Goal: Communication & Community: Ask a question

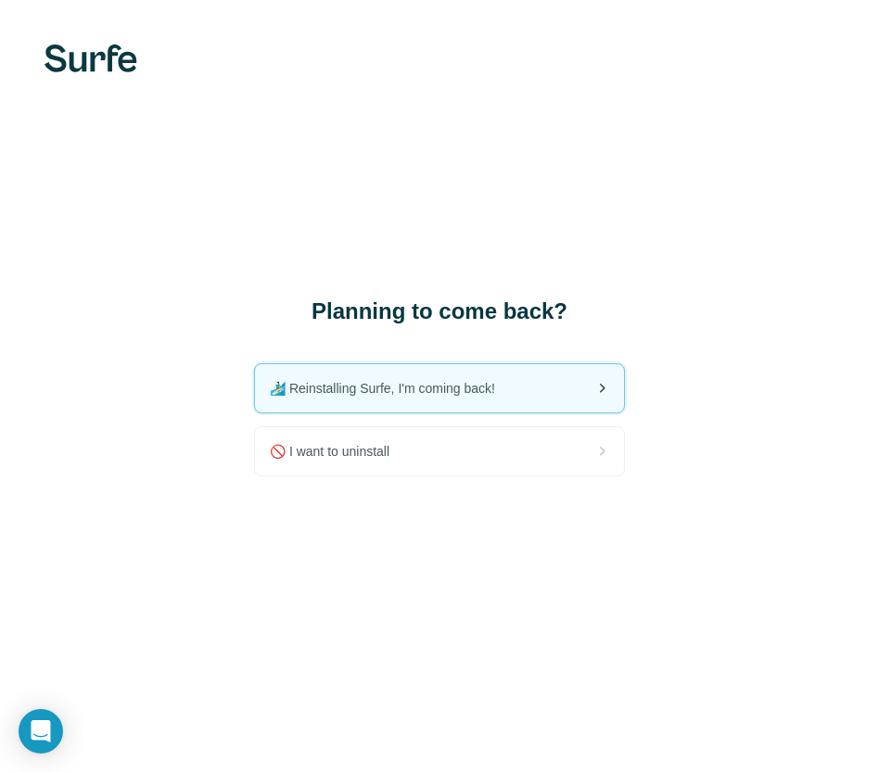
click at [521, 375] on div "🏄🏻‍♂️ Reinstalling Surfe, I'm coming back!" at bounding box center [439, 388] width 369 height 48
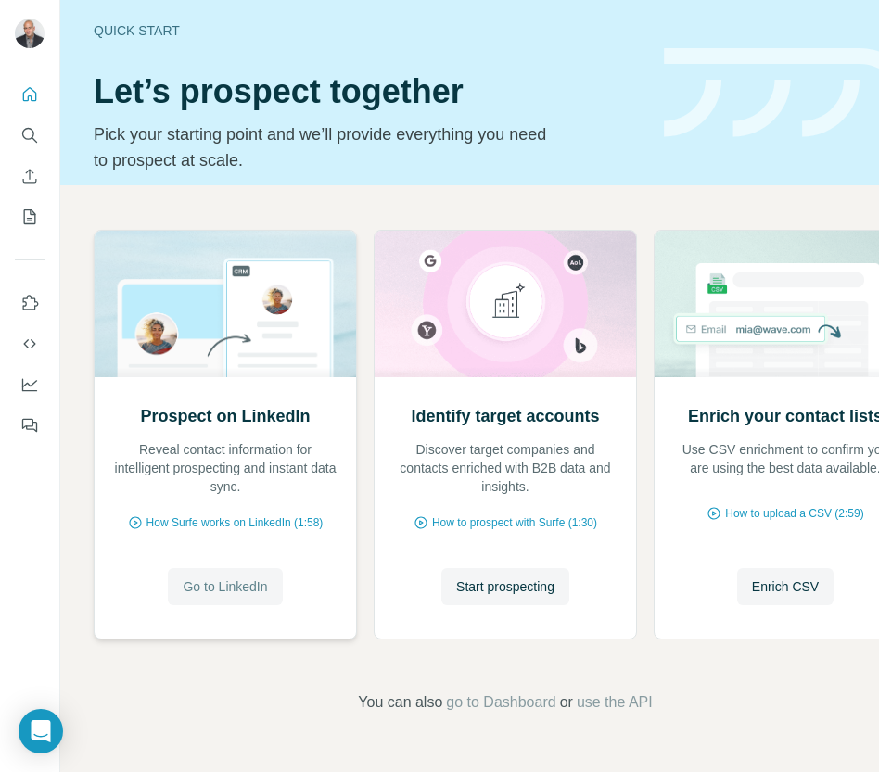
click at [230, 595] on span "Go to LinkedIn" at bounding box center [225, 586] width 84 height 19
click at [34, 727] on icon "Open Intercom Messenger" at bounding box center [40, 731] width 21 height 24
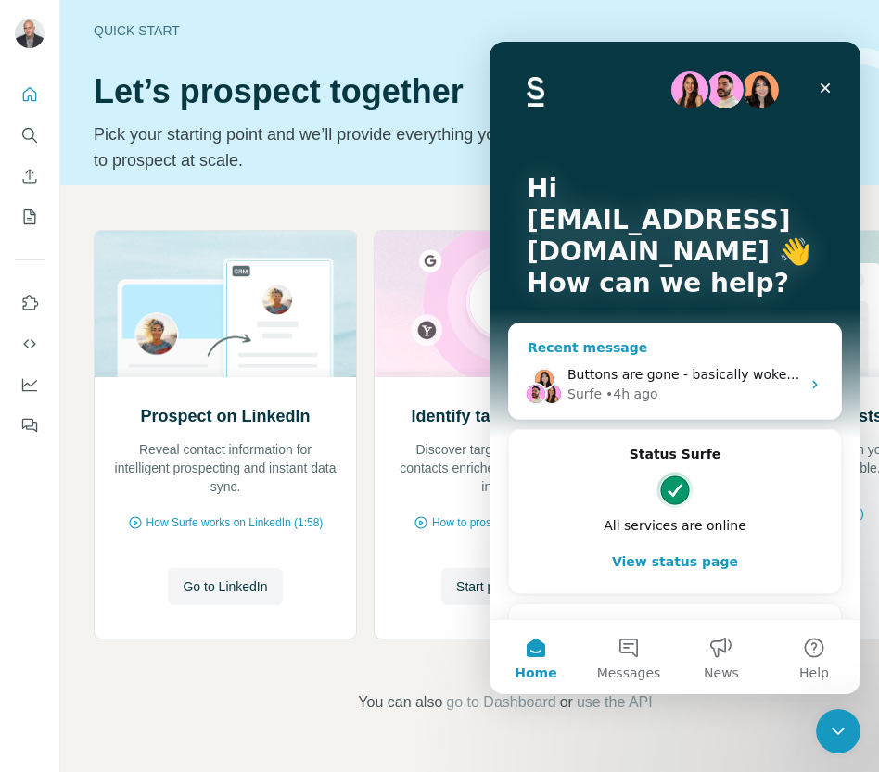
click at [670, 397] on div "Surfe • 4h ago" at bounding box center [683, 394] width 233 height 19
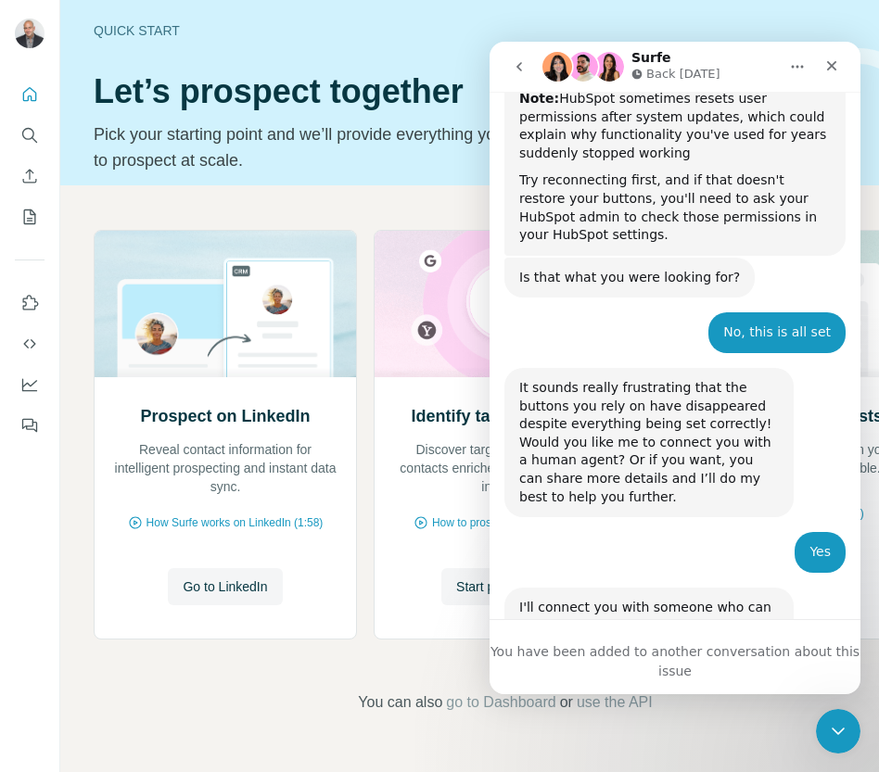
scroll to position [5190, 0]
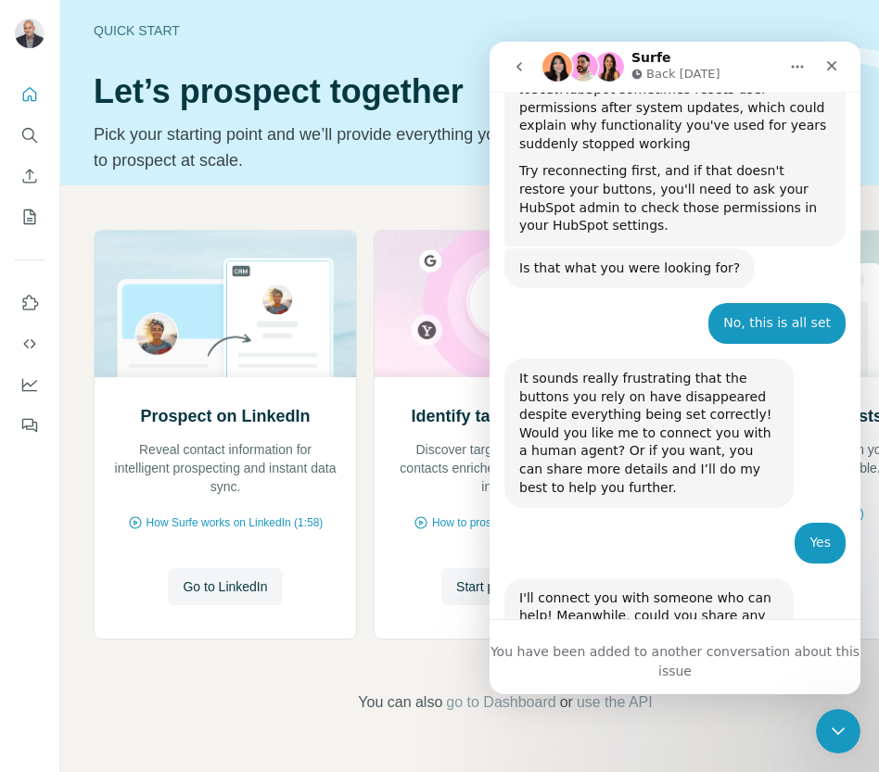
click at [605, 658] on div "You have been added to another conversation about this issue" at bounding box center [674, 661] width 371 height 39
click at [818, 727] on div "Close Intercom Messenger" at bounding box center [835, 728] width 44 height 44
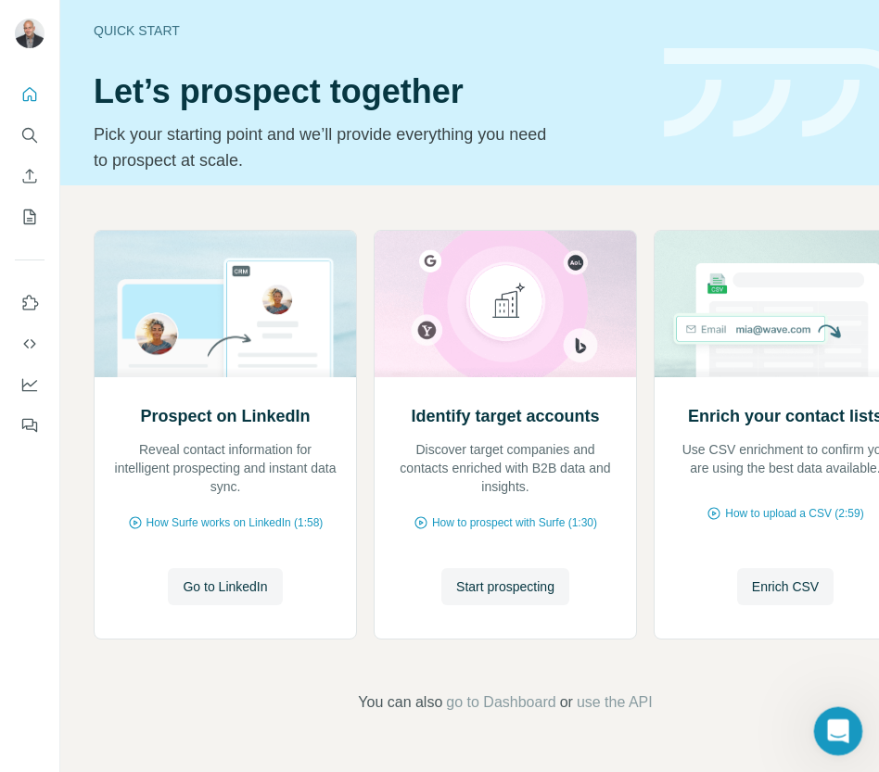
click at [818, 727] on div "Open Intercom Messenger" at bounding box center [834, 728] width 61 height 61
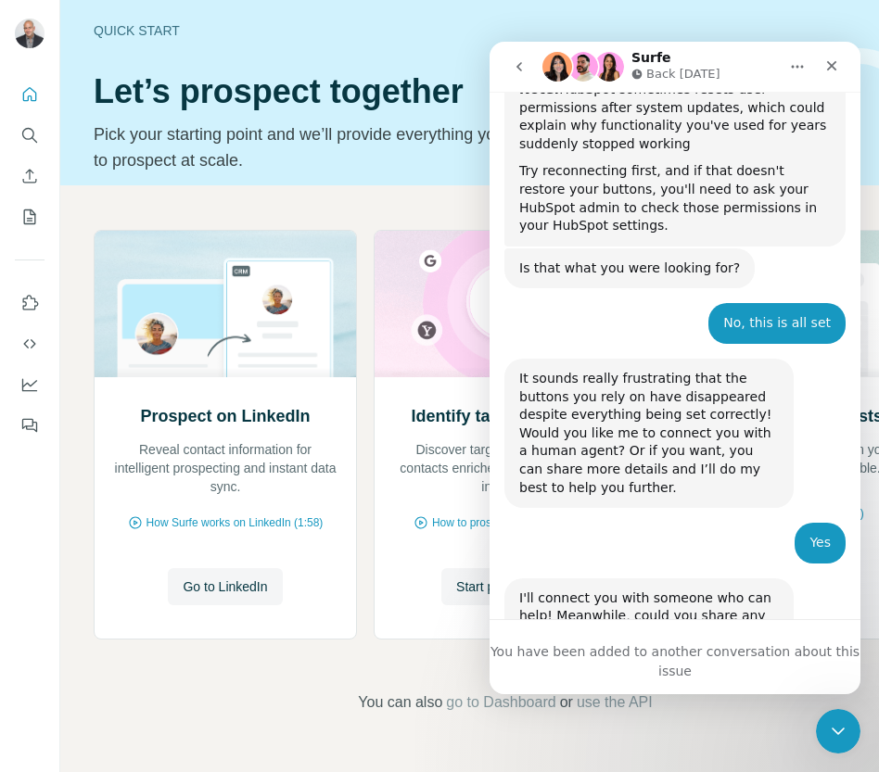
click at [701, 657] on div "You have been added to another conversation about this issue" at bounding box center [674, 661] width 371 height 39
drag, startPoint x: 701, startPoint y: 657, endPoint x: 698, endPoint y: 646, distance: 11.5
click at [701, 657] on div "You have been added to another conversation about this issue" at bounding box center [674, 661] width 371 height 39
click at [665, 71] on p "Back tomorrow" at bounding box center [683, 74] width 74 height 19
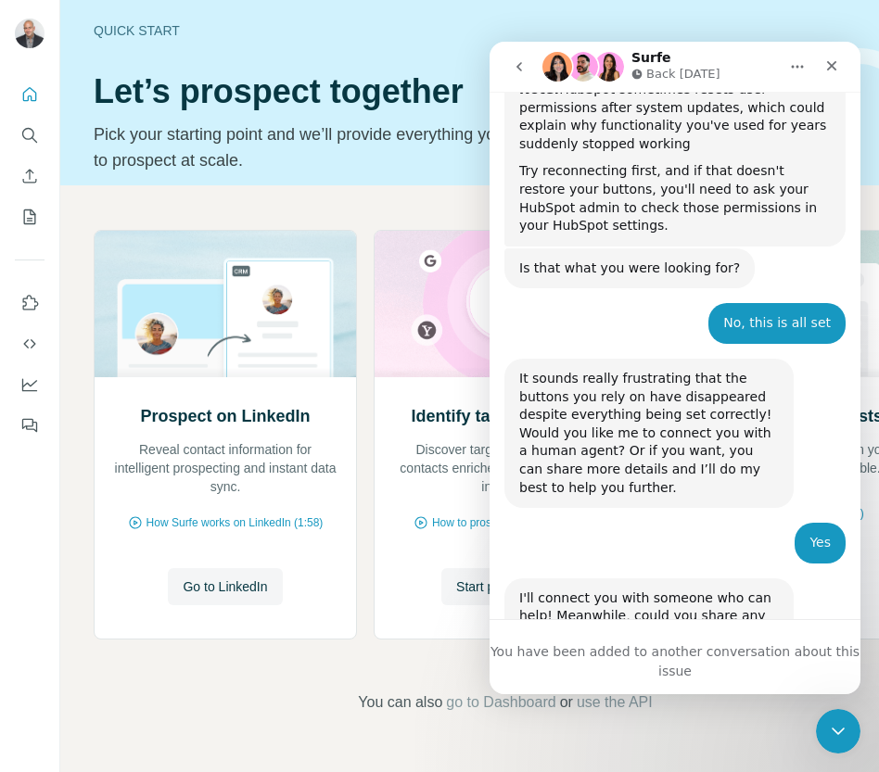
click at [801, 64] on icon "Home" at bounding box center [797, 66] width 15 height 15
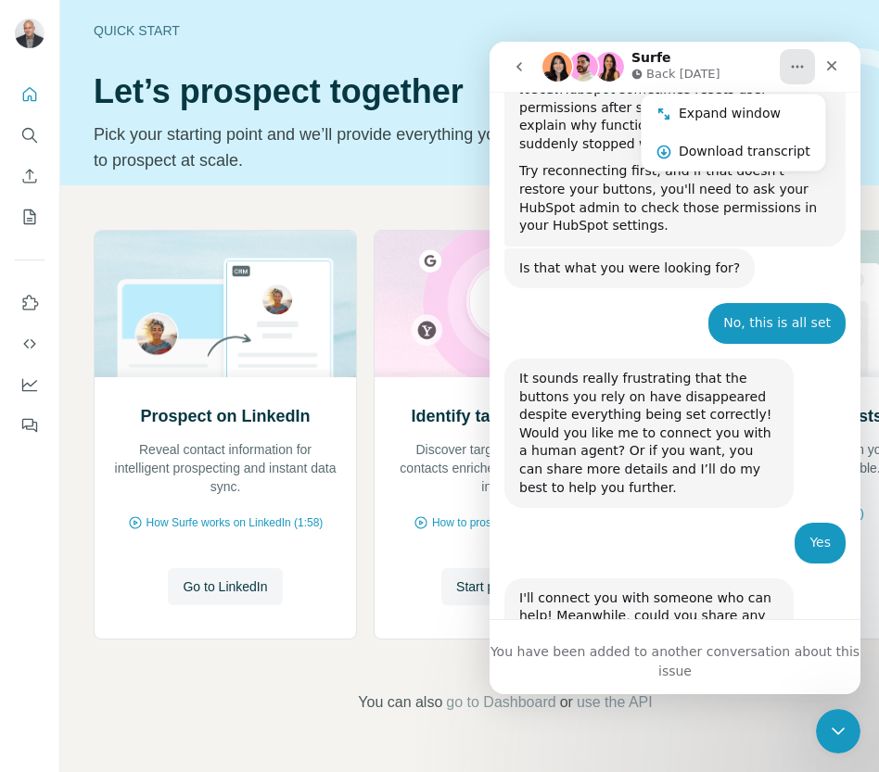
click at [801, 64] on icon "Home" at bounding box center [797, 66] width 15 height 15
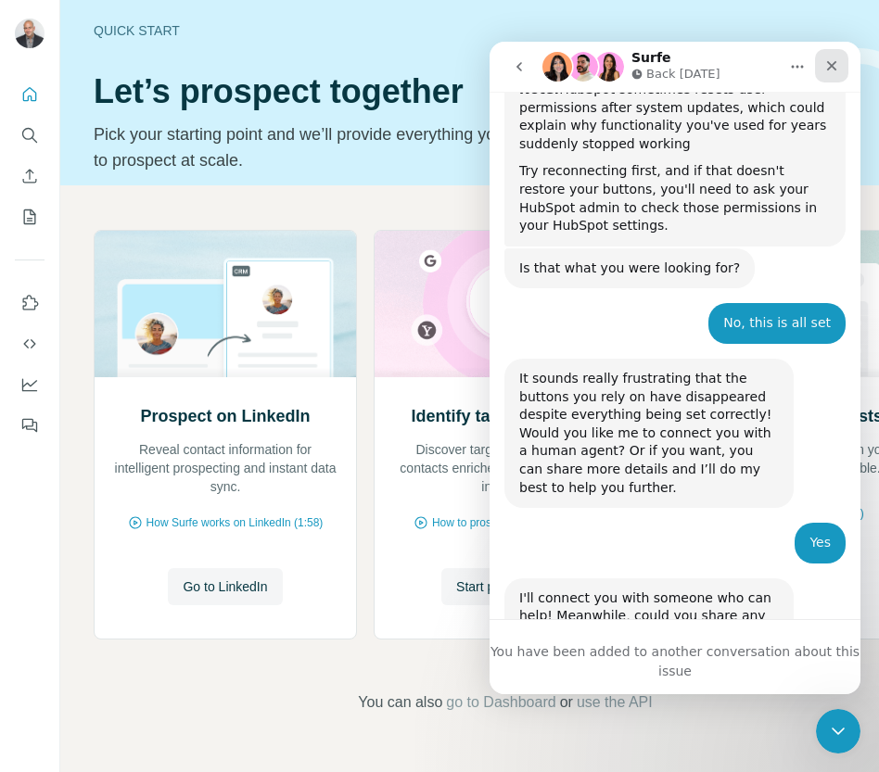
click at [828, 72] on icon "Close" at bounding box center [831, 65] width 15 height 15
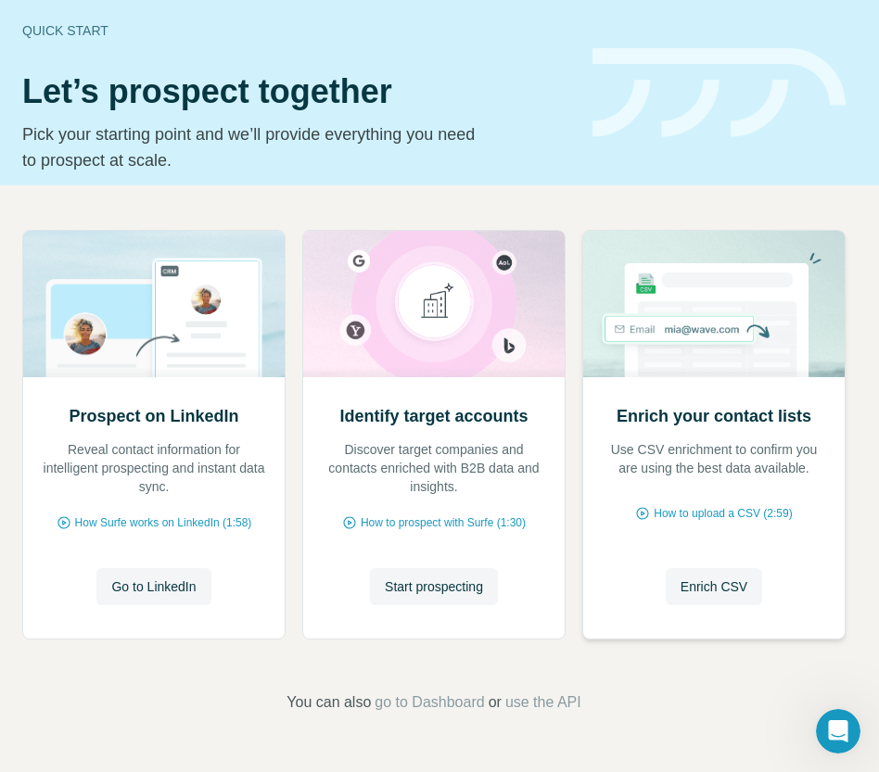
scroll to position [0, 0]
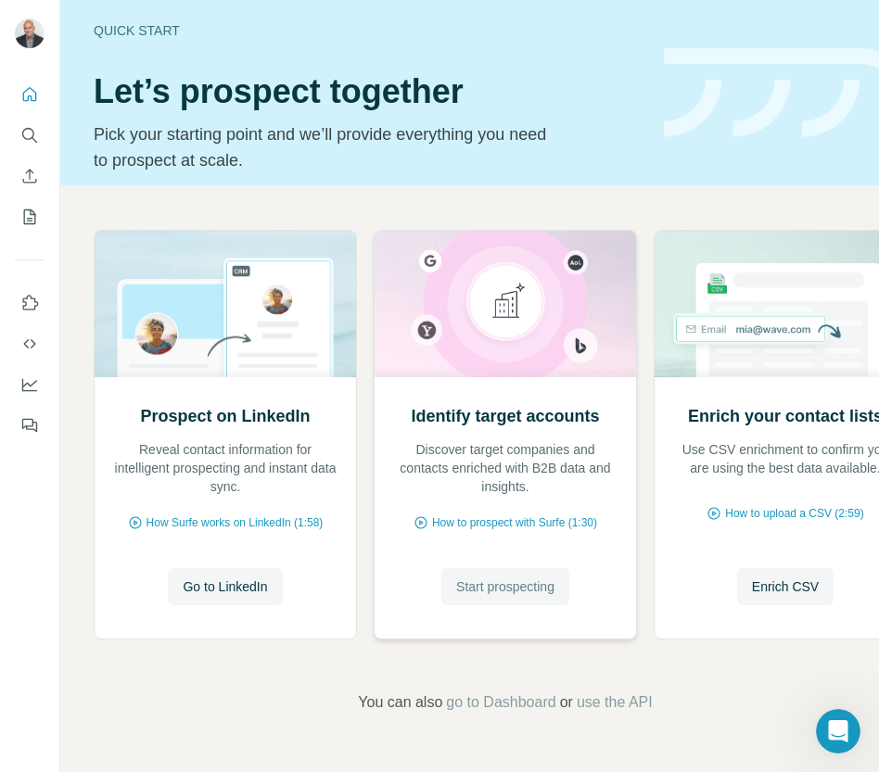
click at [495, 581] on span "Start prospecting" at bounding box center [505, 586] width 98 height 19
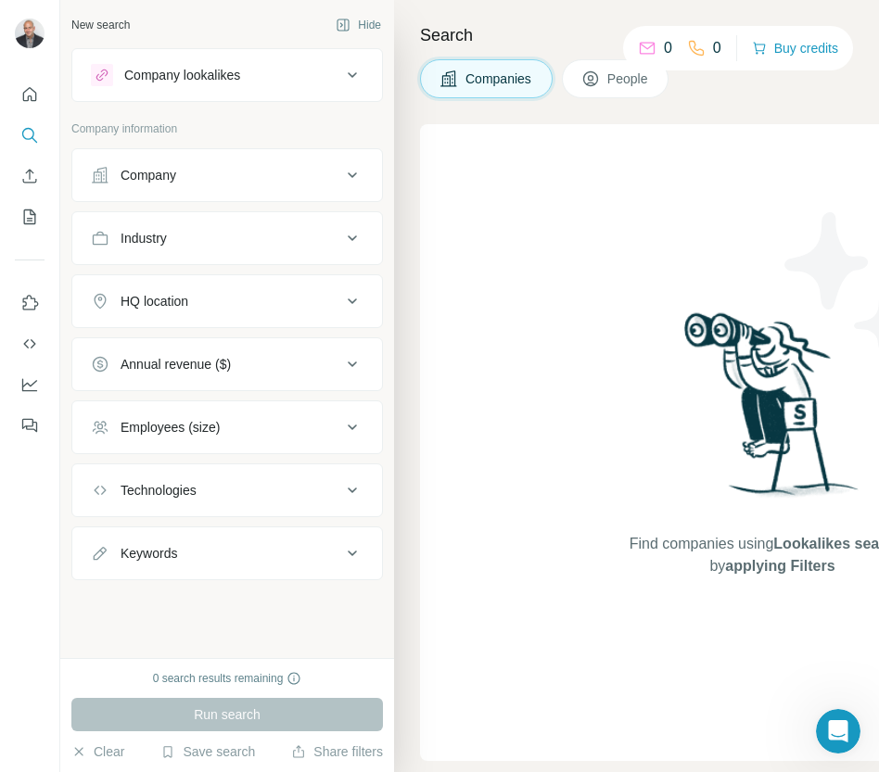
click at [495, 589] on div "Find companies using Lookalikes search or by applying Filters" at bounding box center [772, 442] width 704 height 637
click at [597, 92] on button "People" at bounding box center [616, 78] width 108 height 39
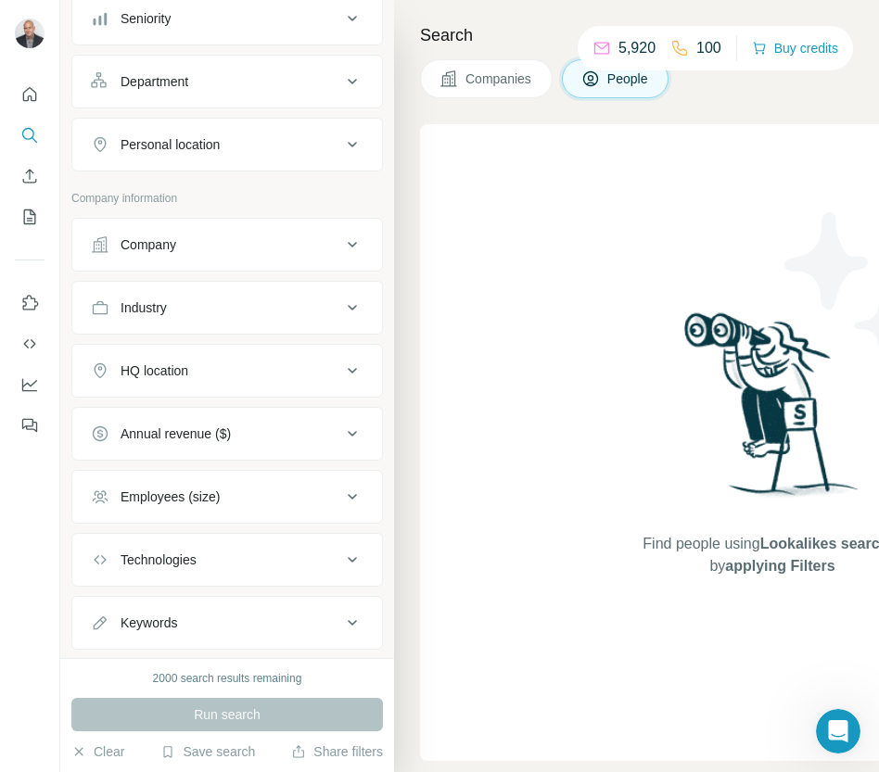
scroll to position [263, 0]
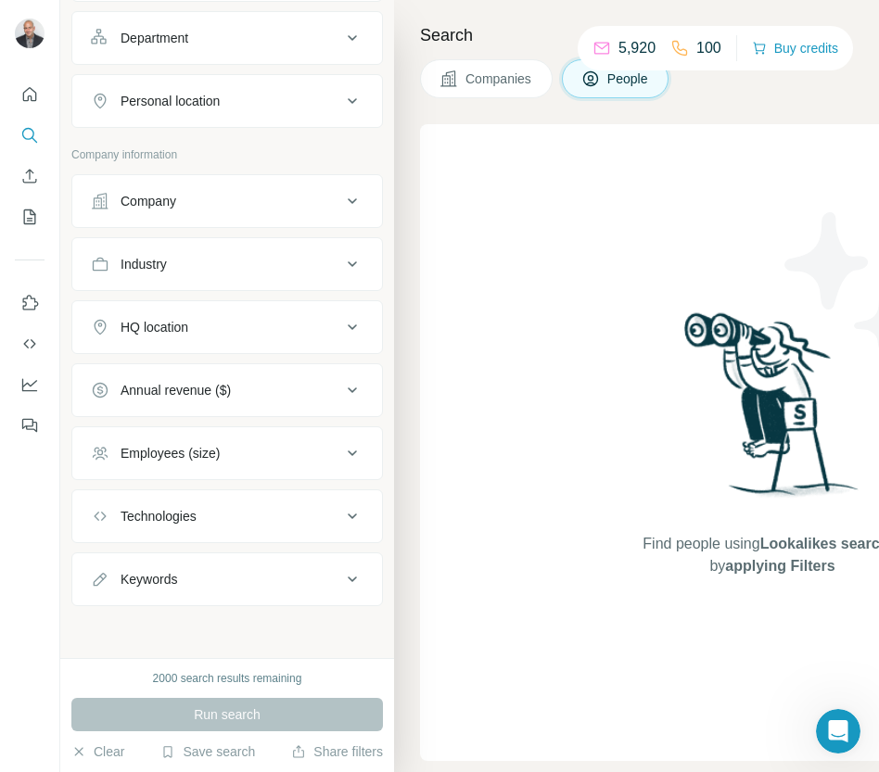
click at [319, 587] on div "Keywords" at bounding box center [216, 579] width 250 height 19
drag, startPoint x: 256, startPoint y: 614, endPoint x: 246, endPoint y: 603, distance: 15.1
click at [256, 614] on input "text" at bounding box center [208, 625] width 235 height 33
type input "*"
type input "**********"
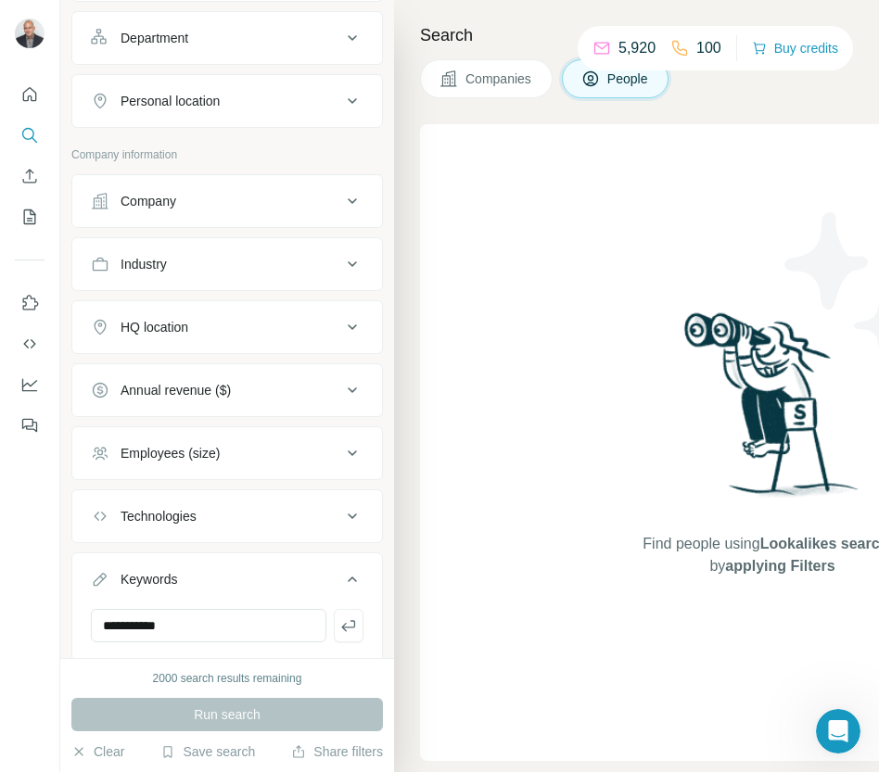
click at [231, 722] on div "Run search" at bounding box center [226, 714] width 311 height 33
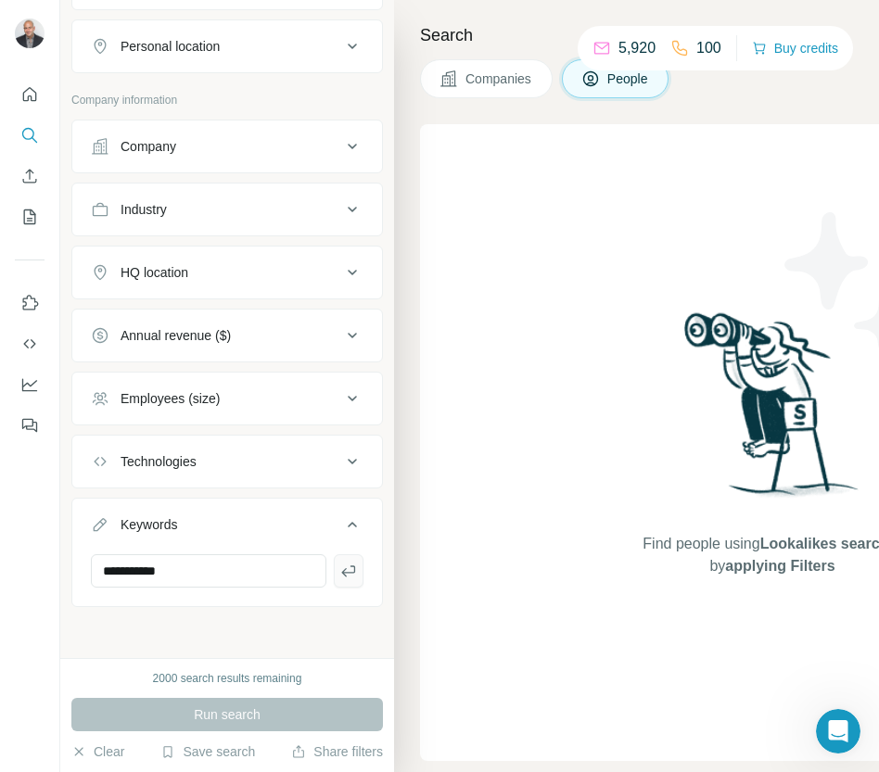
click at [348, 574] on icon "button" at bounding box center [348, 571] width 19 height 19
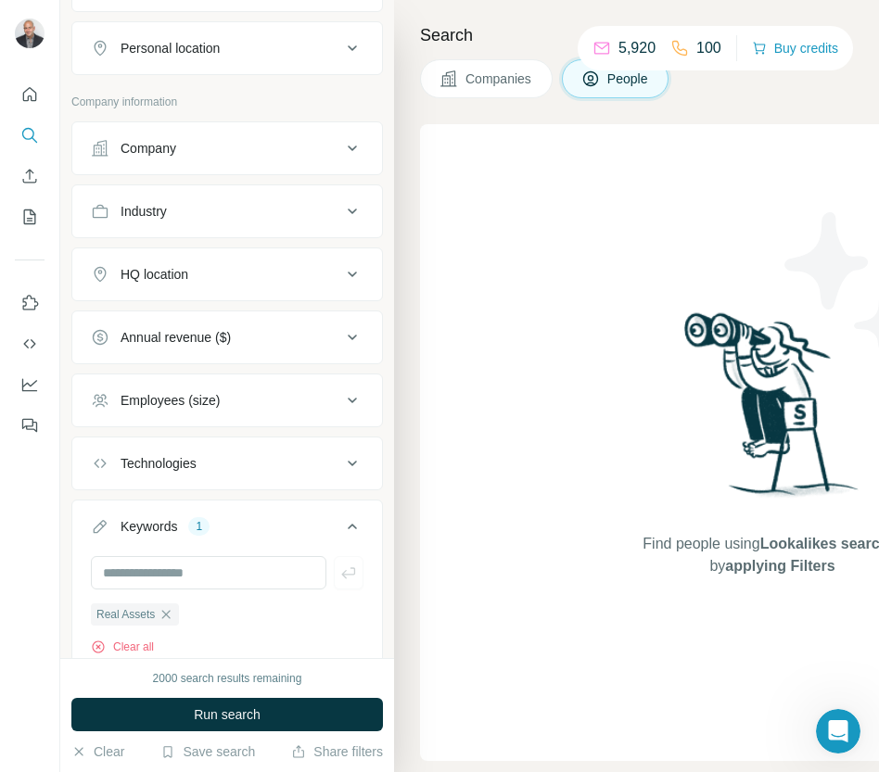
click at [296, 711] on button "Run search" at bounding box center [226, 714] width 311 height 33
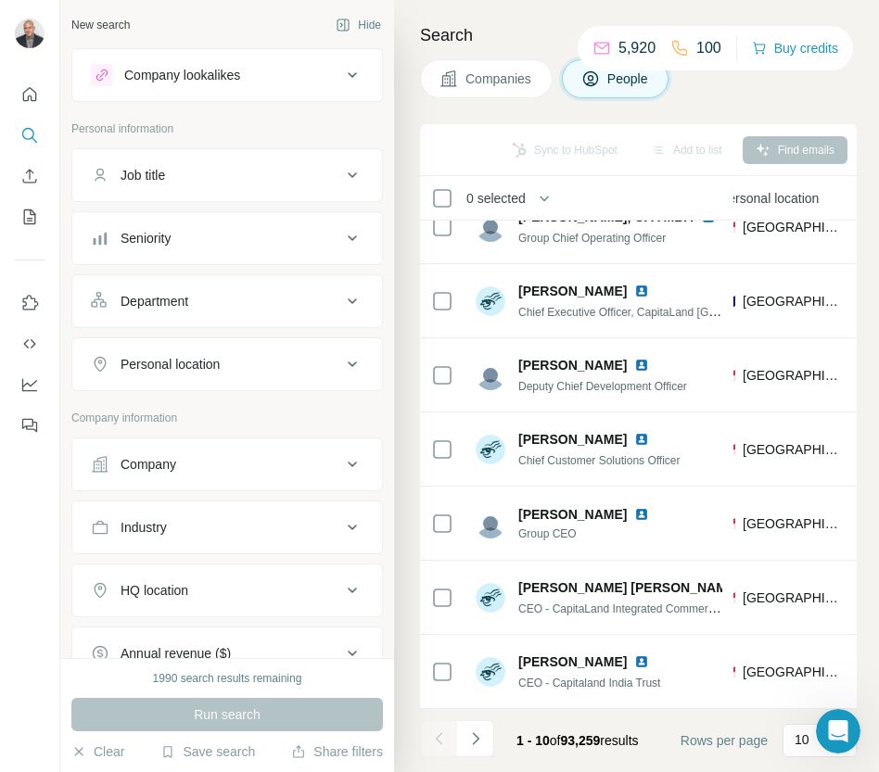
click at [349, 74] on icon at bounding box center [352, 75] width 9 height 6
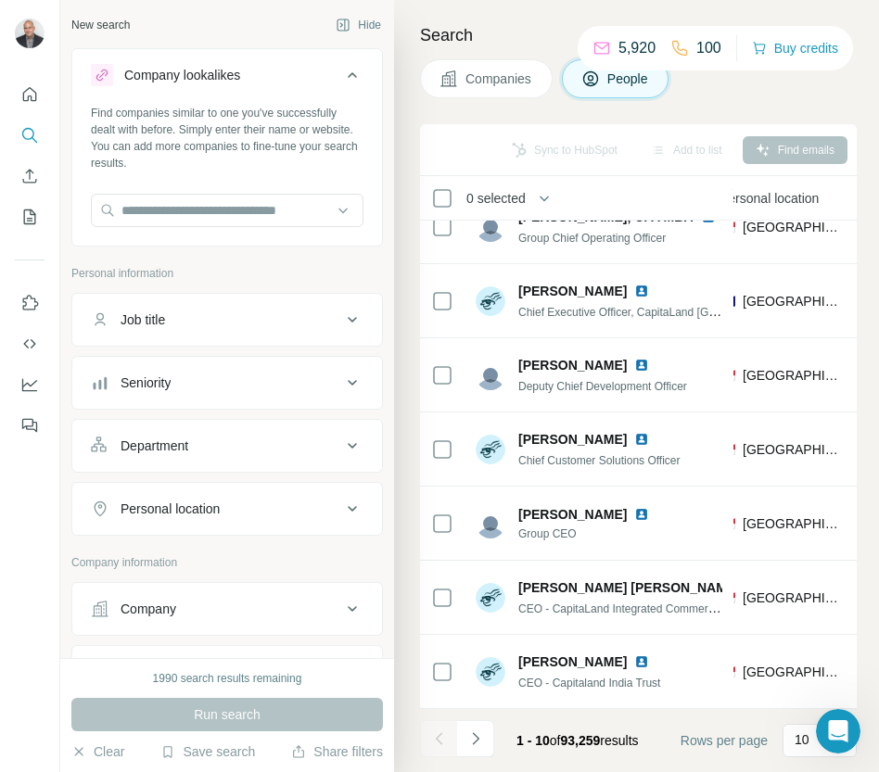
click at [349, 74] on icon at bounding box center [352, 75] width 22 height 22
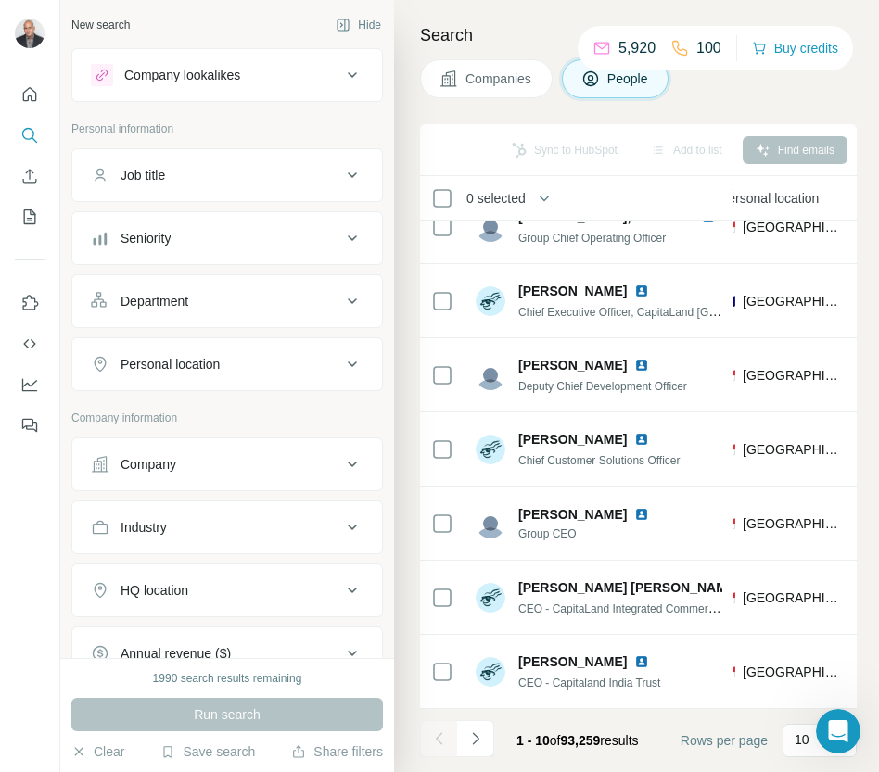
click at [335, 179] on div "Job title" at bounding box center [216, 175] width 250 height 19
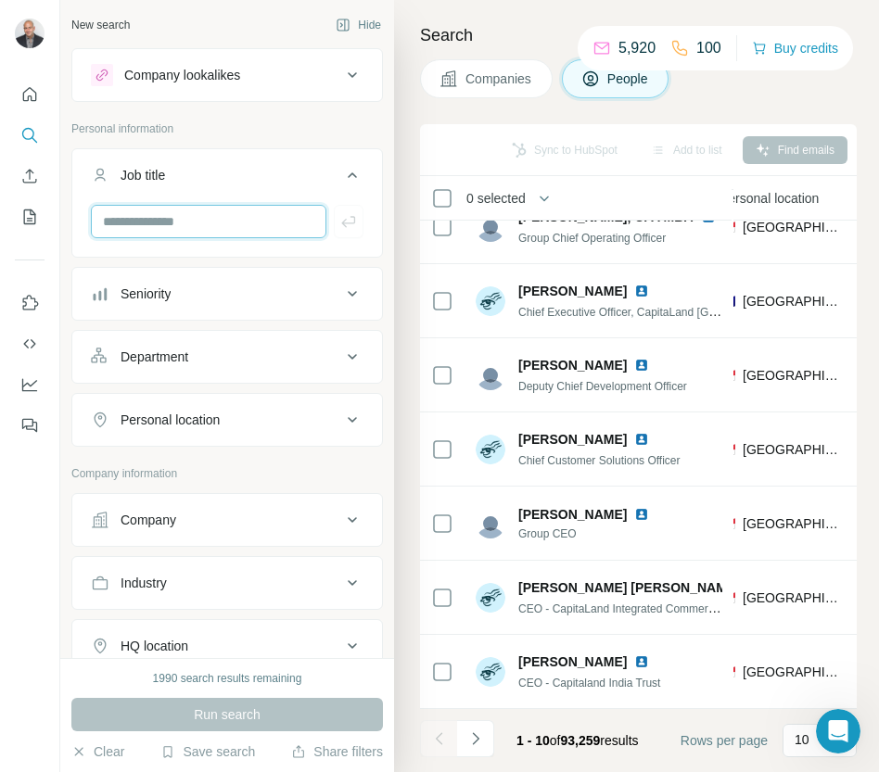
click at [239, 218] on input "text" at bounding box center [208, 221] width 235 height 33
type input "**********"
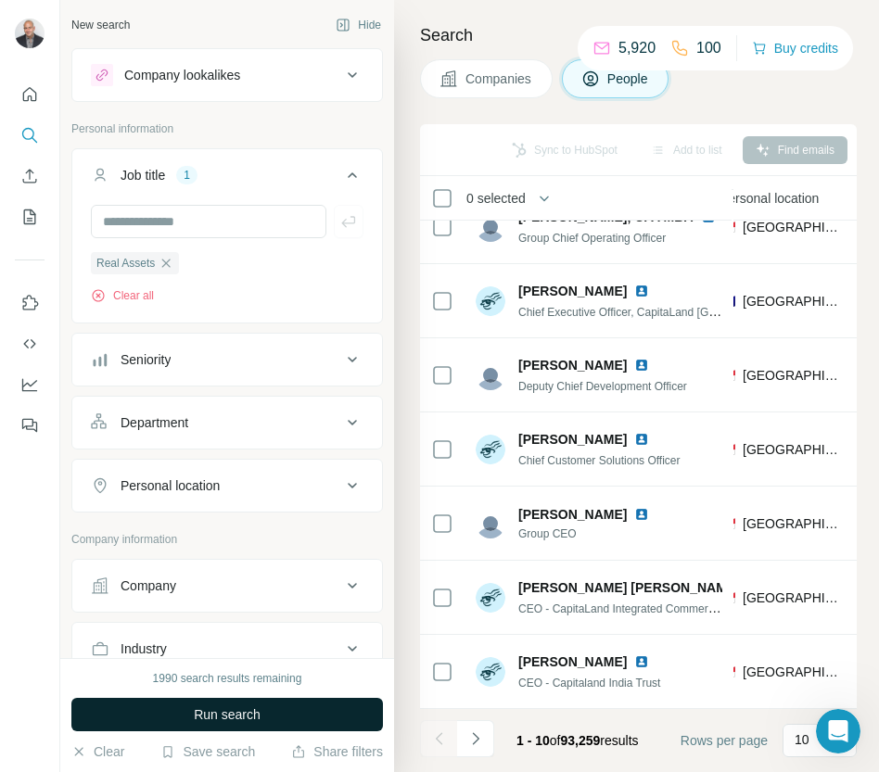
click at [248, 715] on span "Run search" at bounding box center [227, 714] width 67 height 19
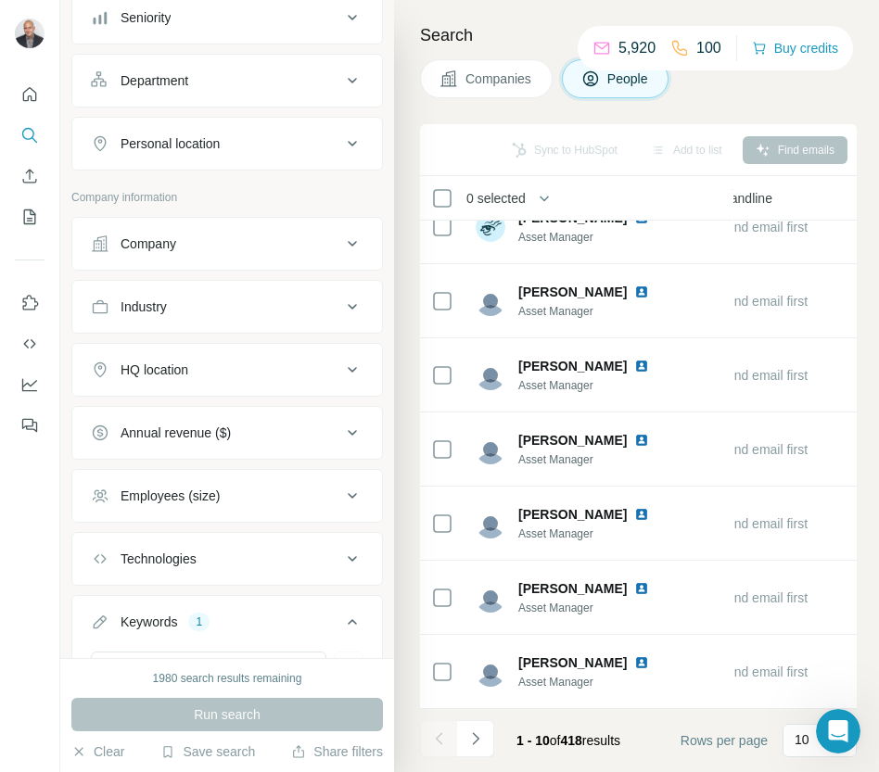
scroll to position [344, 0]
click at [301, 365] on div "HQ location" at bounding box center [216, 368] width 250 height 19
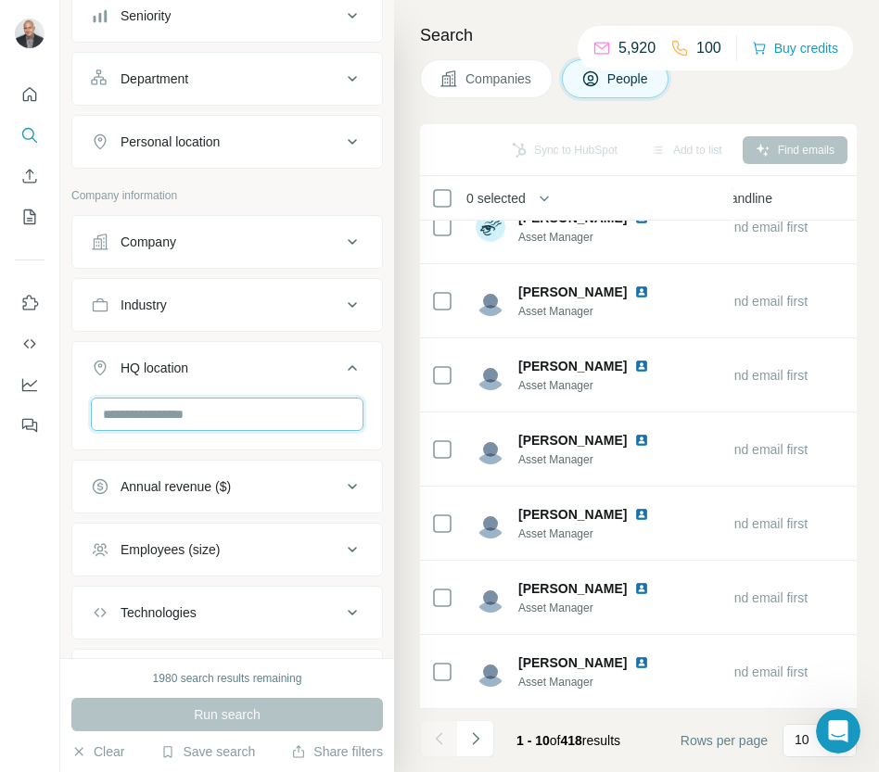
click at [265, 411] on input "text" at bounding box center [227, 414] width 272 height 33
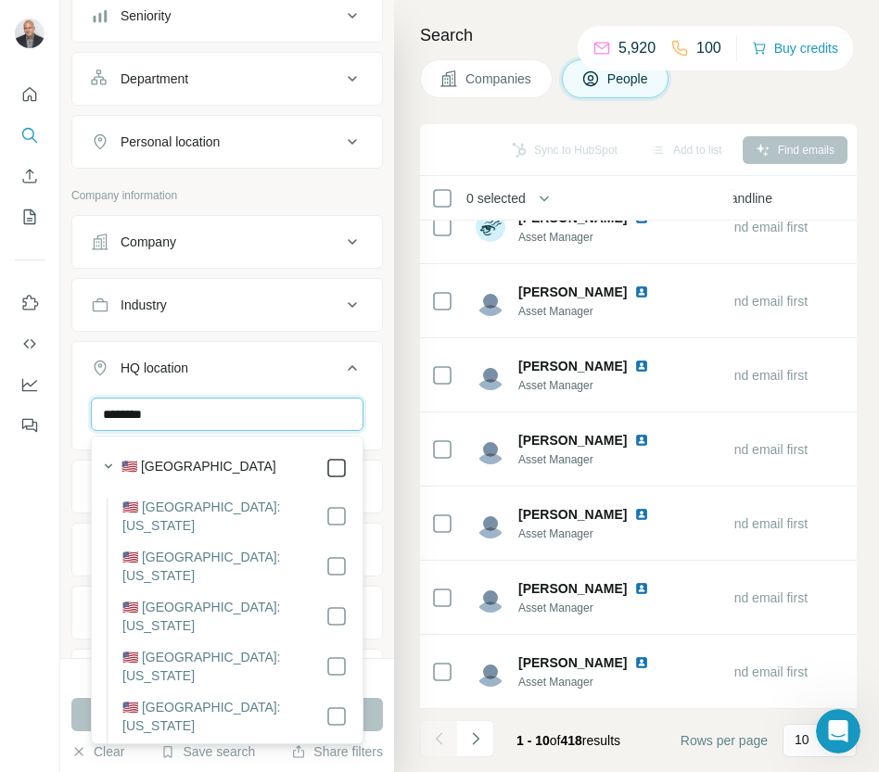
type input "********"
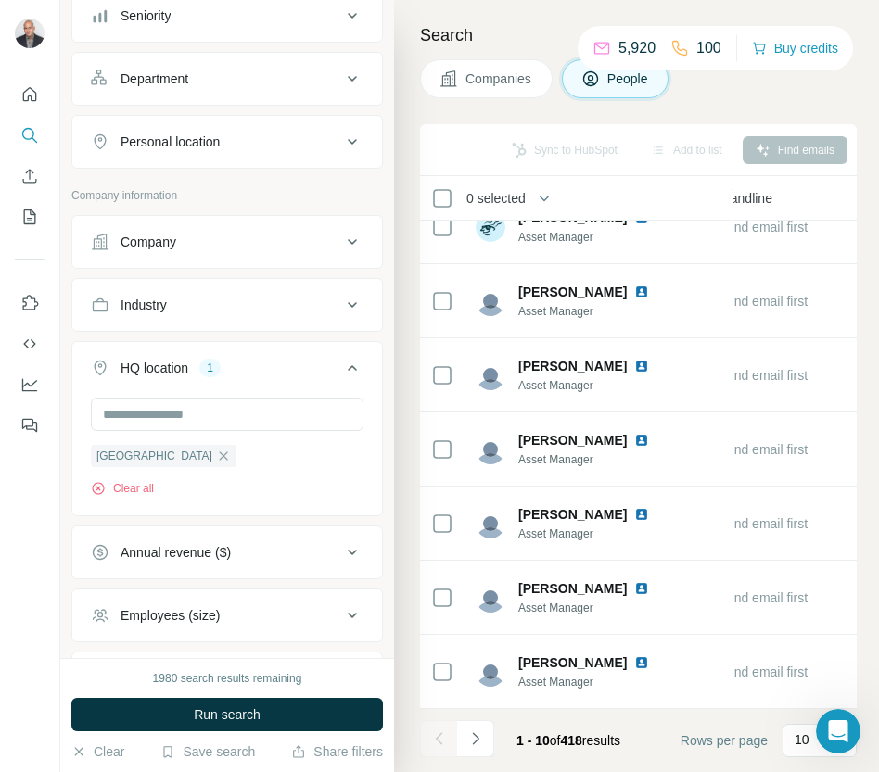
click at [383, 522] on div "New search Hide Company lookalikes Personal information Job title 1 Real Assets…" at bounding box center [227, 329] width 334 height 658
click at [332, 721] on button "Run search" at bounding box center [226, 714] width 311 height 33
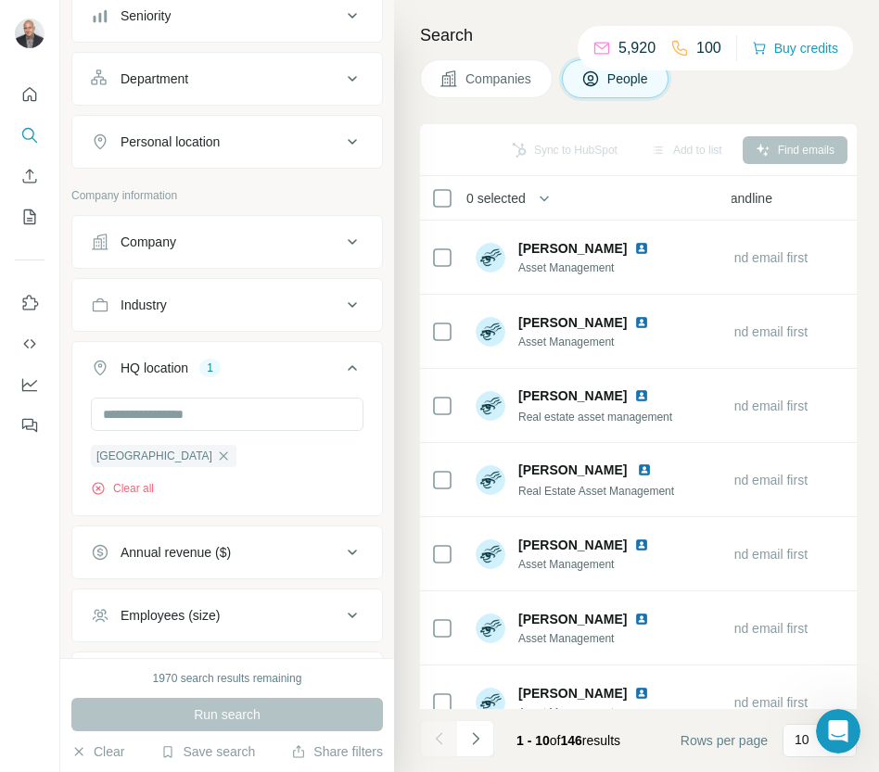
scroll to position [253, 1158]
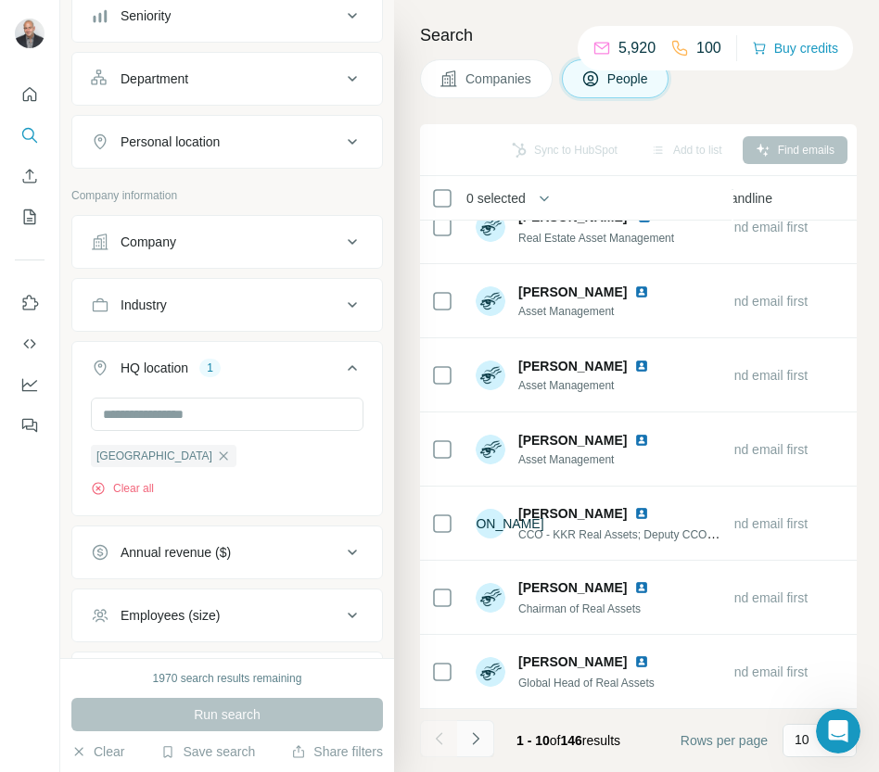
click at [487, 742] on button "Navigate to next page" at bounding box center [475, 738] width 37 height 37
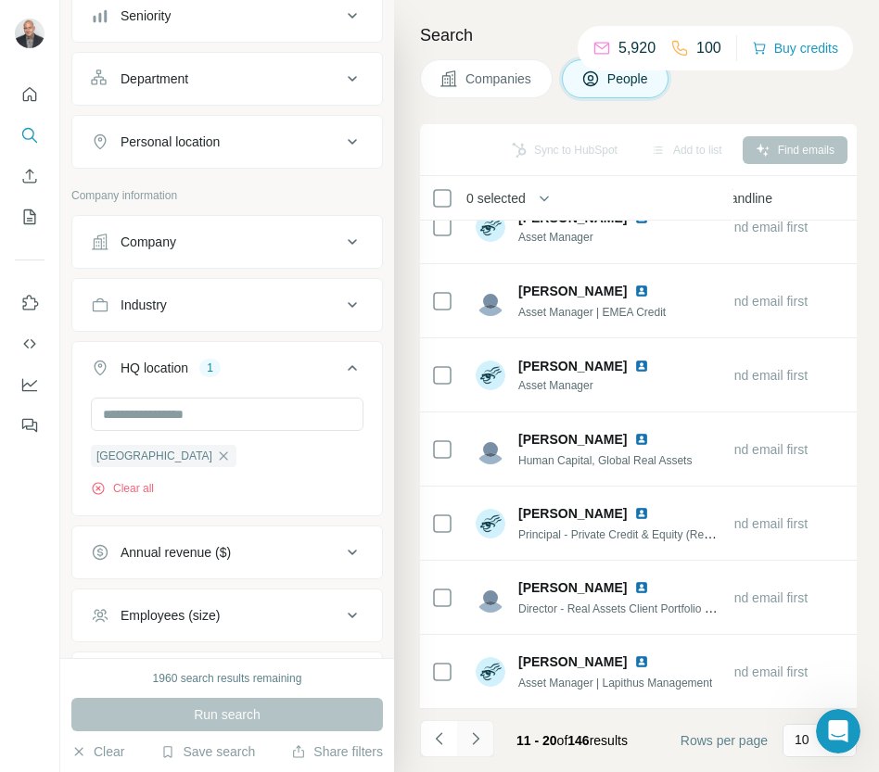
click at [473, 741] on icon "Navigate to next page" at bounding box center [475, 738] width 19 height 19
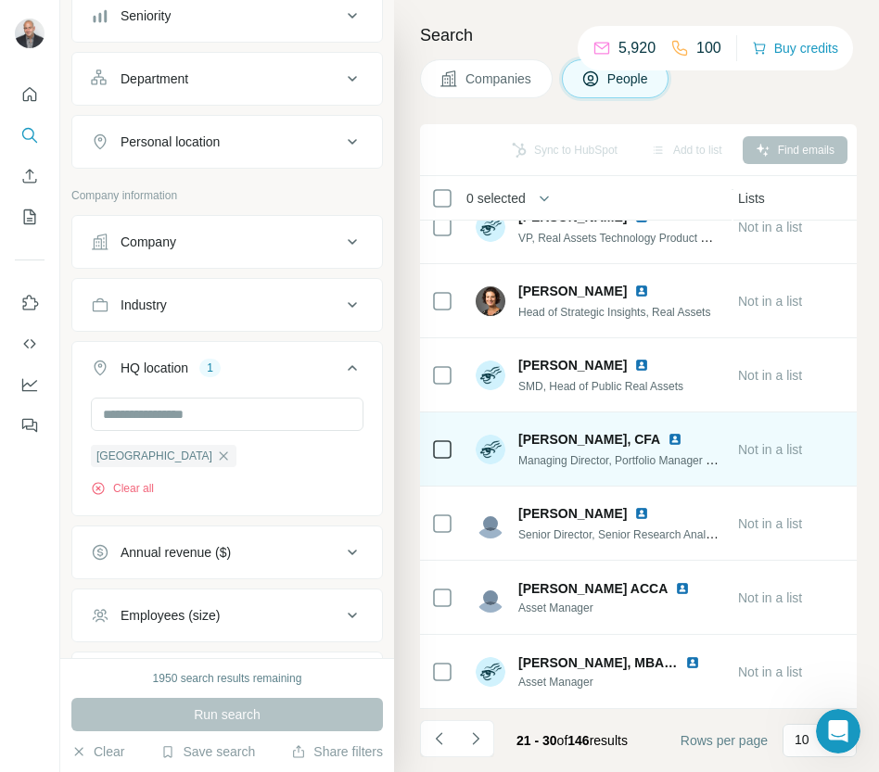
scroll to position [253, 505]
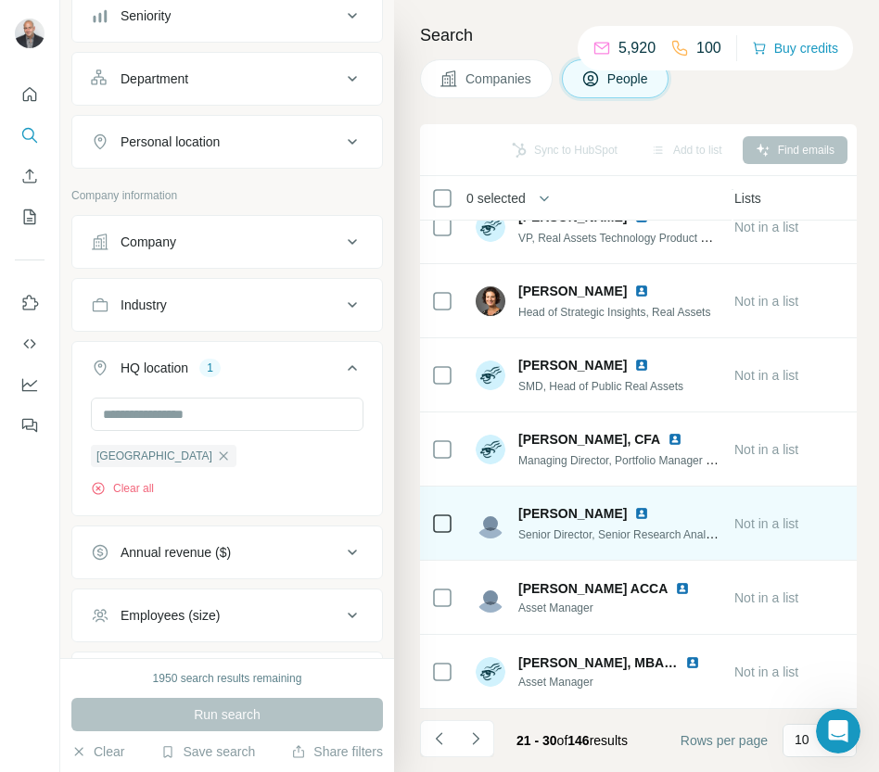
click at [637, 513] on img at bounding box center [641, 513] width 15 height 15
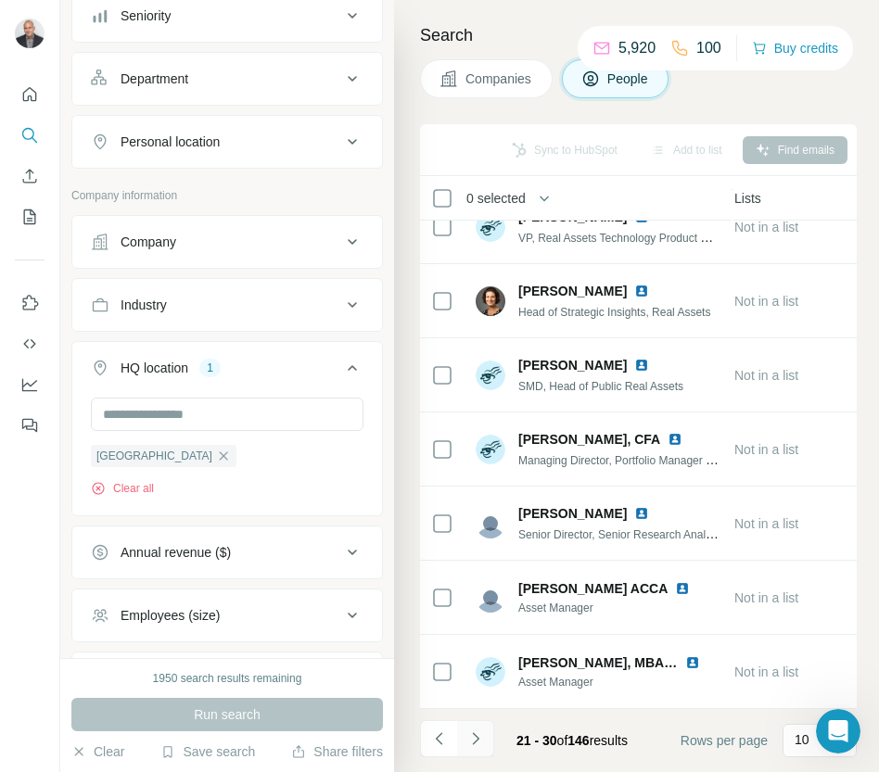
click at [484, 737] on icon "Navigate to next page" at bounding box center [475, 738] width 19 height 19
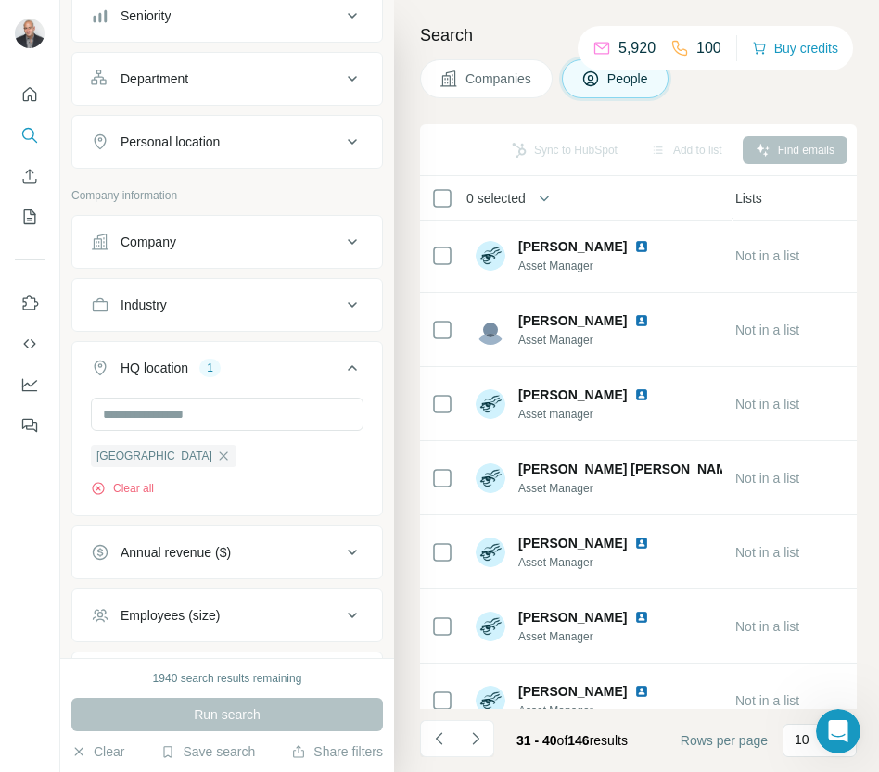
scroll to position [0, 504]
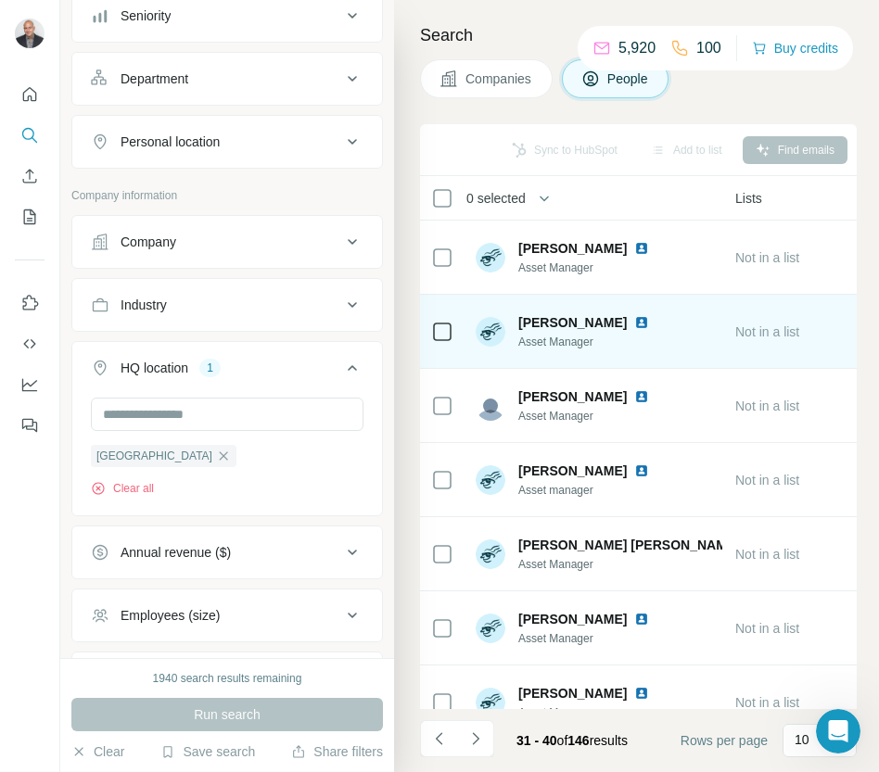
click at [634, 323] on img at bounding box center [641, 322] width 15 height 15
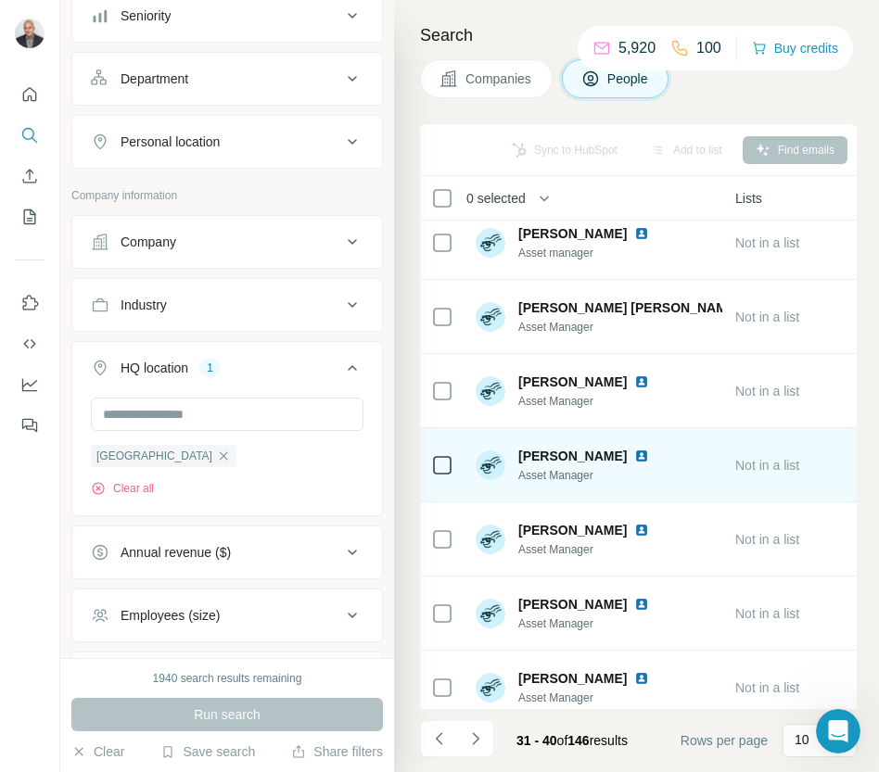
scroll to position [253, 504]
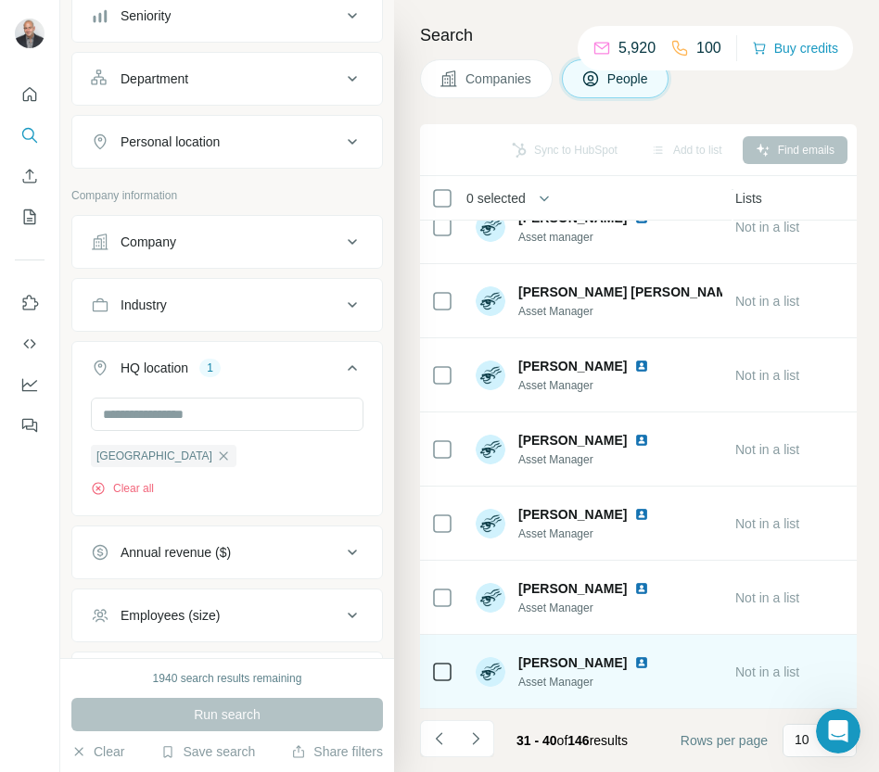
click at [634, 663] on img at bounding box center [641, 662] width 15 height 15
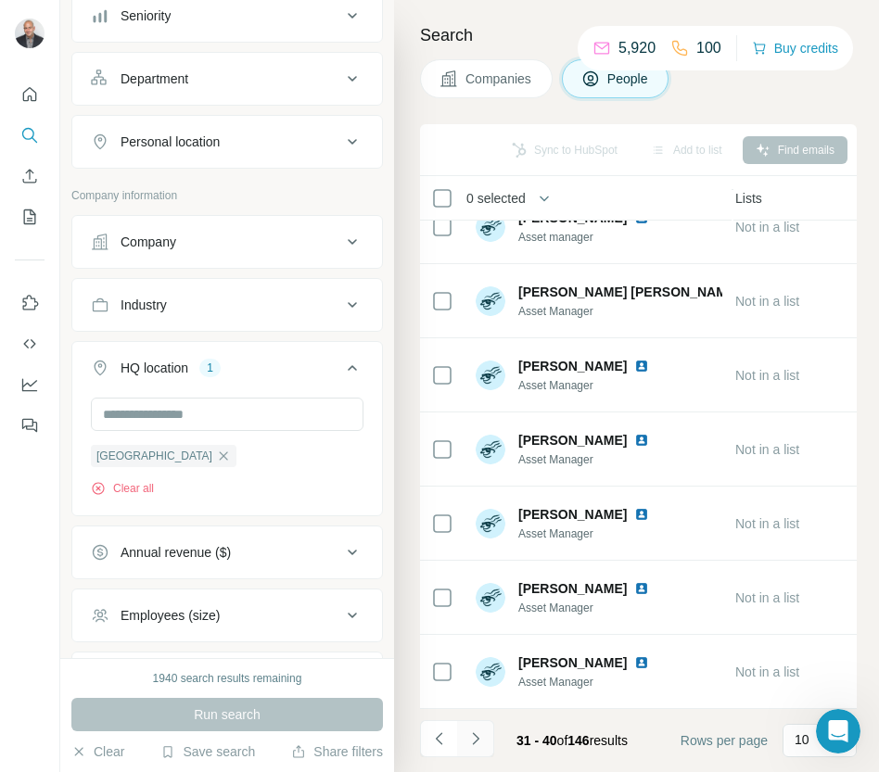
click at [483, 738] on icon "Navigate to next page" at bounding box center [475, 738] width 19 height 19
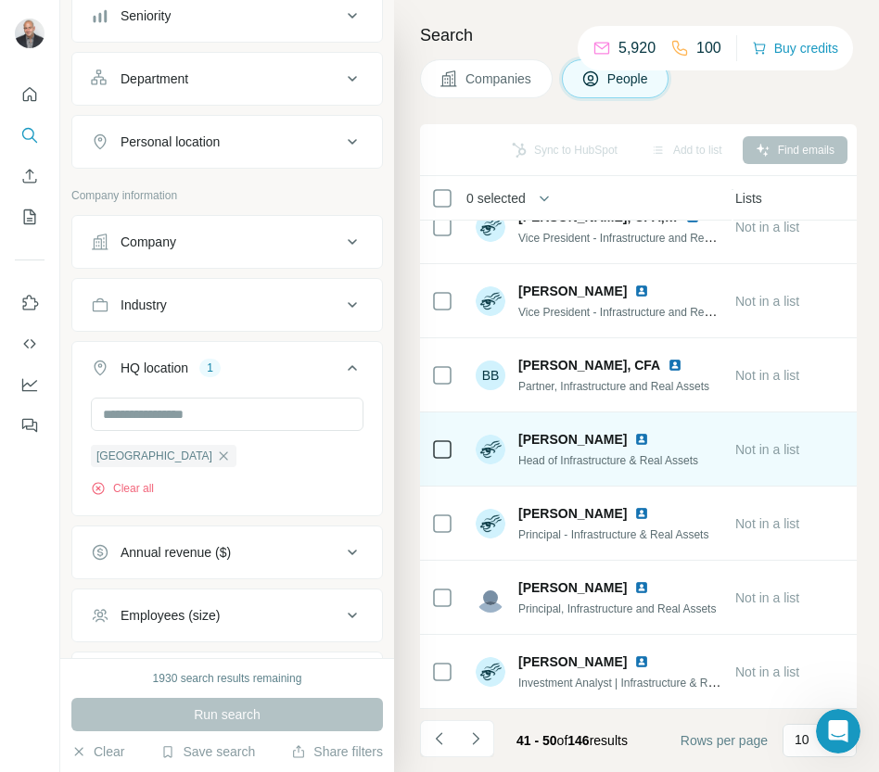
click at [634, 437] on img at bounding box center [641, 439] width 15 height 15
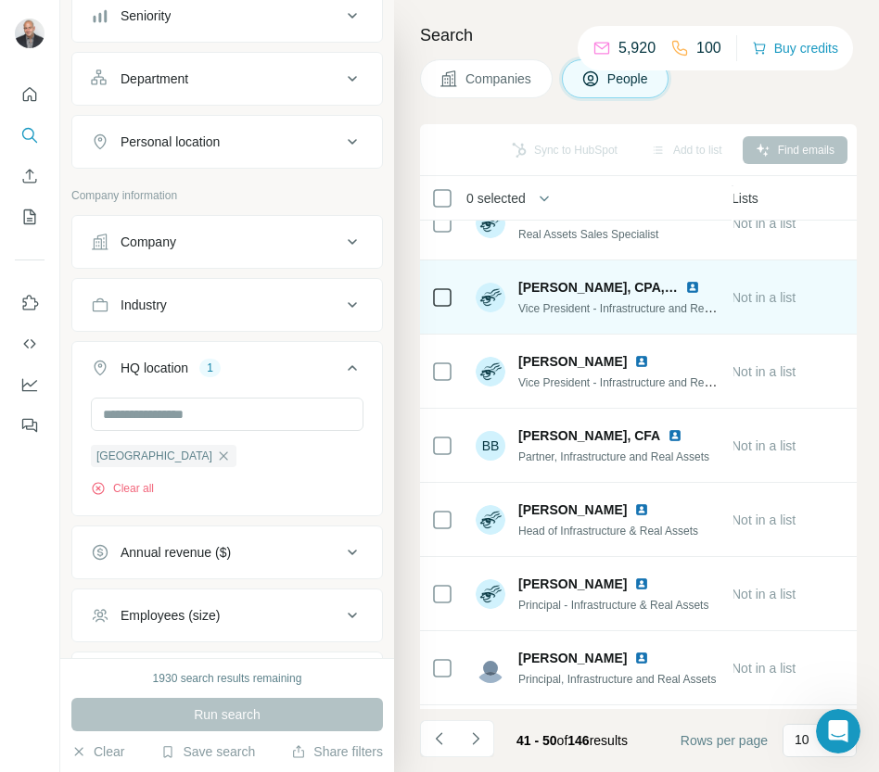
scroll to position [253, 508]
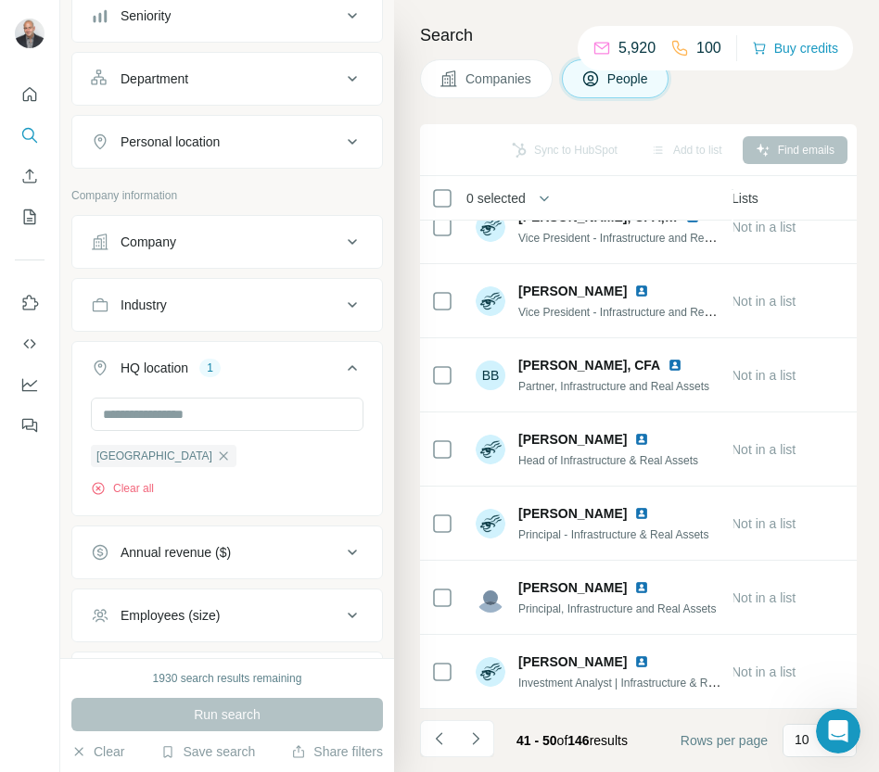
click at [484, 739] on button "Navigate to next page" at bounding box center [475, 738] width 37 height 37
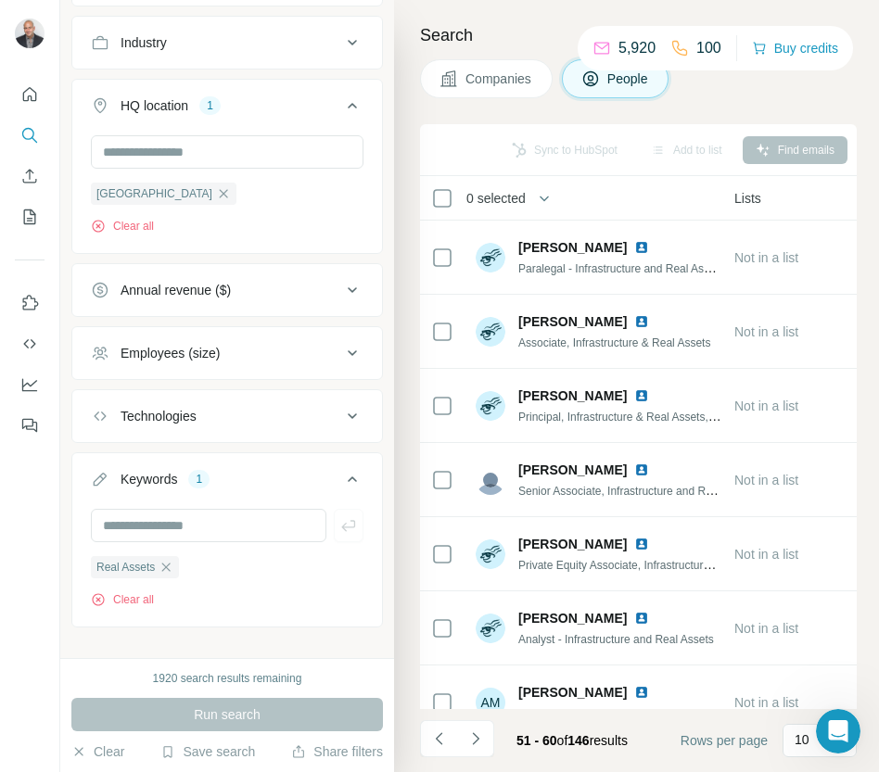
scroll to position [630, 0]
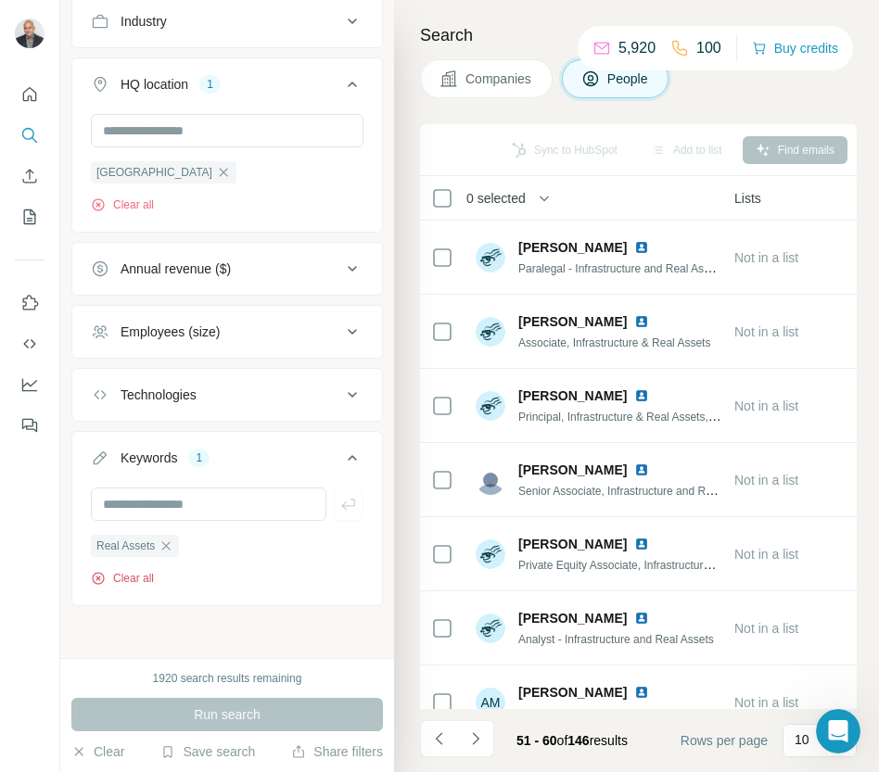
click at [102, 584] on icon "button" at bounding box center [98, 578] width 15 height 15
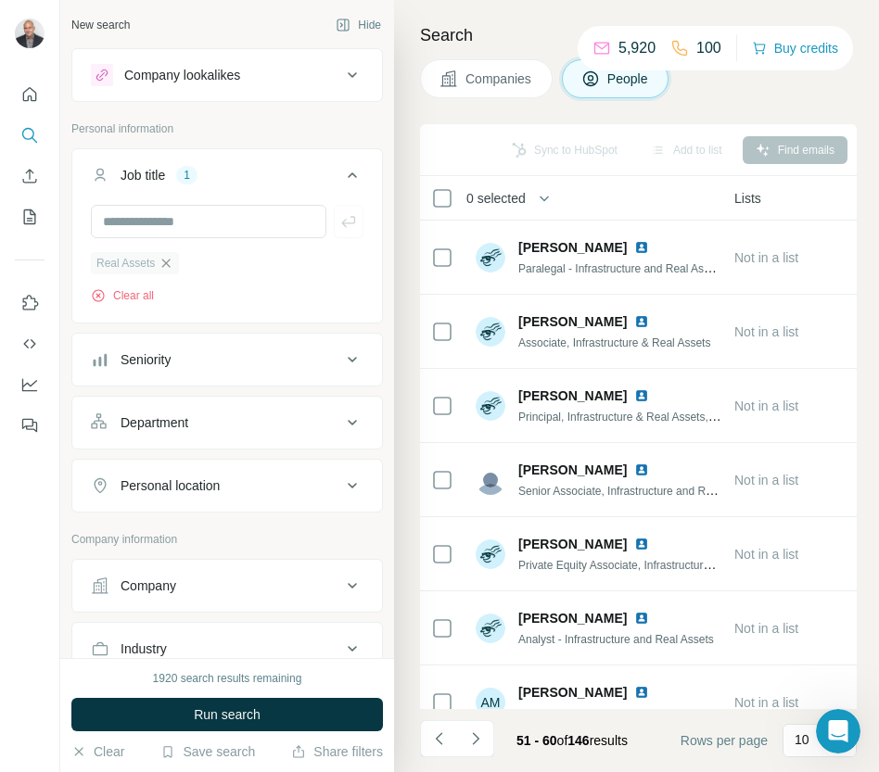
click at [171, 265] on icon "button" at bounding box center [165, 263] width 15 height 15
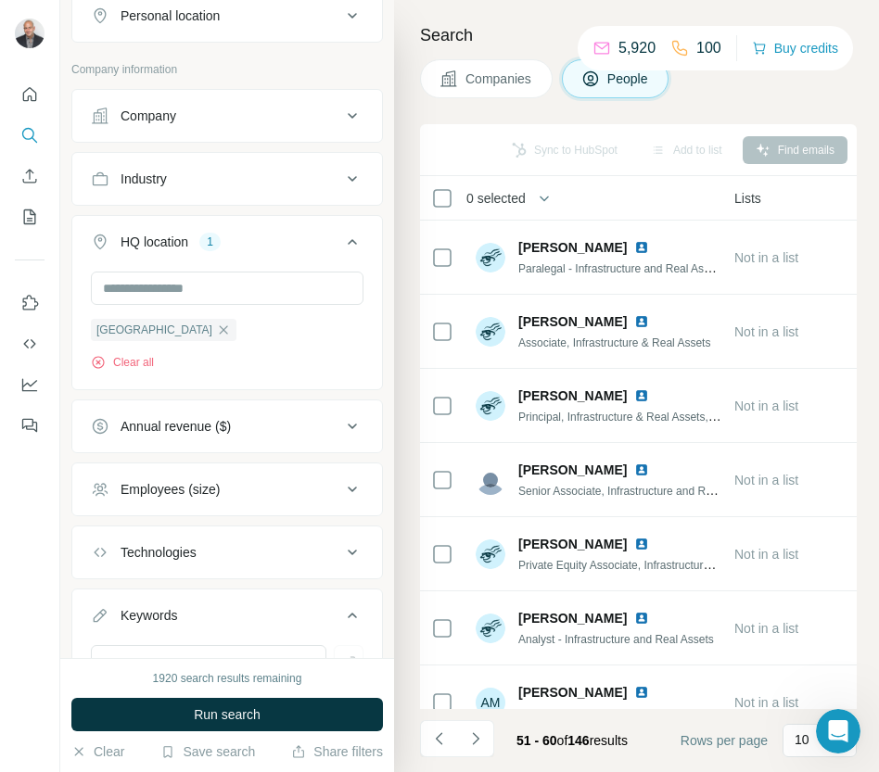
scroll to position [497, 0]
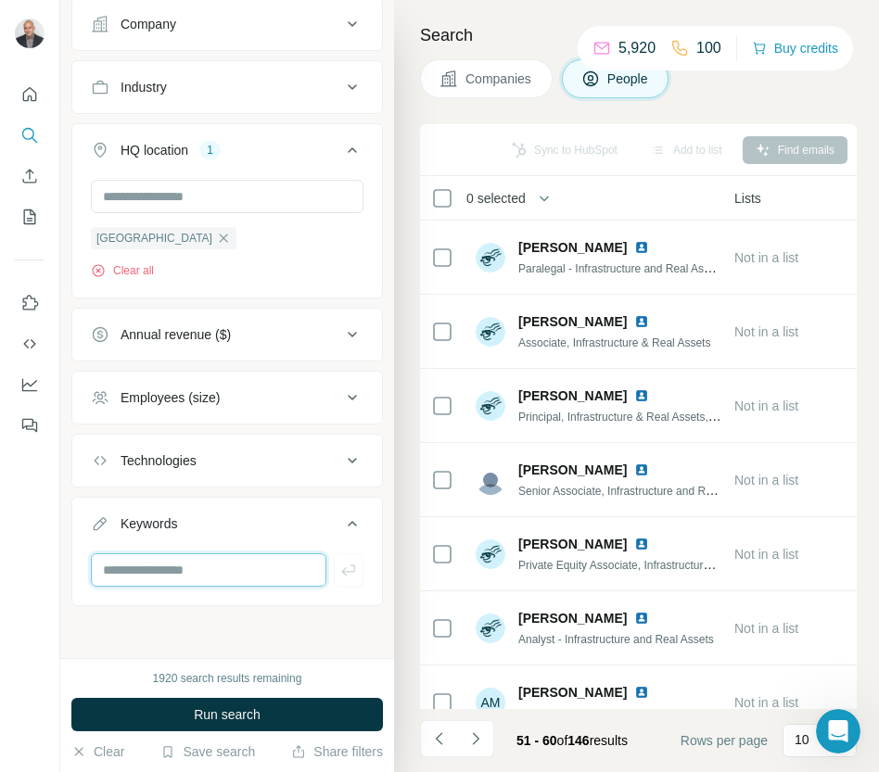
click at [219, 571] on input "text" at bounding box center [208, 569] width 235 height 33
type input "**********"
click at [348, 572] on icon "button" at bounding box center [348, 570] width 19 height 19
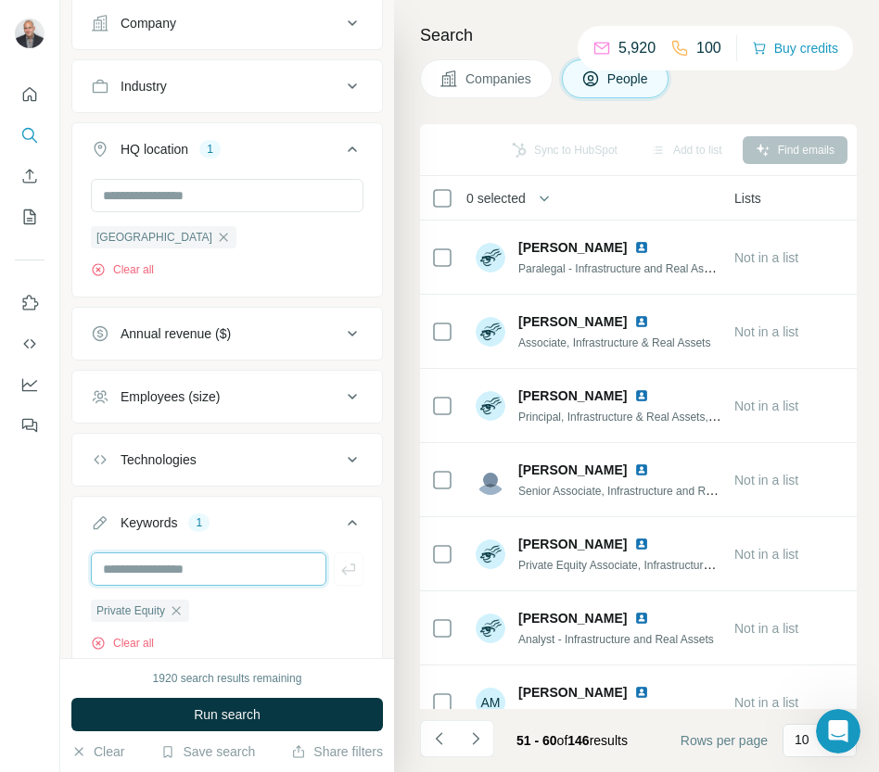
click at [209, 566] on input "text" at bounding box center [208, 568] width 235 height 33
type input "**********"
click at [356, 567] on icon "button" at bounding box center [348, 569] width 19 height 19
click at [219, 572] on input "text" at bounding box center [208, 568] width 235 height 33
type input "**********"
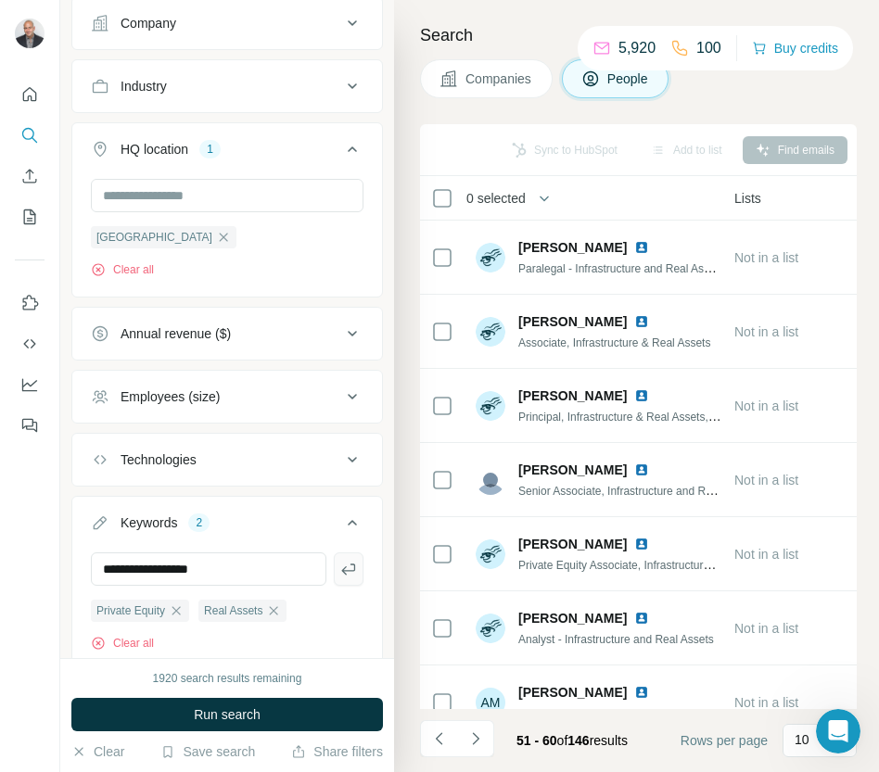
click at [355, 571] on icon "button" at bounding box center [348, 569] width 19 height 19
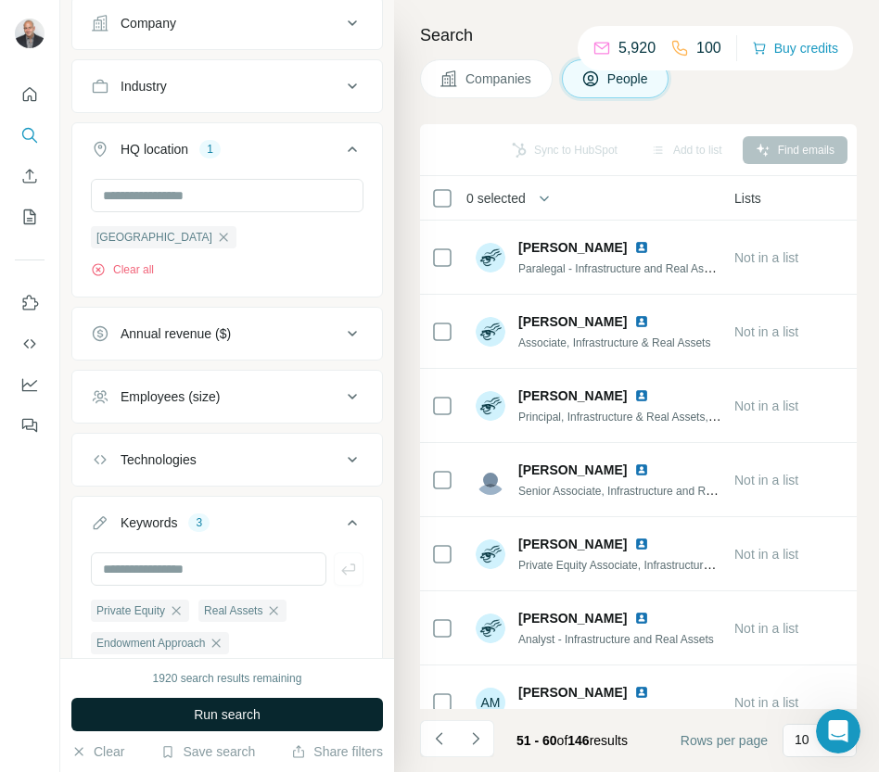
click at [285, 701] on button "Run search" at bounding box center [226, 714] width 311 height 33
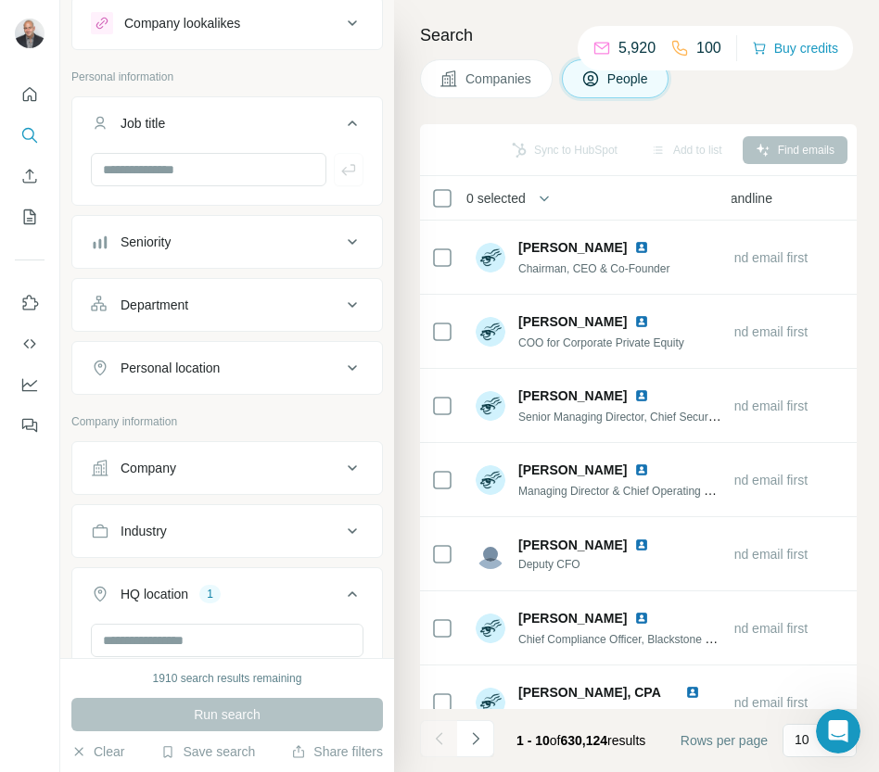
scroll to position [10, 0]
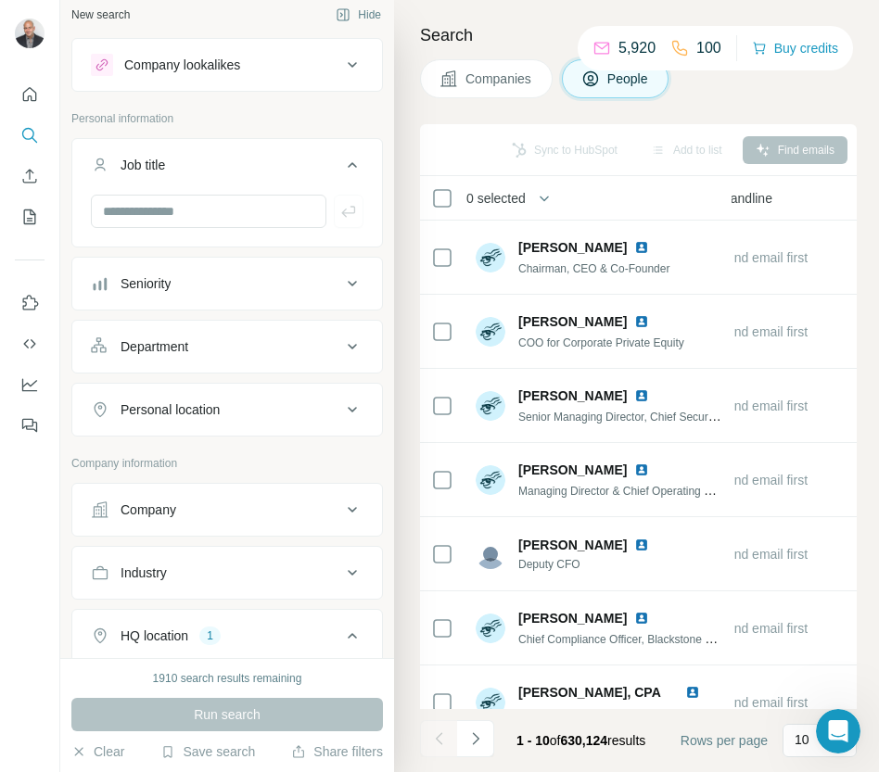
click at [496, 83] on span "Companies" at bounding box center [499, 79] width 68 height 19
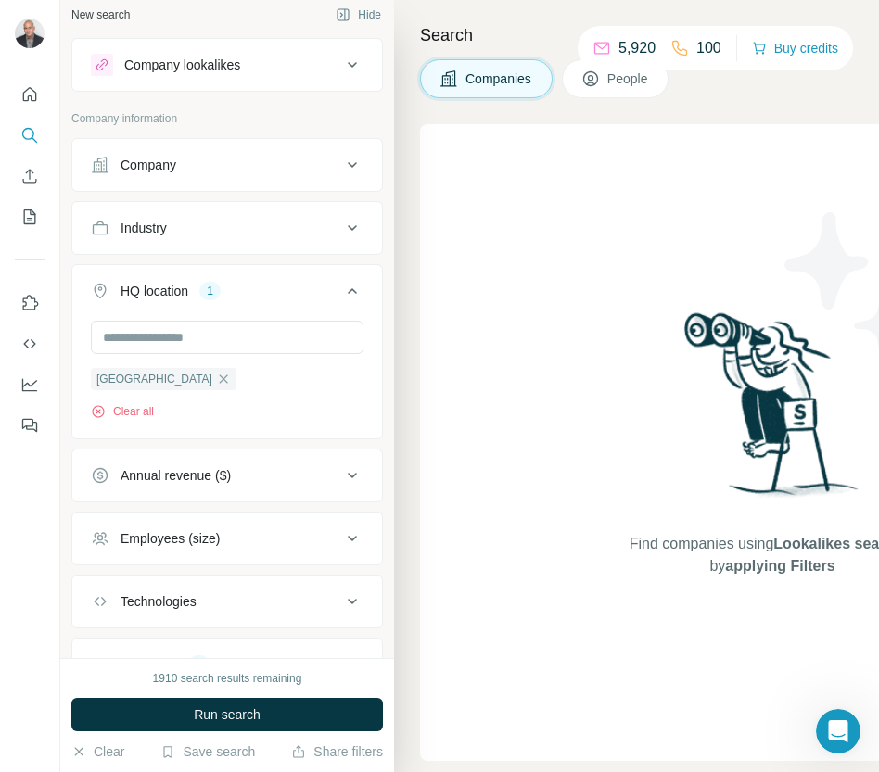
click at [641, 84] on span "People" at bounding box center [628, 79] width 43 height 19
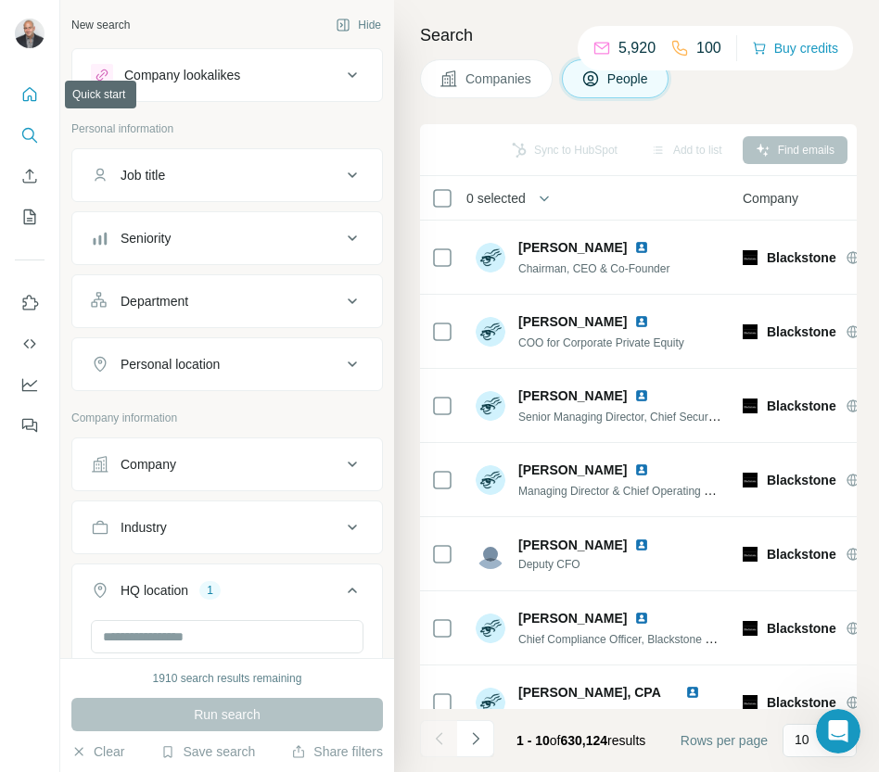
click at [28, 92] on icon "Quick start" at bounding box center [29, 94] width 19 height 19
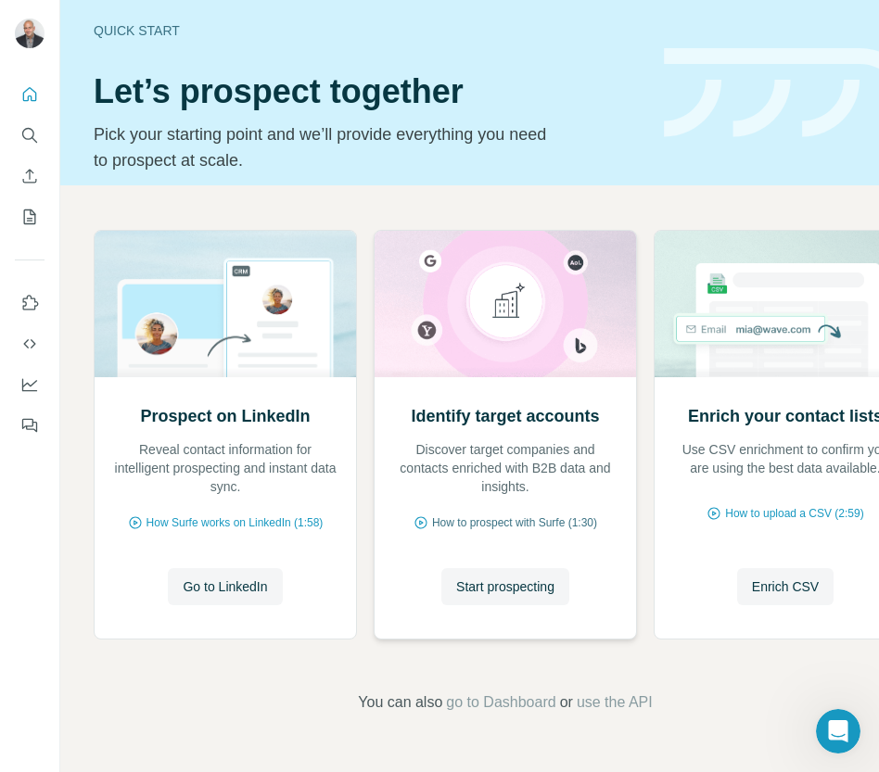
click at [498, 527] on span "How to prospect with Surfe (1:30)" at bounding box center [514, 522] width 165 height 17
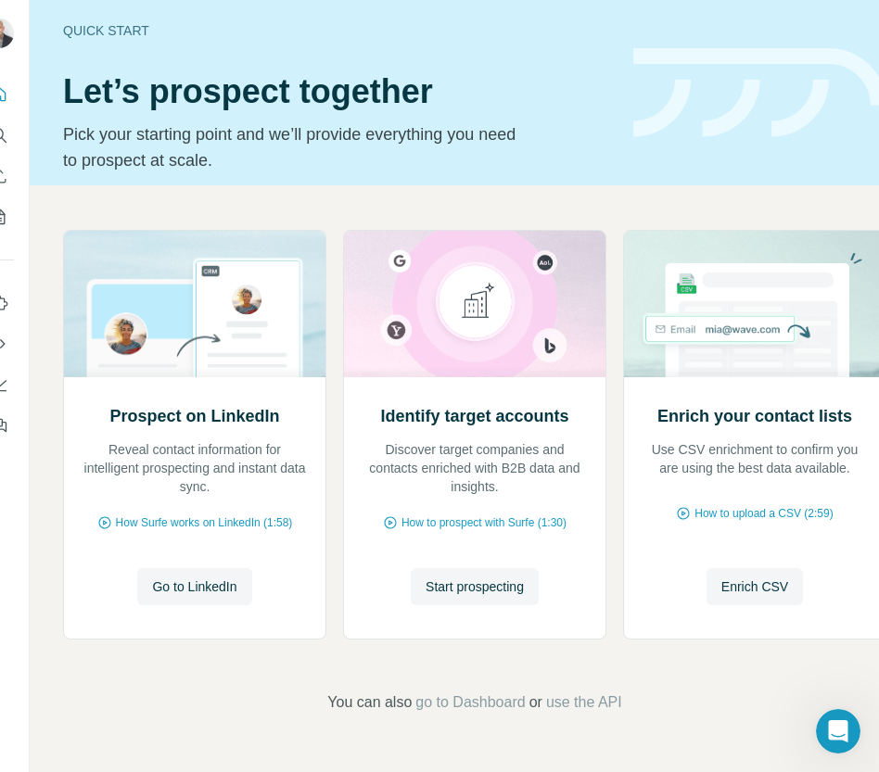
scroll to position [0, 29]
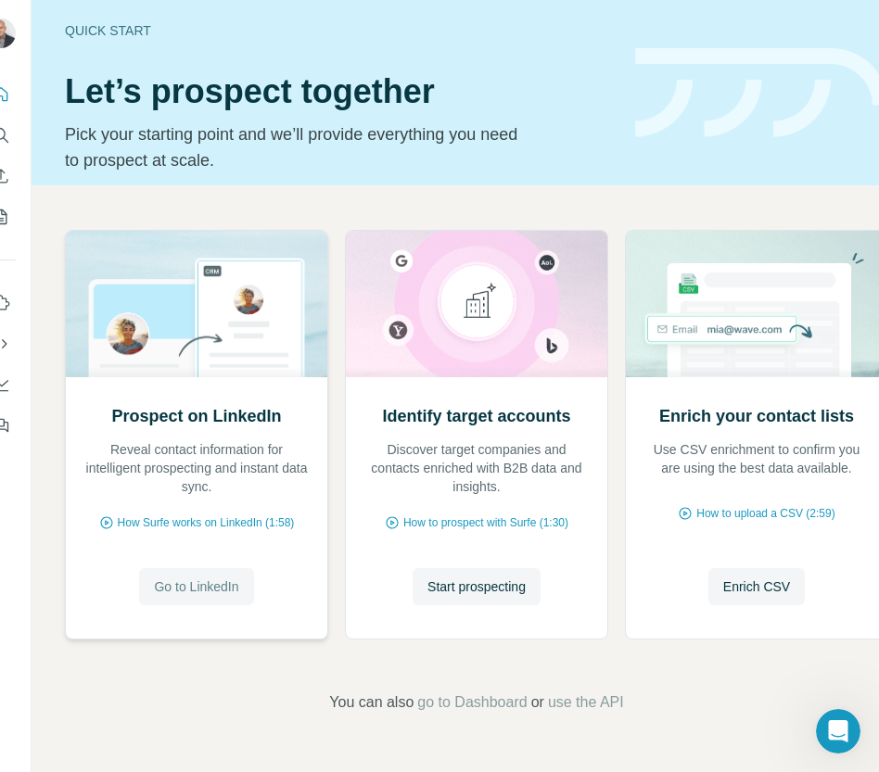
click at [222, 603] on button "Go to LinkedIn" at bounding box center [196, 586] width 114 height 37
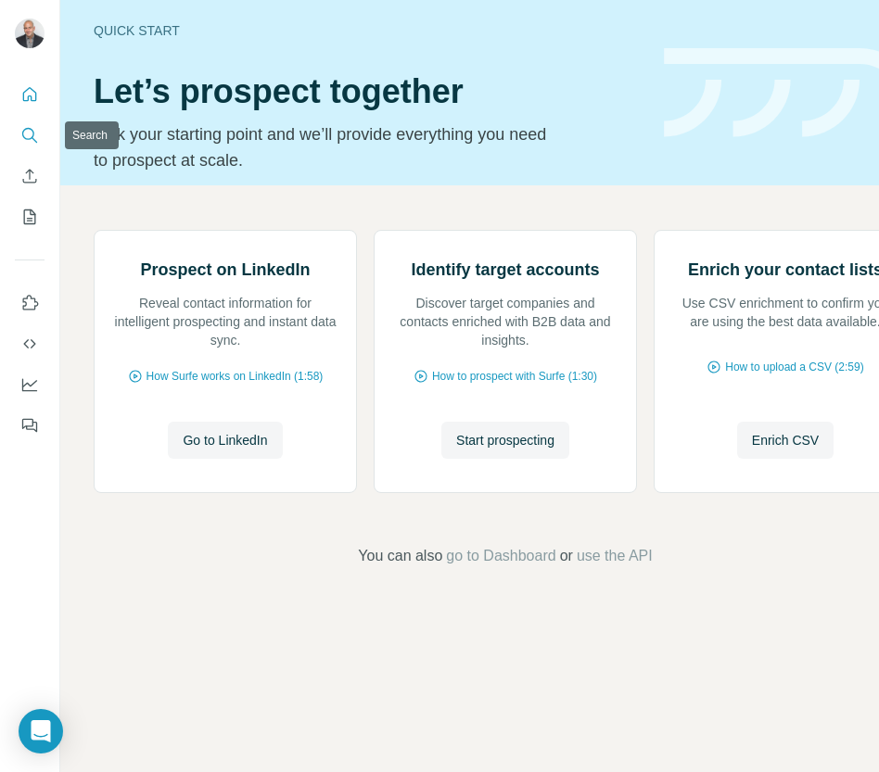
click at [15, 130] on button "Search" at bounding box center [30, 135] width 30 height 33
click at [20, 136] on icon "Search" at bounding box center [29, 135] width 19 height 19
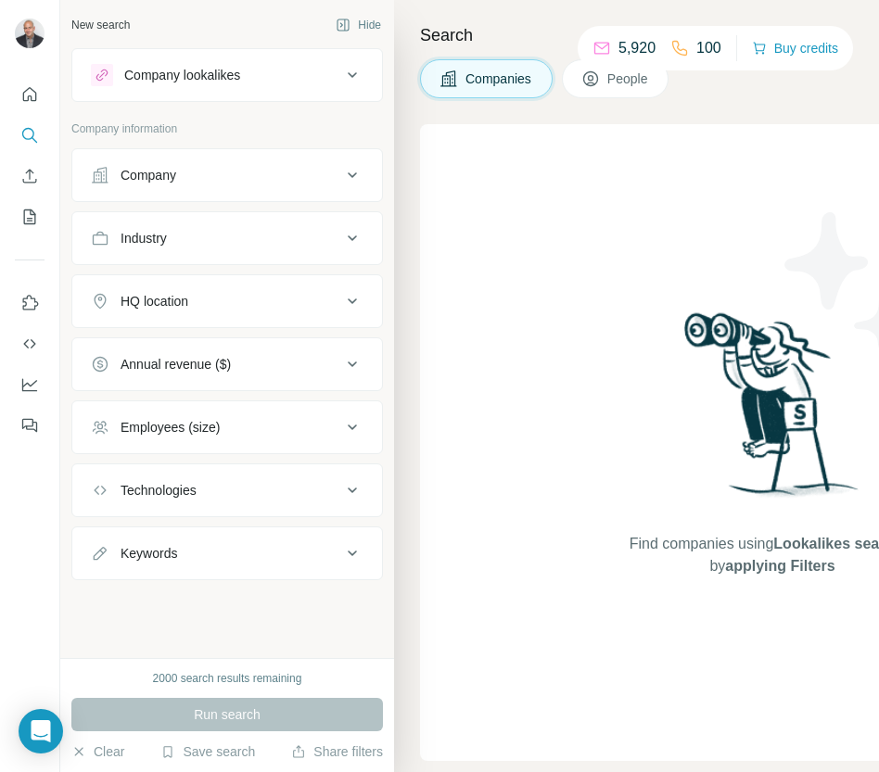
click at [642, 75] on span "People" at bounding box center [628, 79] width 43 height 19
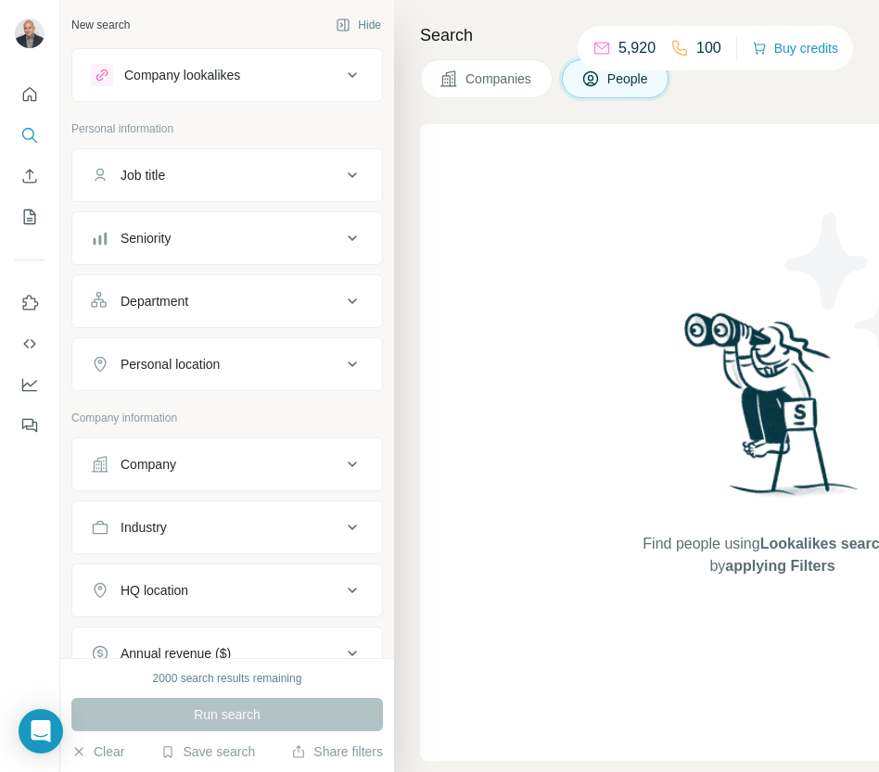
click at [577, 76] on button "People" at bounding box center [616, 78] width 108 height 39
click at [27, 98] on icon "Quick start" at bounding box center [29, 94] width 19 height 19
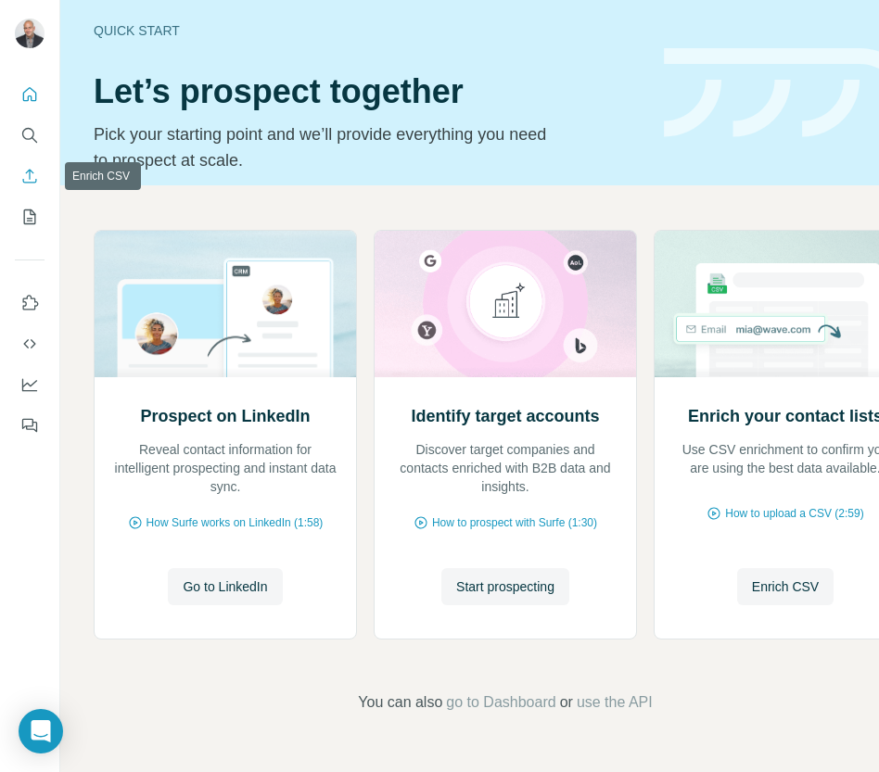
click at [28, 181] on icon "Enrich CSV" at bounding box center [29, 176] width 19 height 19
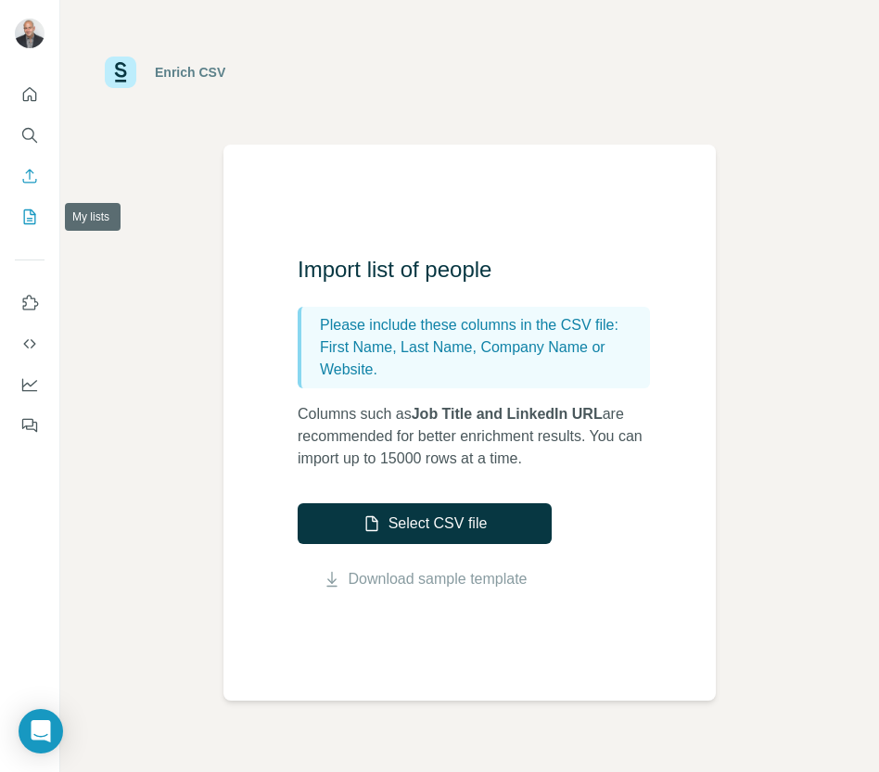
click at [33, 208] on icon "My lists" at bounding box center [29, 217] width 19 height 19
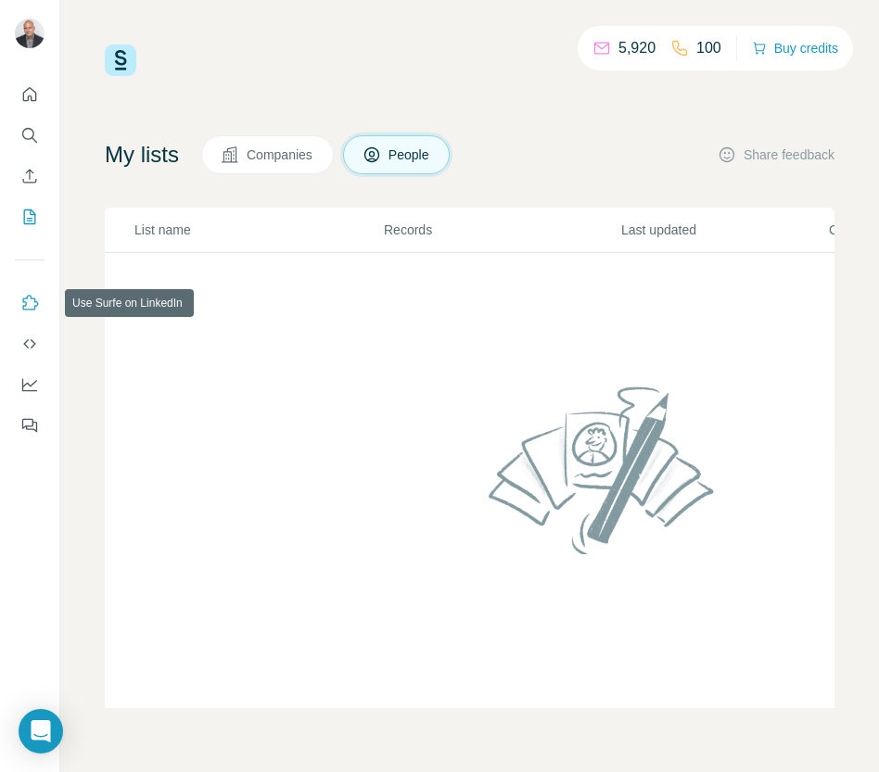
click at [33, 305] on icon "Use Surfe on LinkedIn" at bounding box center [29, 303] width 19 height 19
click at [37, 730] on icon "Open Intercom Messenger" at bounding box center [40, 731] width 21 height 24
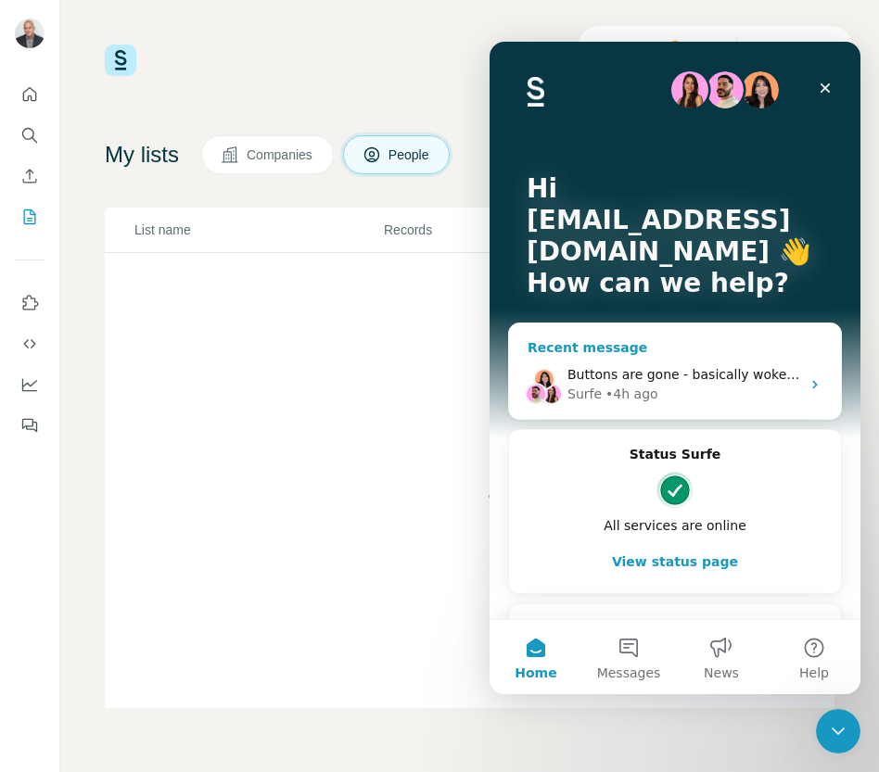
click at [656, 390] on div "Surfe • 4h ago" at bounding box center [683, 394] width 233 height 19
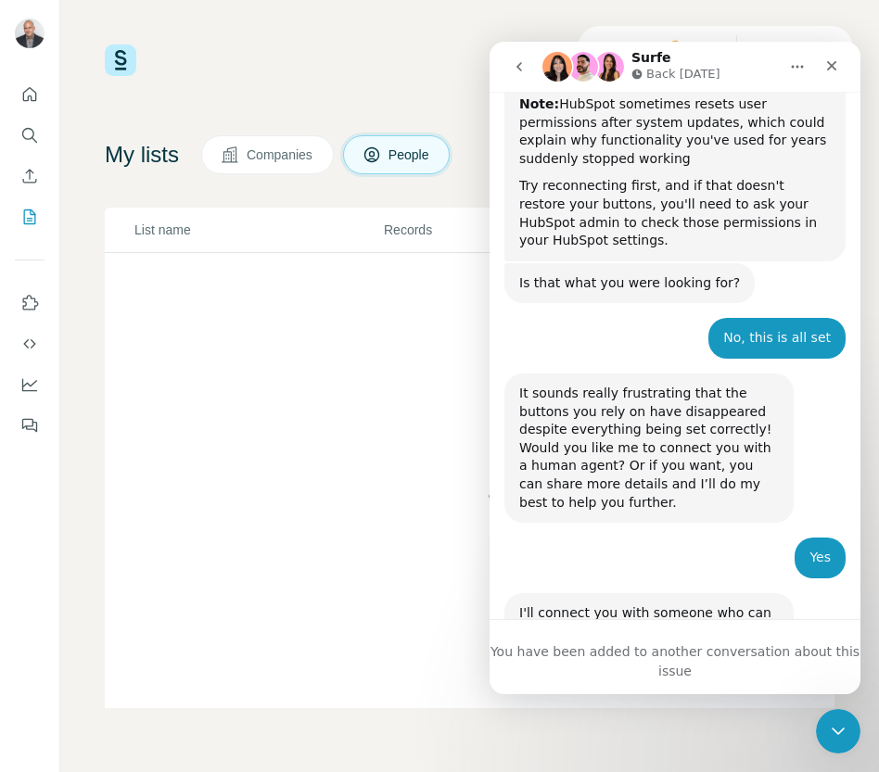
scroll to position [5190, 0]
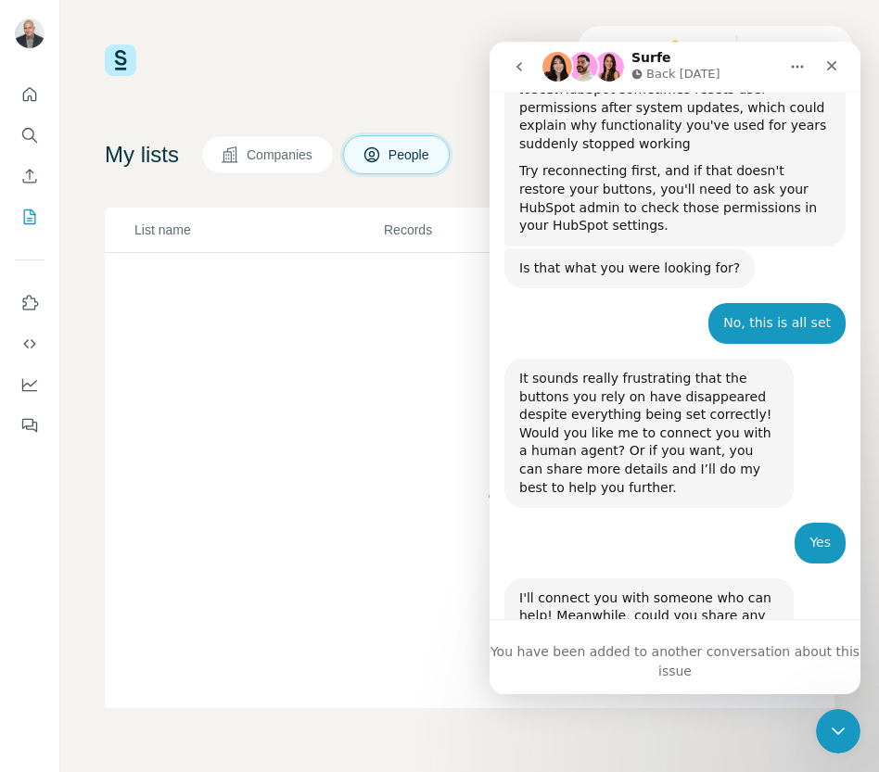
click at [673, 652] on div "You have been added to another conversation about this issue" at bounding box center [674, 661] width 371 height 39
click at [668, 656] on div "You have been added to another conversation about this issue" at bounding box center [674, 661] width 371 height 39
click at [829, 727] on icon "Close Intercom Messenger" at bounding box center [835, 728] width 22 height 22
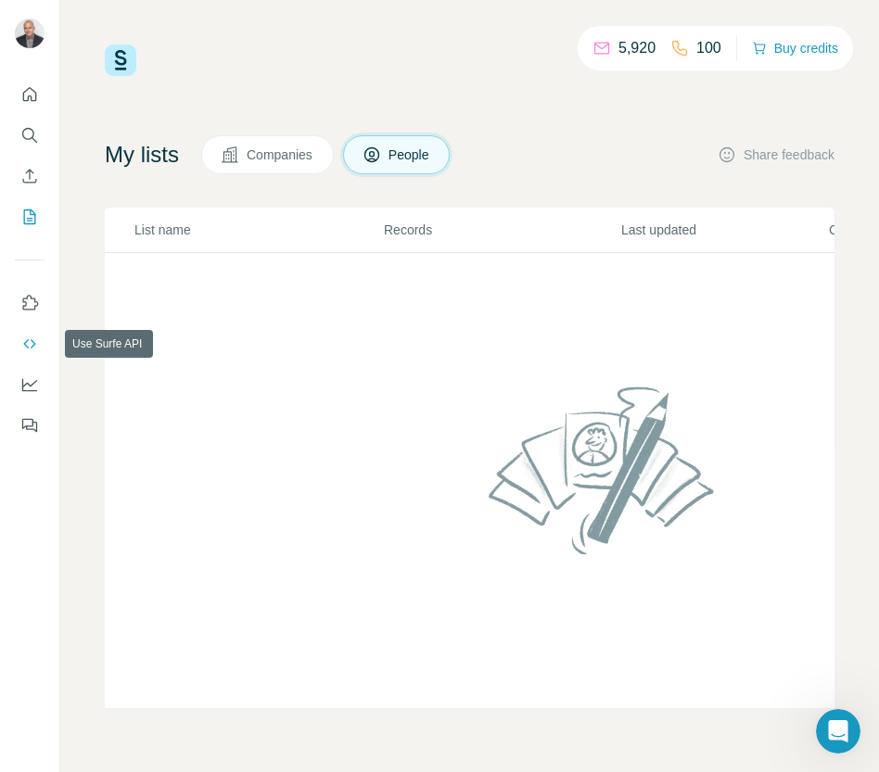
click at [19, 339] on button "Use Surfe API" at bounding box center [30, 343] width 30 height 33
click at [31, 378] on icon "Dashboard" at bounding box center [29, 384] width 19 height 19
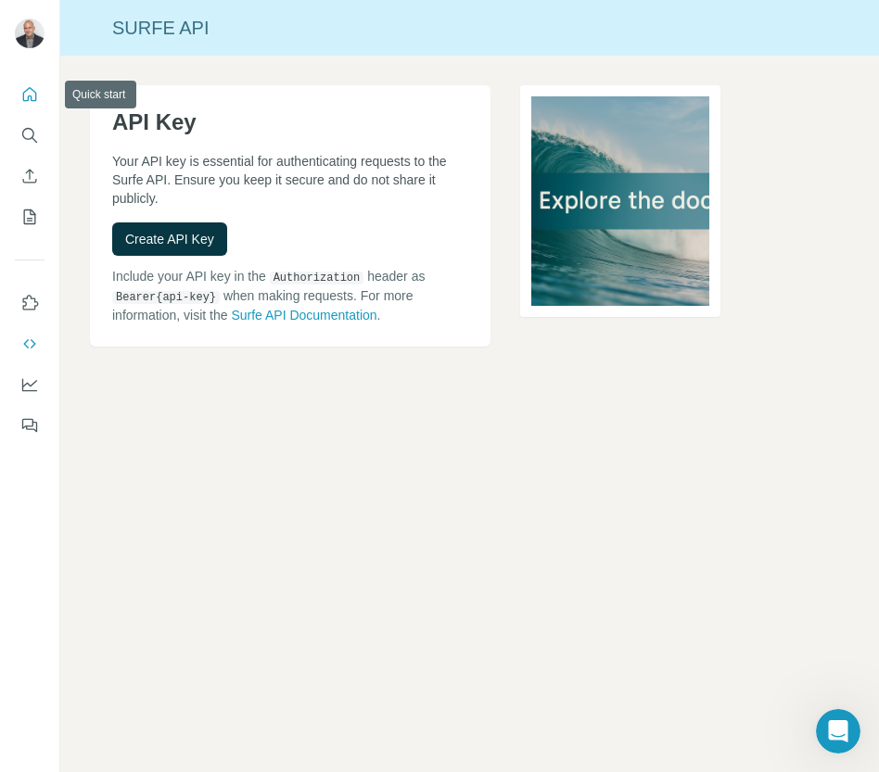
click at [21, 93] on icon "Quick start" at bounding box center [29, 94] width 19 height 19
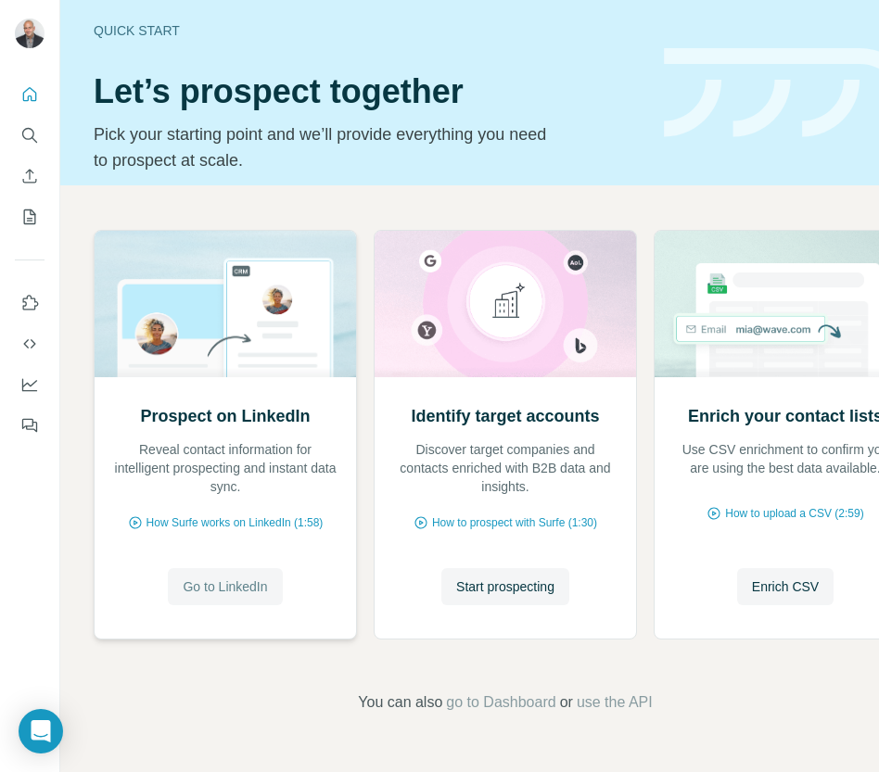
click at [239, 583] on span "Go to LinkedIn" at bounding box center [225, 586] width 84 height 19
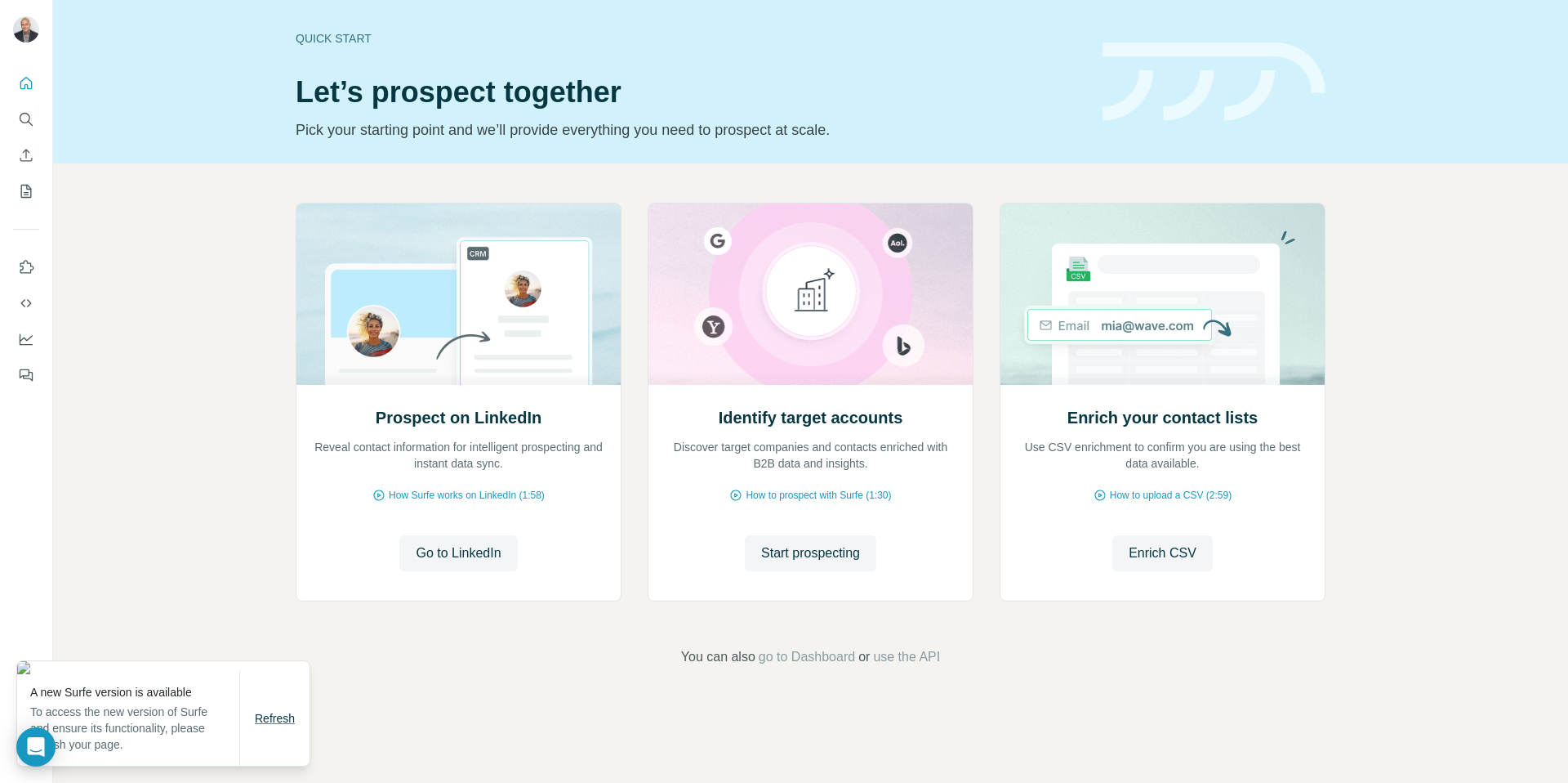
click at [271, 680] on span "Refresh" at bounding box center [274, 718] width 40 height 13
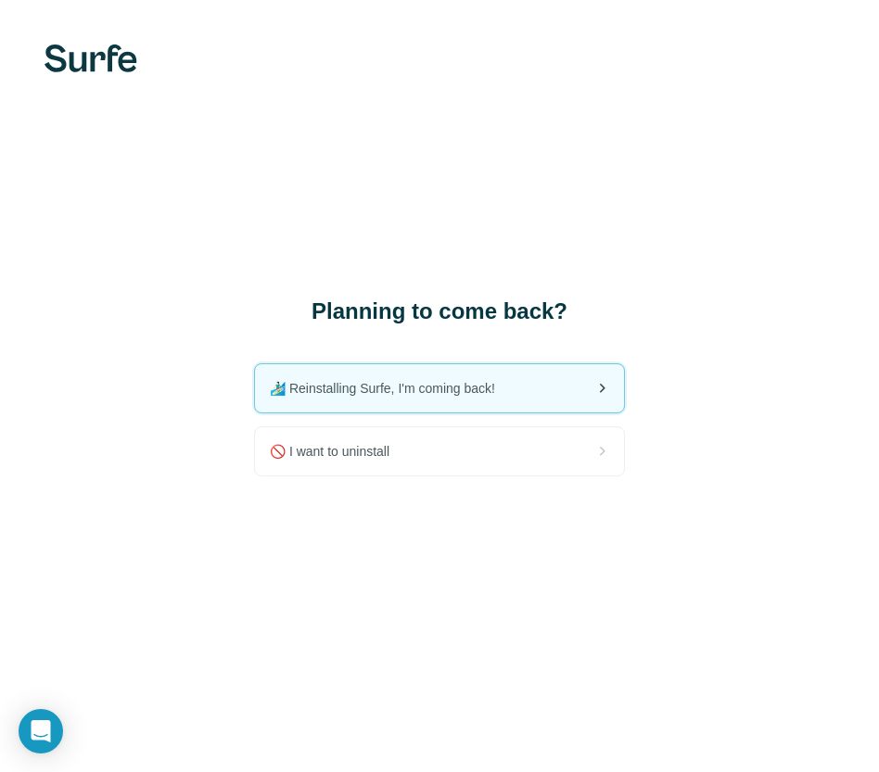
click at [369, 380] on span "🏄🏻‍♂️ Reinstalling Surfe, I'm coming back!" at bounding box center [390, 388] width 240 height 19
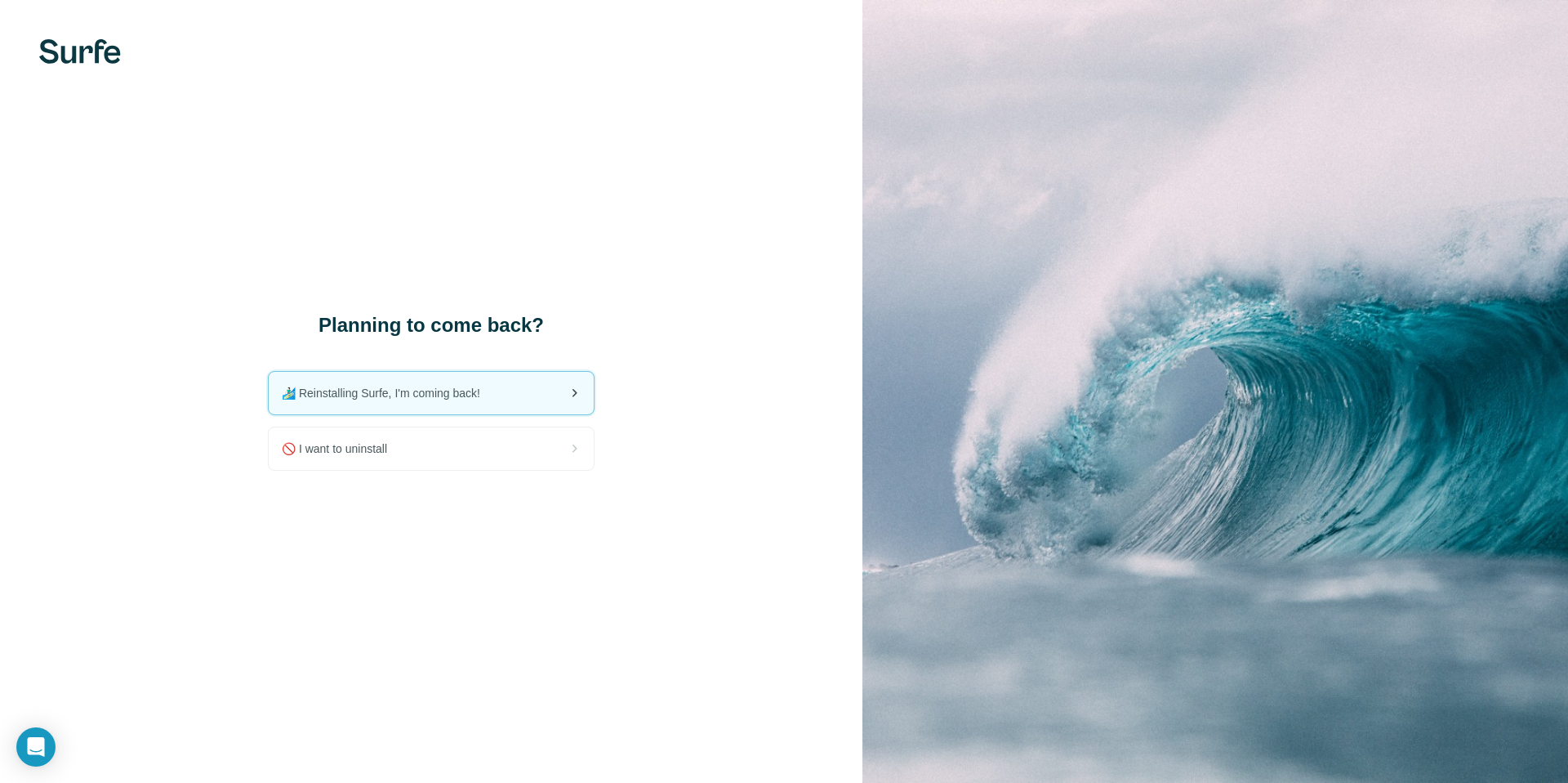
click at [509, 392] on div "🏄🏻‍♂️ Reinstalling Surfe, I'm coming back!" at bounding box center [431, 393] width 325 height 42
click at [39, 680] on div "Open Intercom Messenger" at bounding box center [36, 747] width 43 height 43
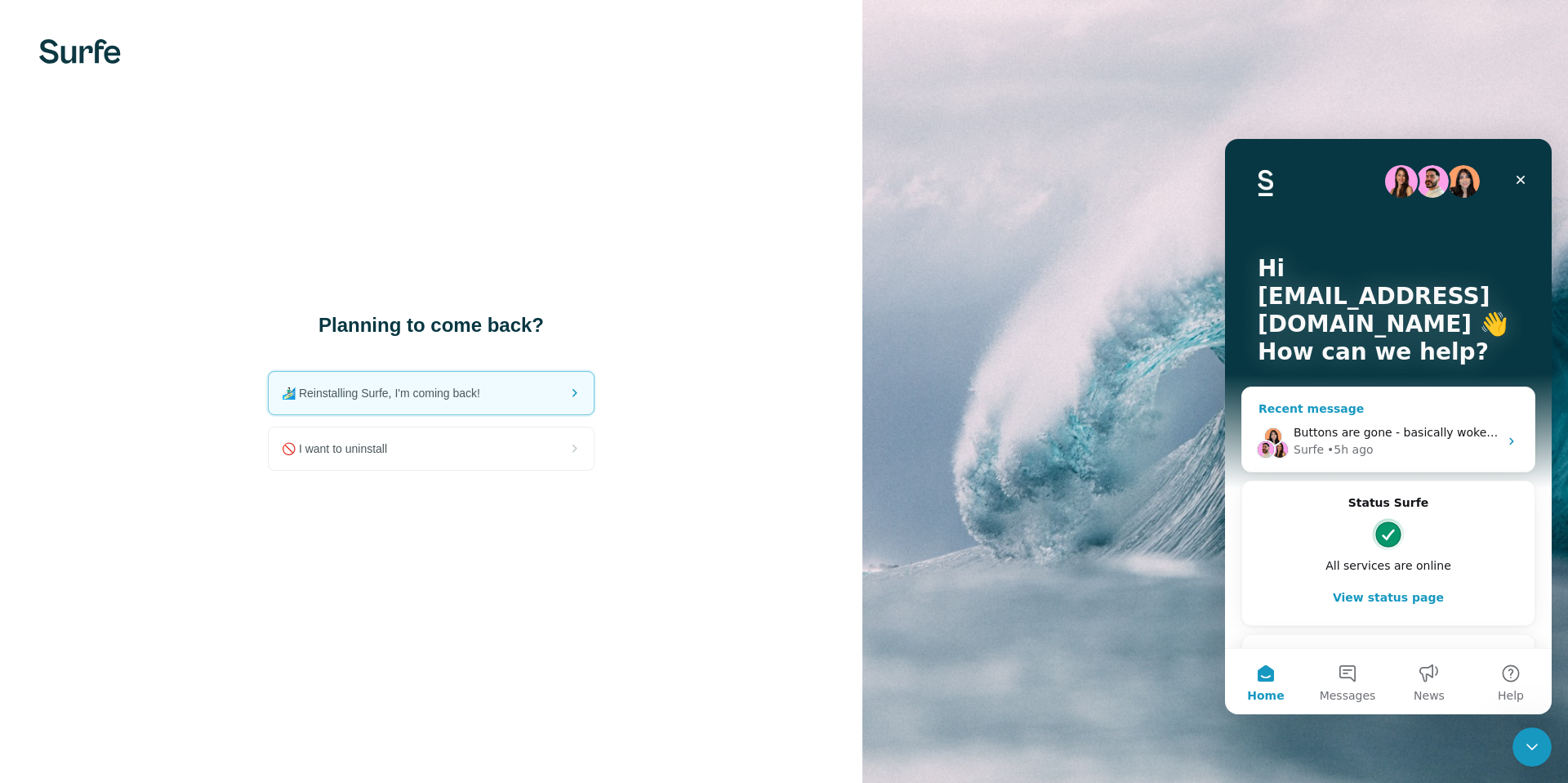
click at [774, 444] on div "Surfe • 5h ago" at bounding box center [1396, 449] width 205 height 17
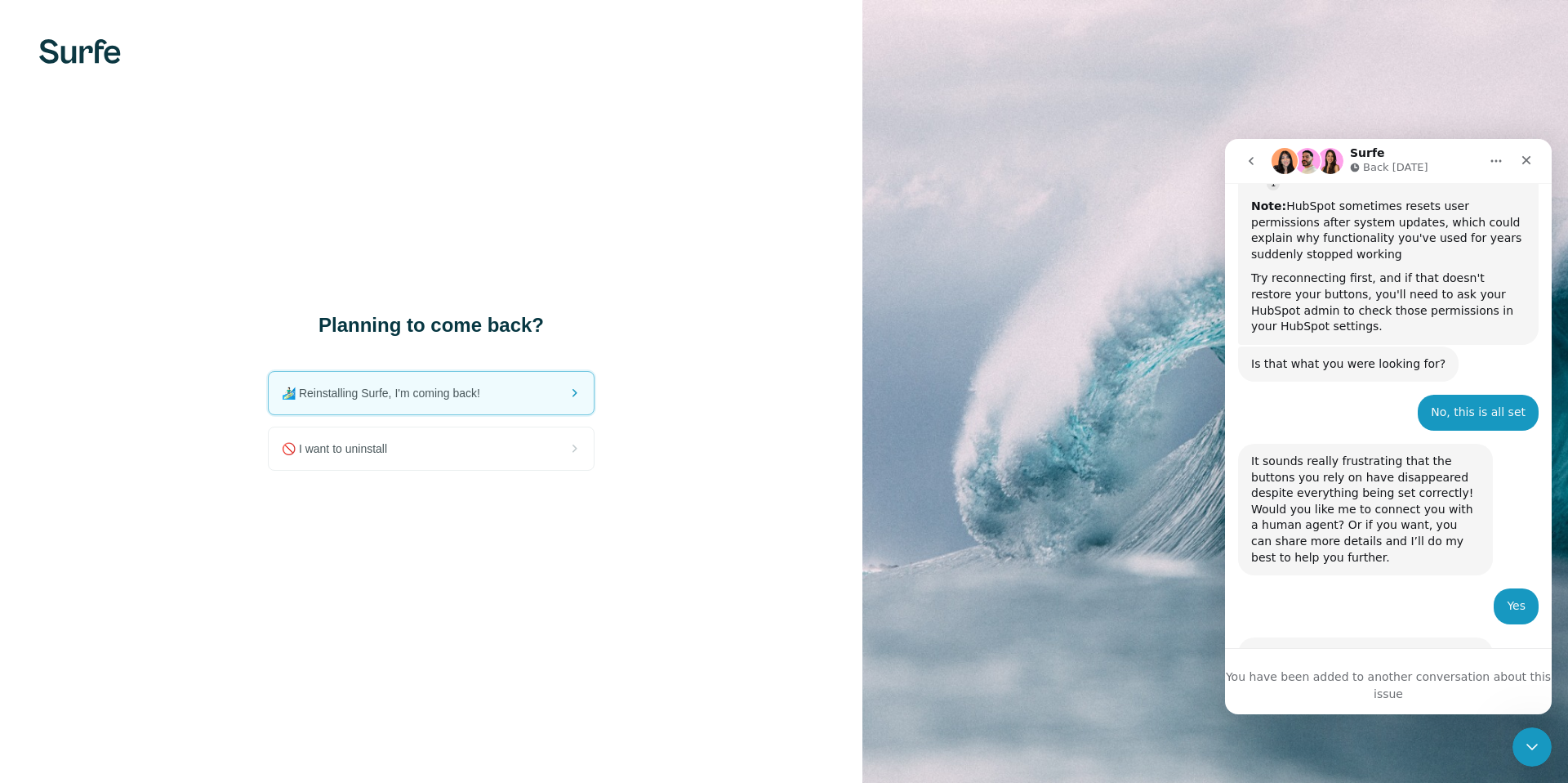
scroll to position [4576, 0]
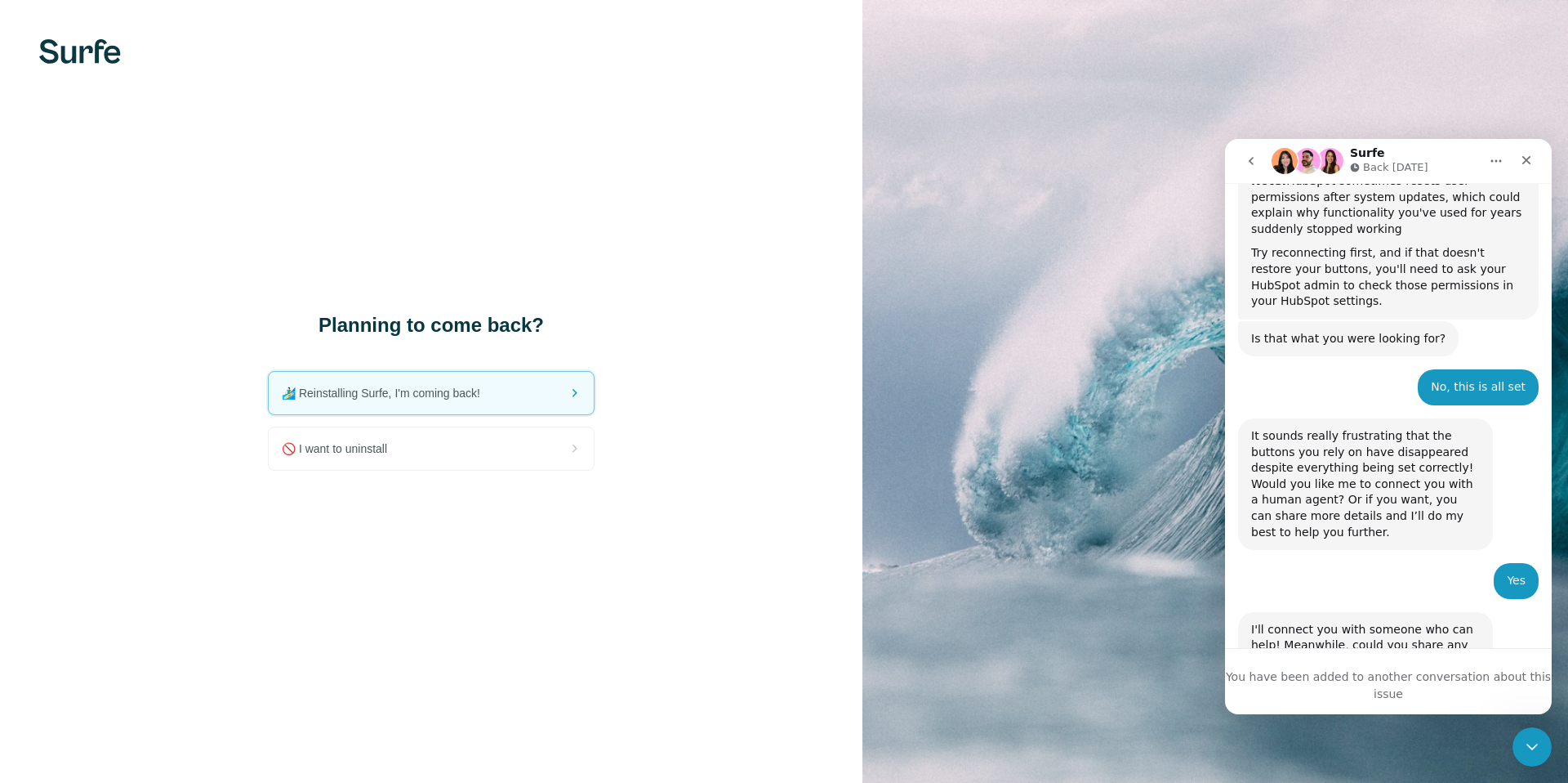
click at [774, 680] on div "You have been added to another conversation about this issue" at bounding box center [1388, 685] width 327 height 34
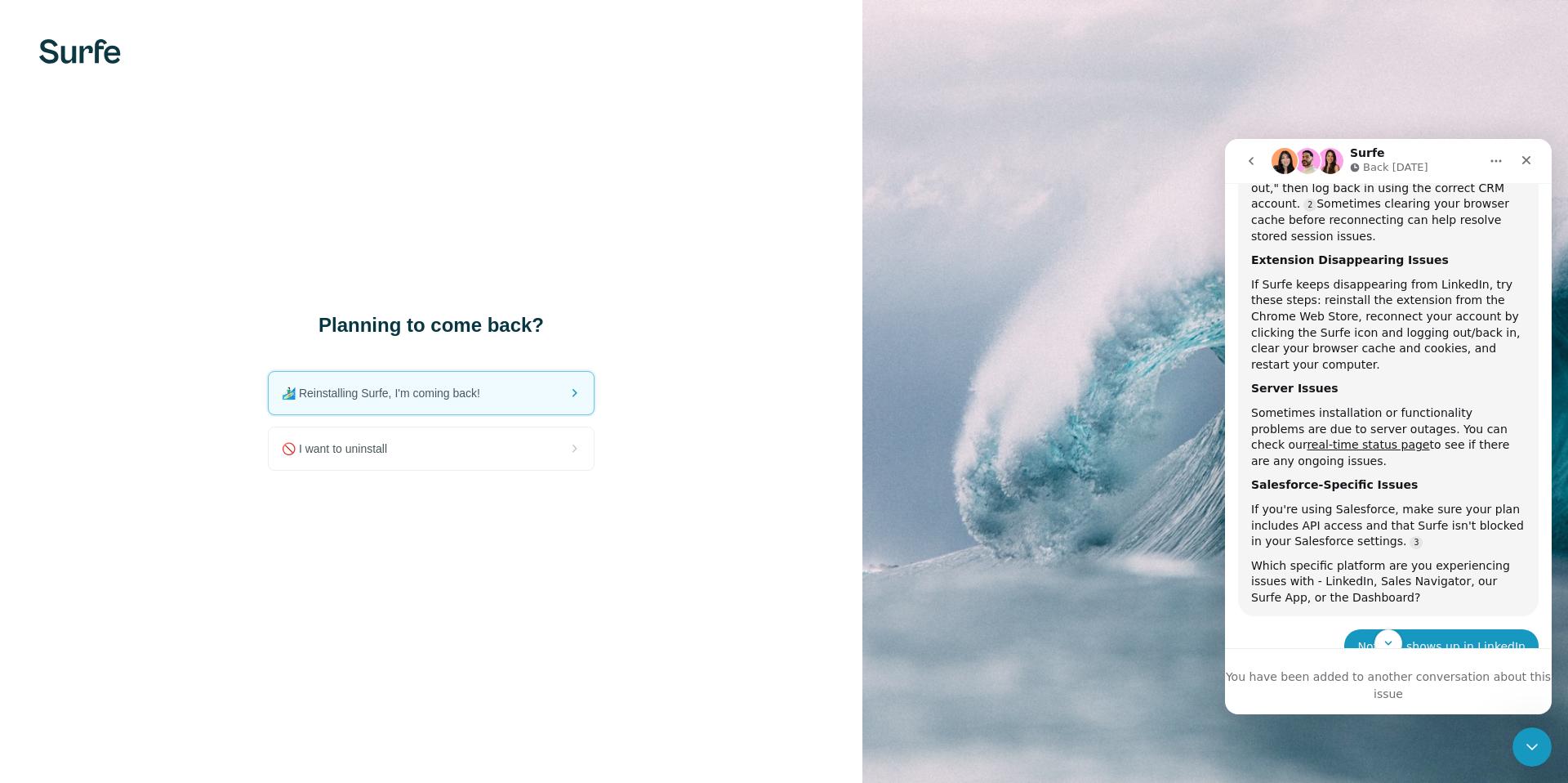
scroll to position [0, 0]
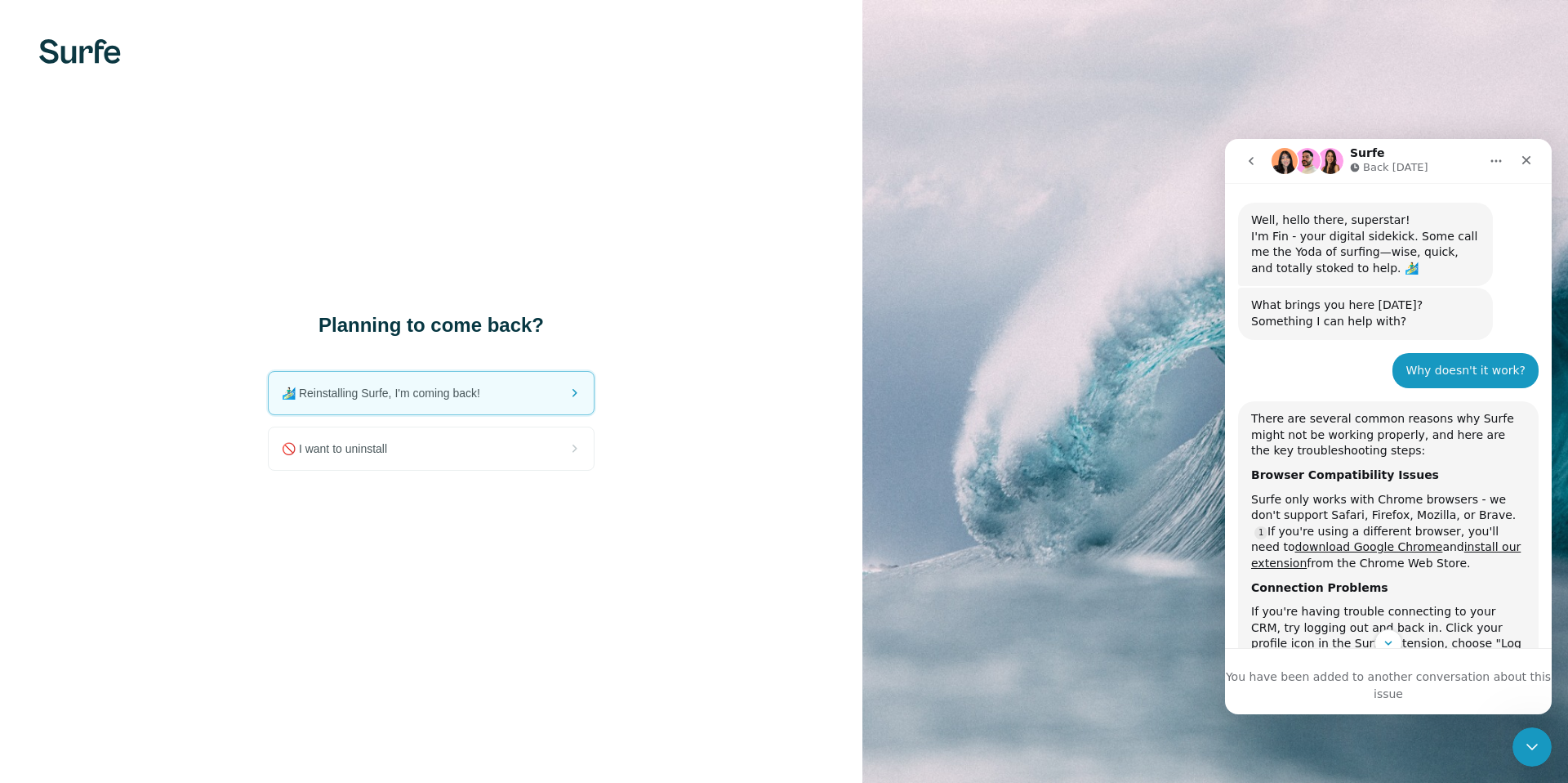
click at [774, 157] on icon "Home" at bounding box center [1496, 160] width 13 height 13
click at [774, 157] on icon "Close" at bounding box center [1527, 160] width 13 height 13
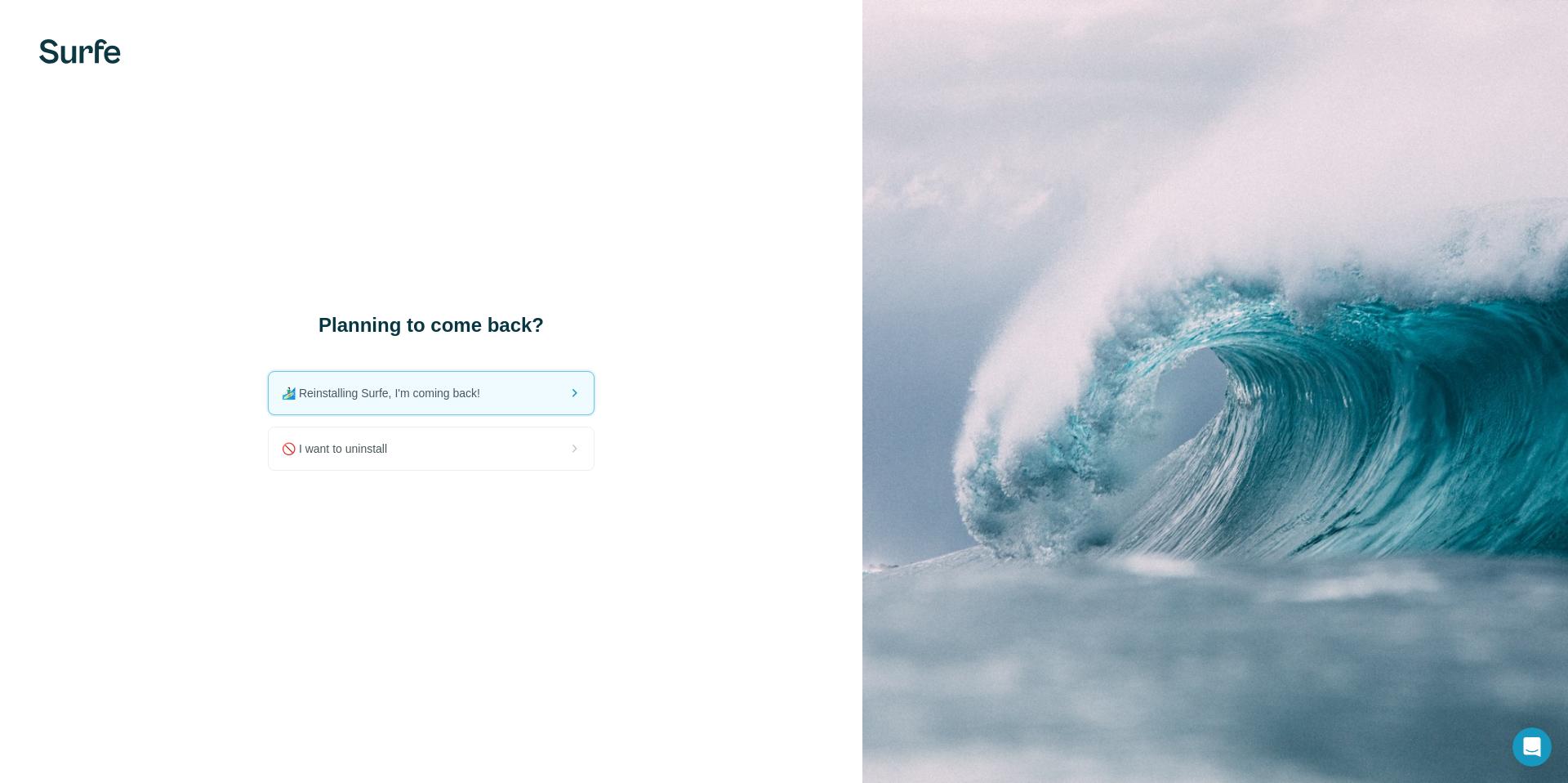
scroll to position [4576, 0]
click at [98, 52] on img at bounding box center [79, 51] width 82 height 25
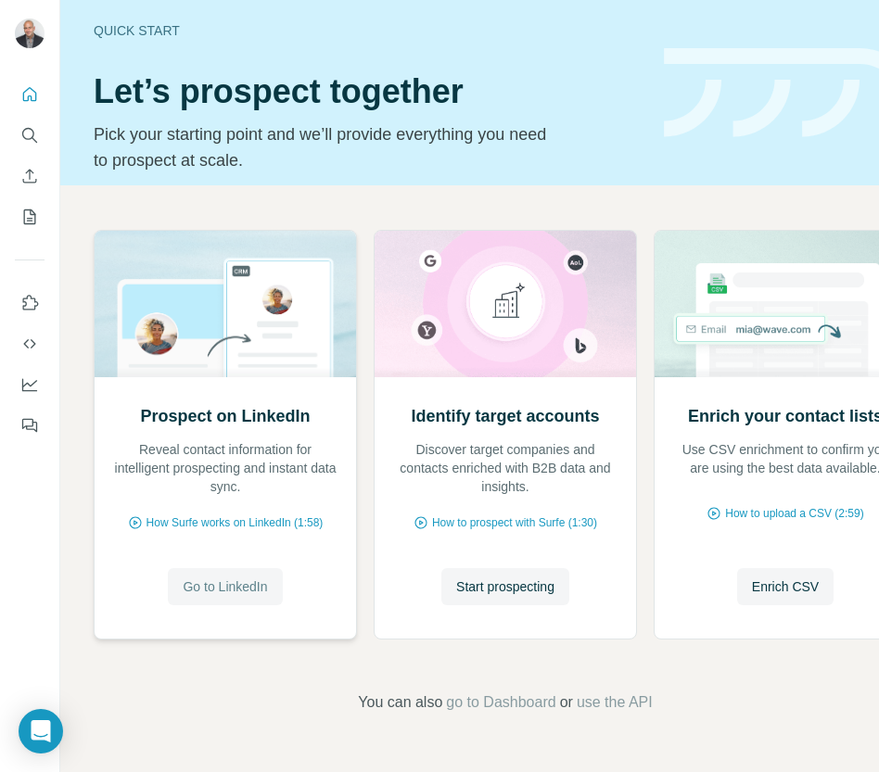
click at [259, 577] on span "Go to LinkedIn" at bounding box center [225, 586] width 84 height 19
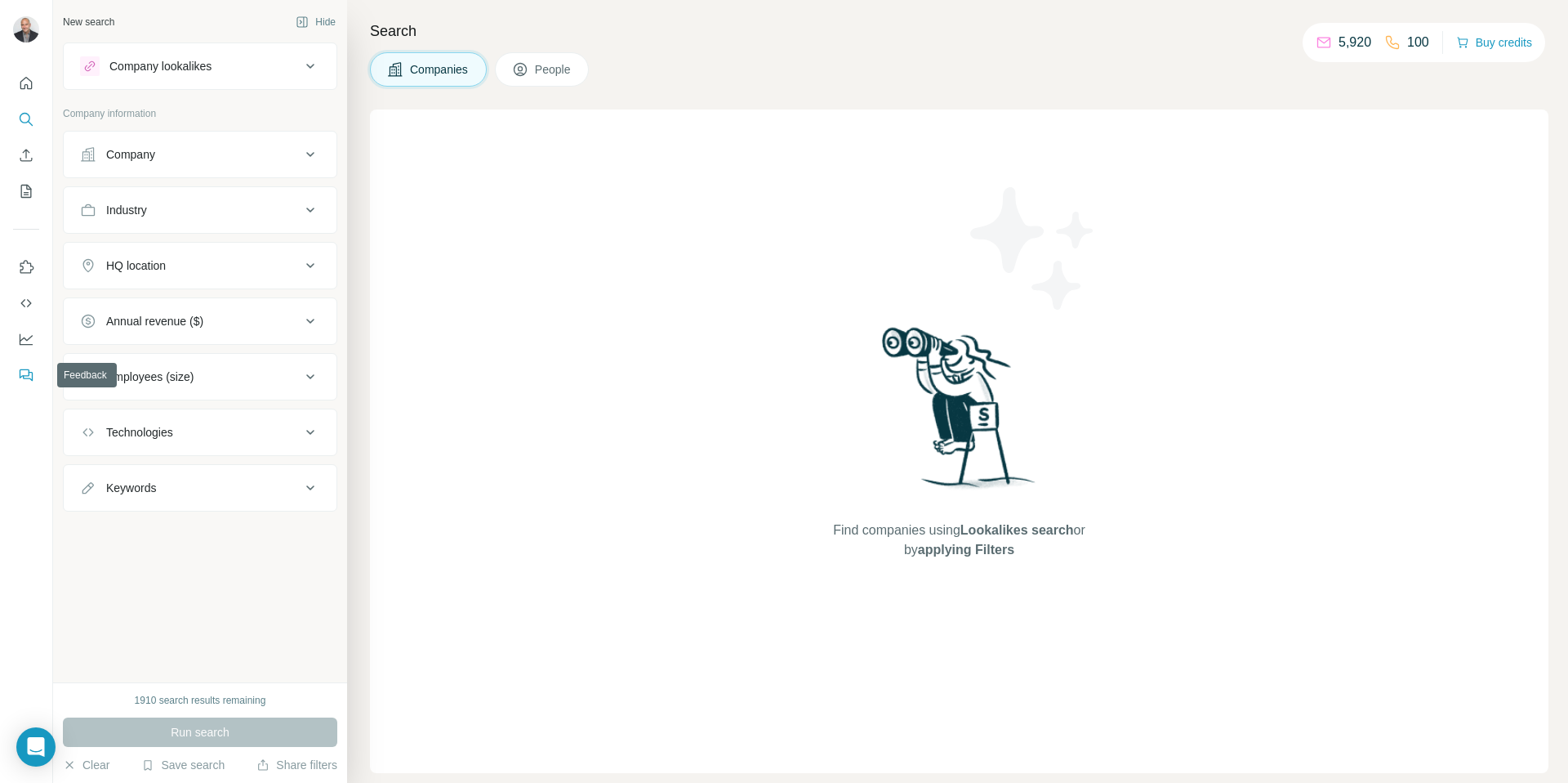
click at [28, 384] on button "Feedback" at bounding box center [26, 375] width 26 height 29
click at [26, 94] on button "Quick start" at bounding box center [26, 83] width 26 height 29
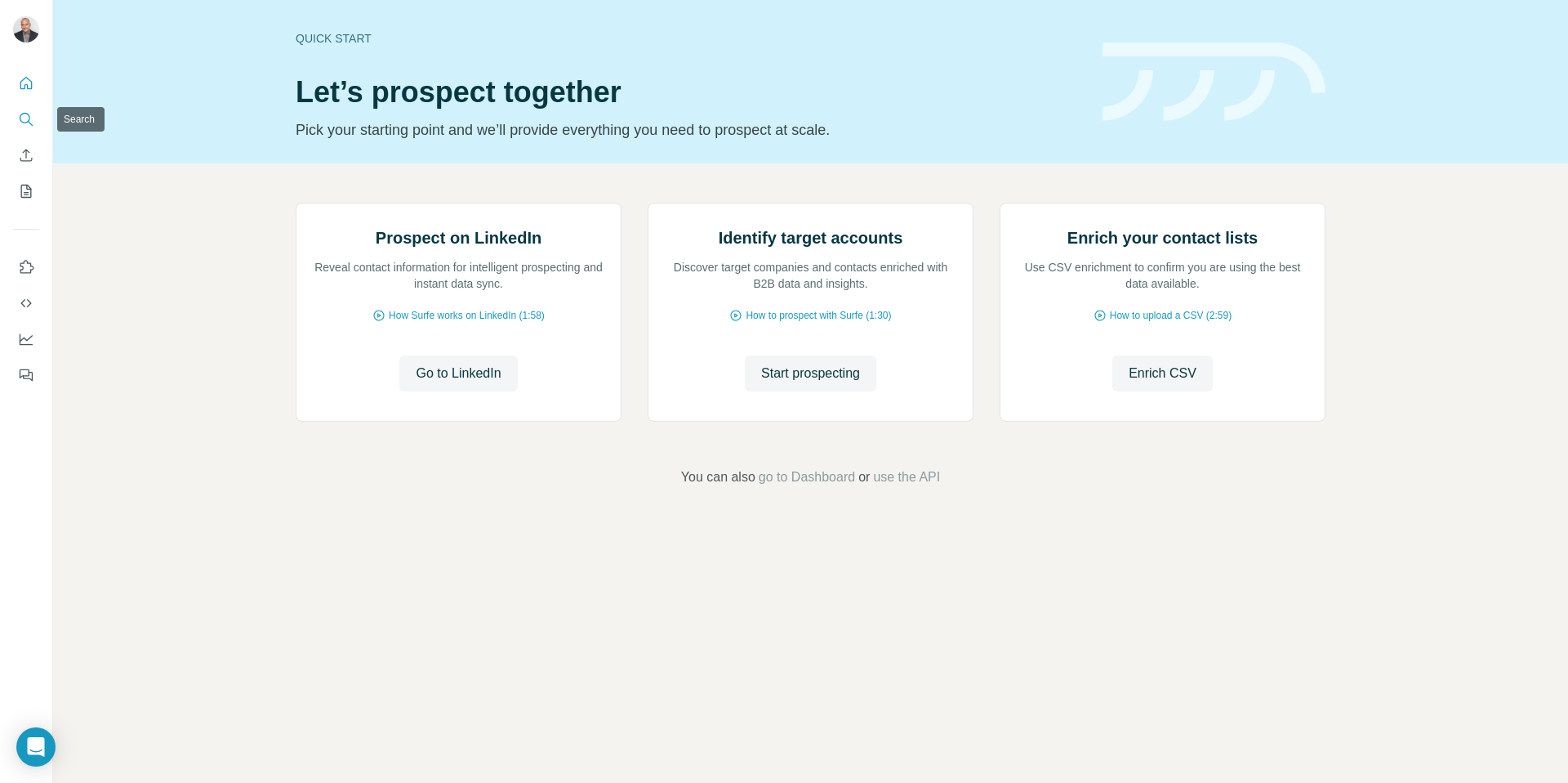
click at [23, 120] on icon "Search" at bounding box center [26, 119] width 17 height 17
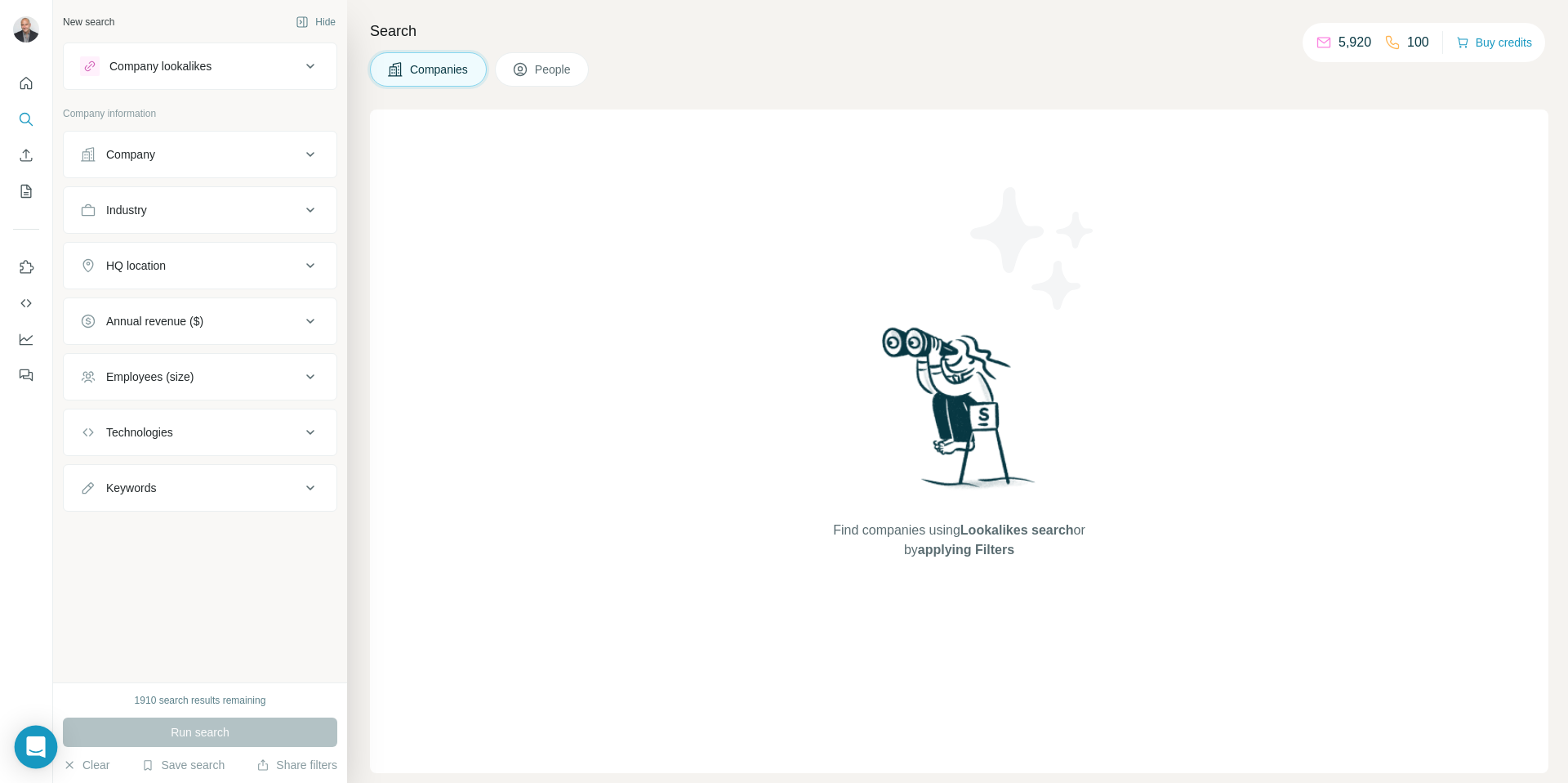
click at [34, 758] on div "Open Intercom Messenger" at bounding box center [36, 747] width 43 height 43
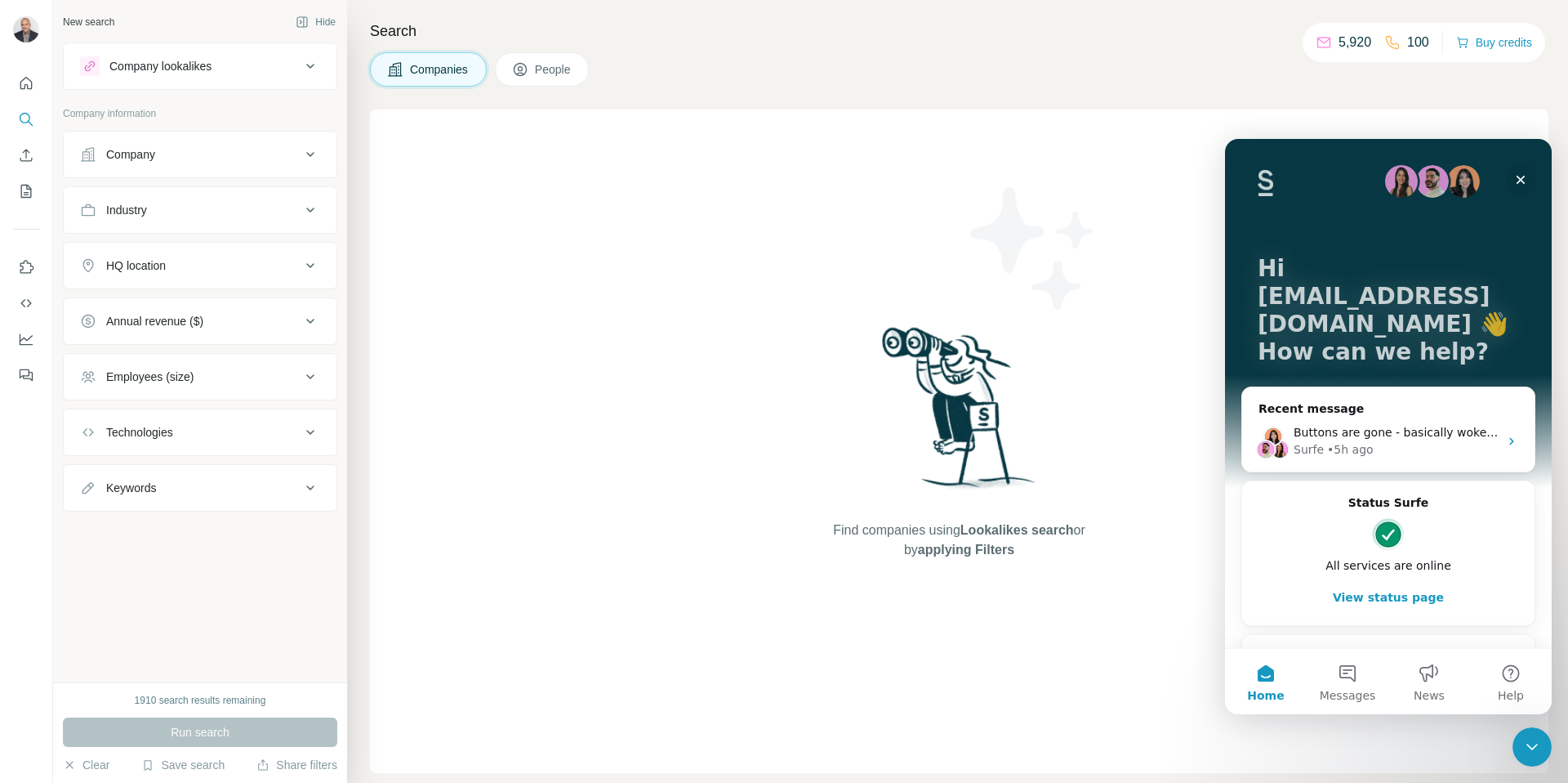
scroll to position [56, 0]
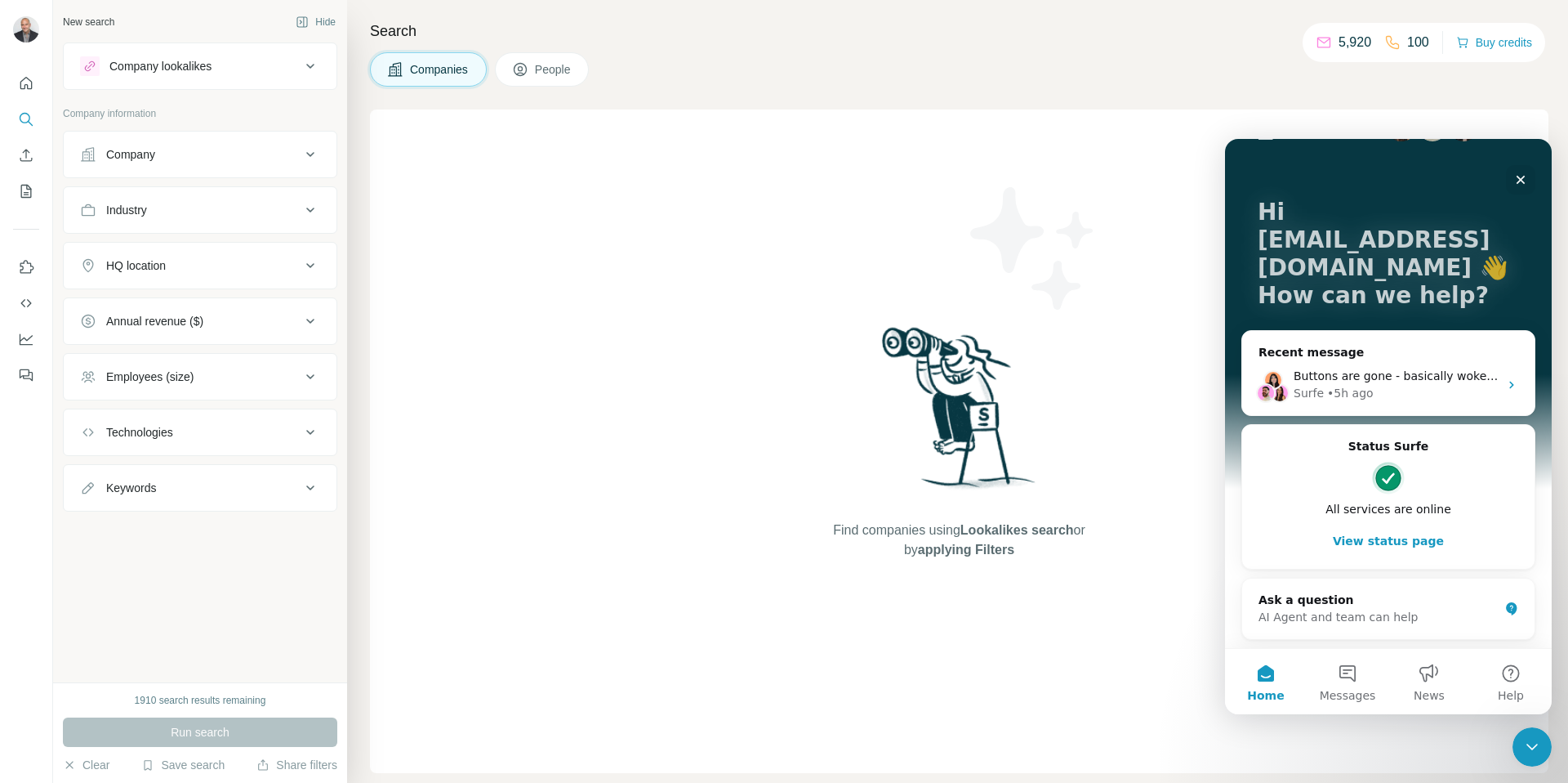
click at [1388, 472] on img "Intercom messenger" at bounding box center [1388, 478] width 33 height 33
click at [1512, 608] on icon "Intercom messenger" at bounding box center [1512, 608] width 11 height 13
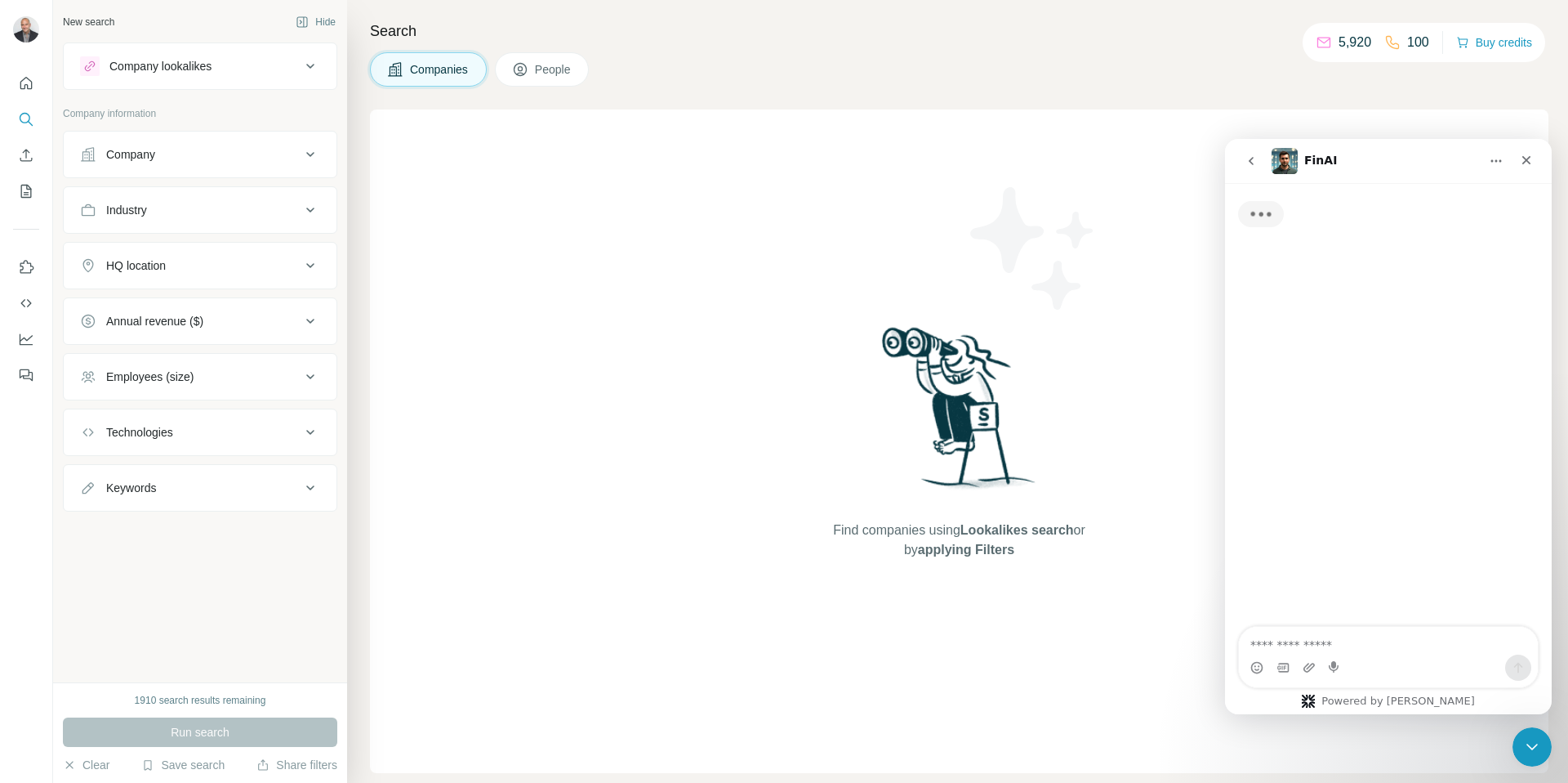
scroll to position [0, 0]
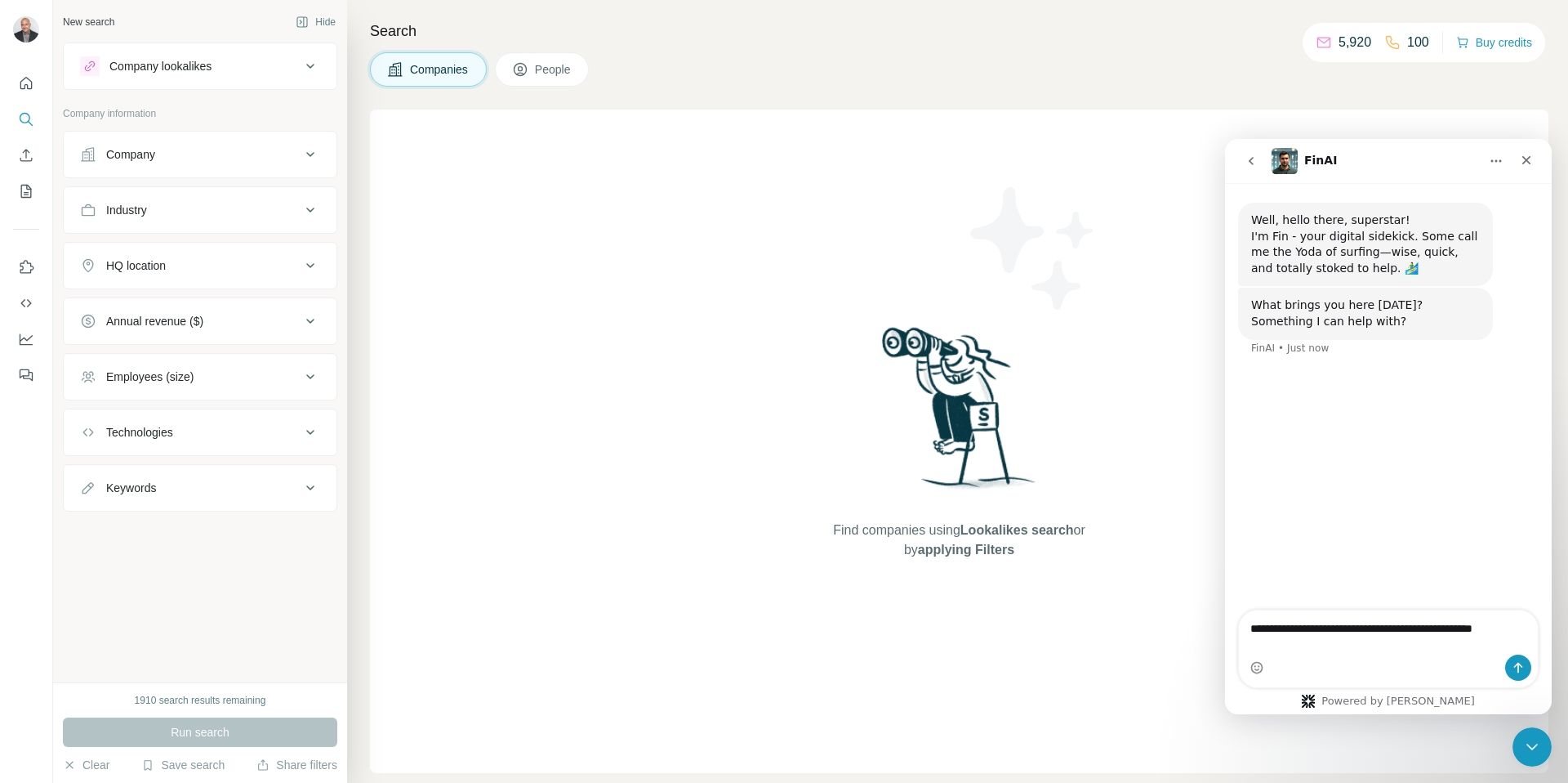
type textarea "**********"
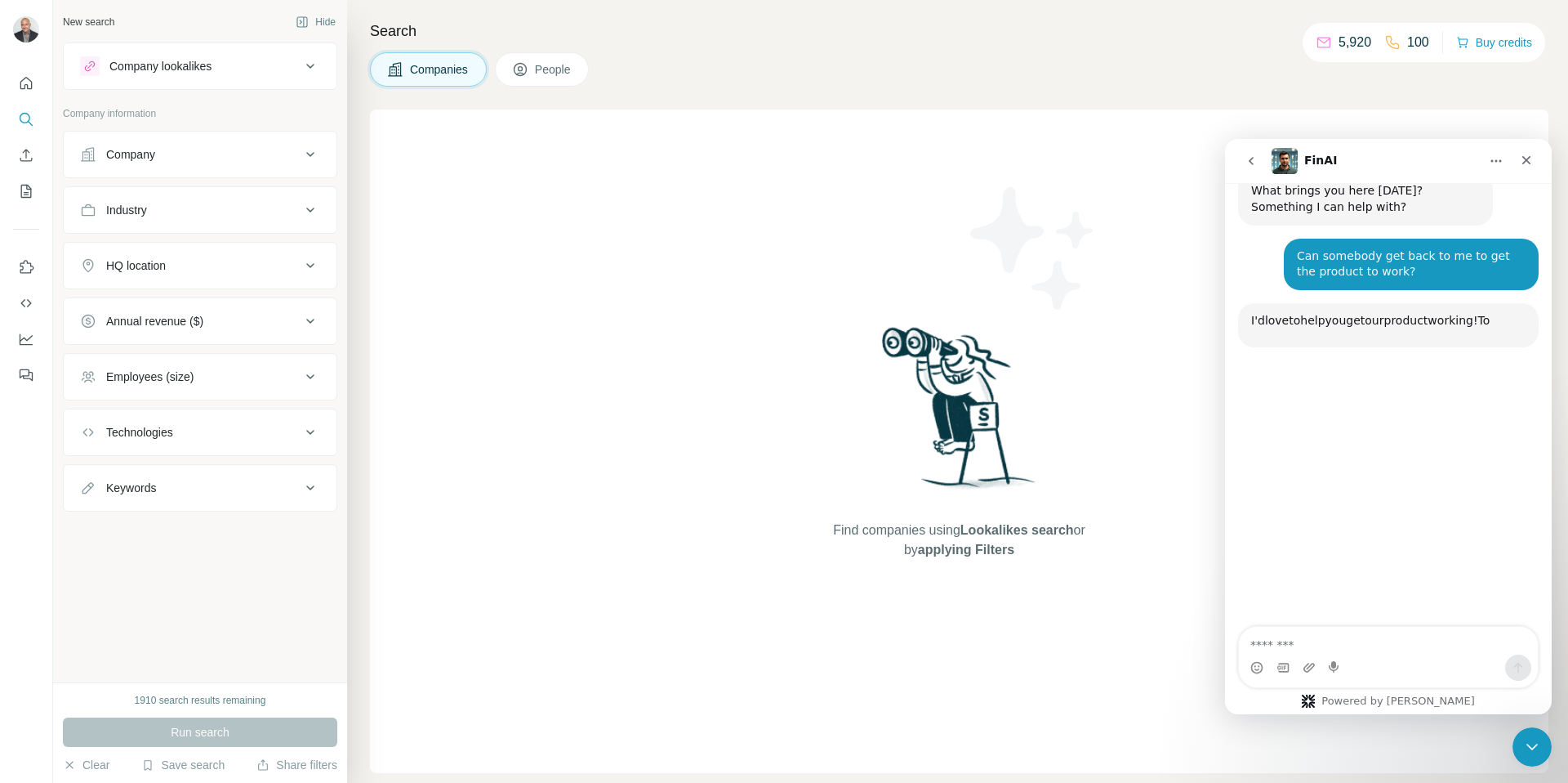
scroll to position [174, 0]
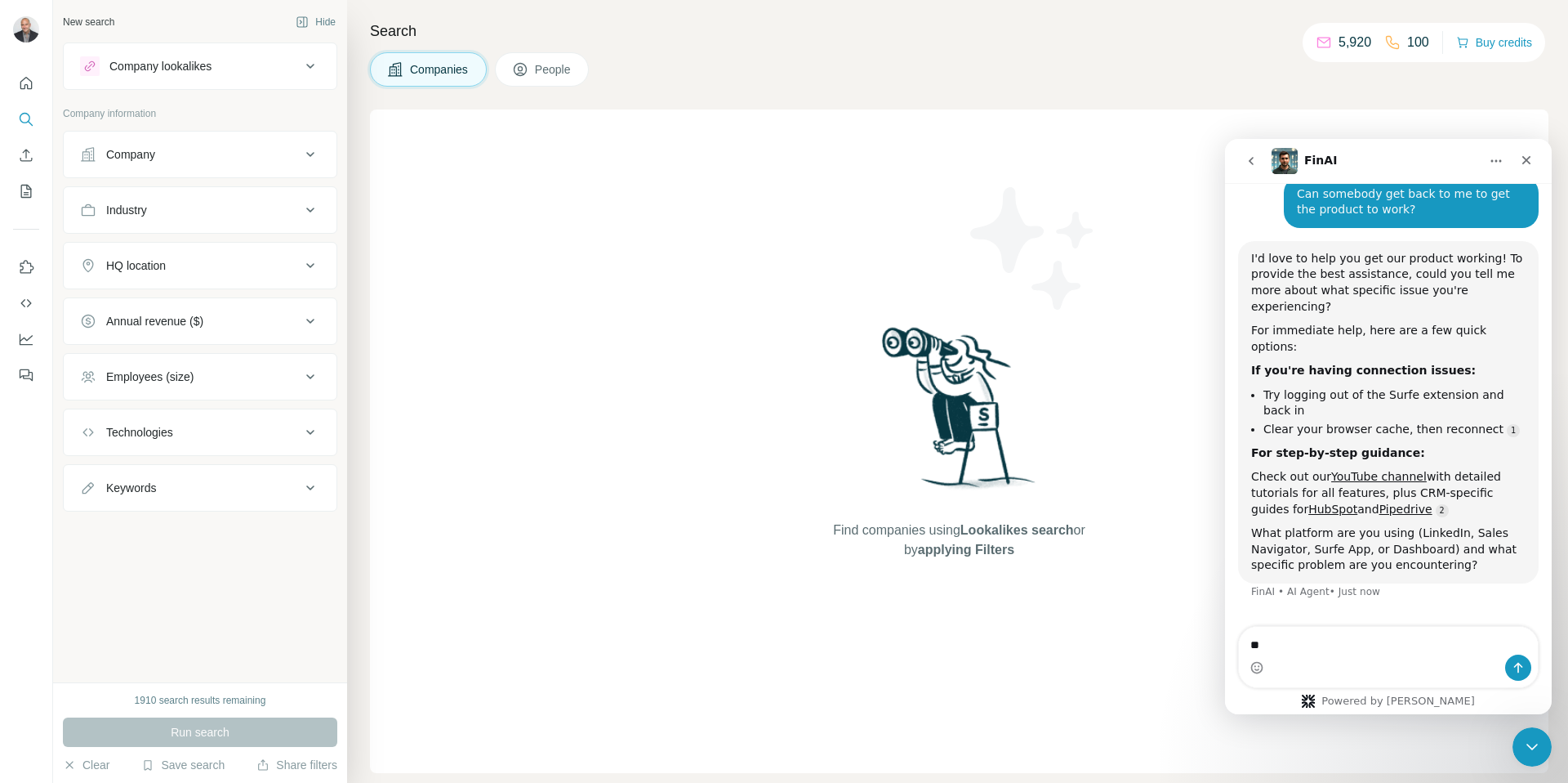
type textarea "*"
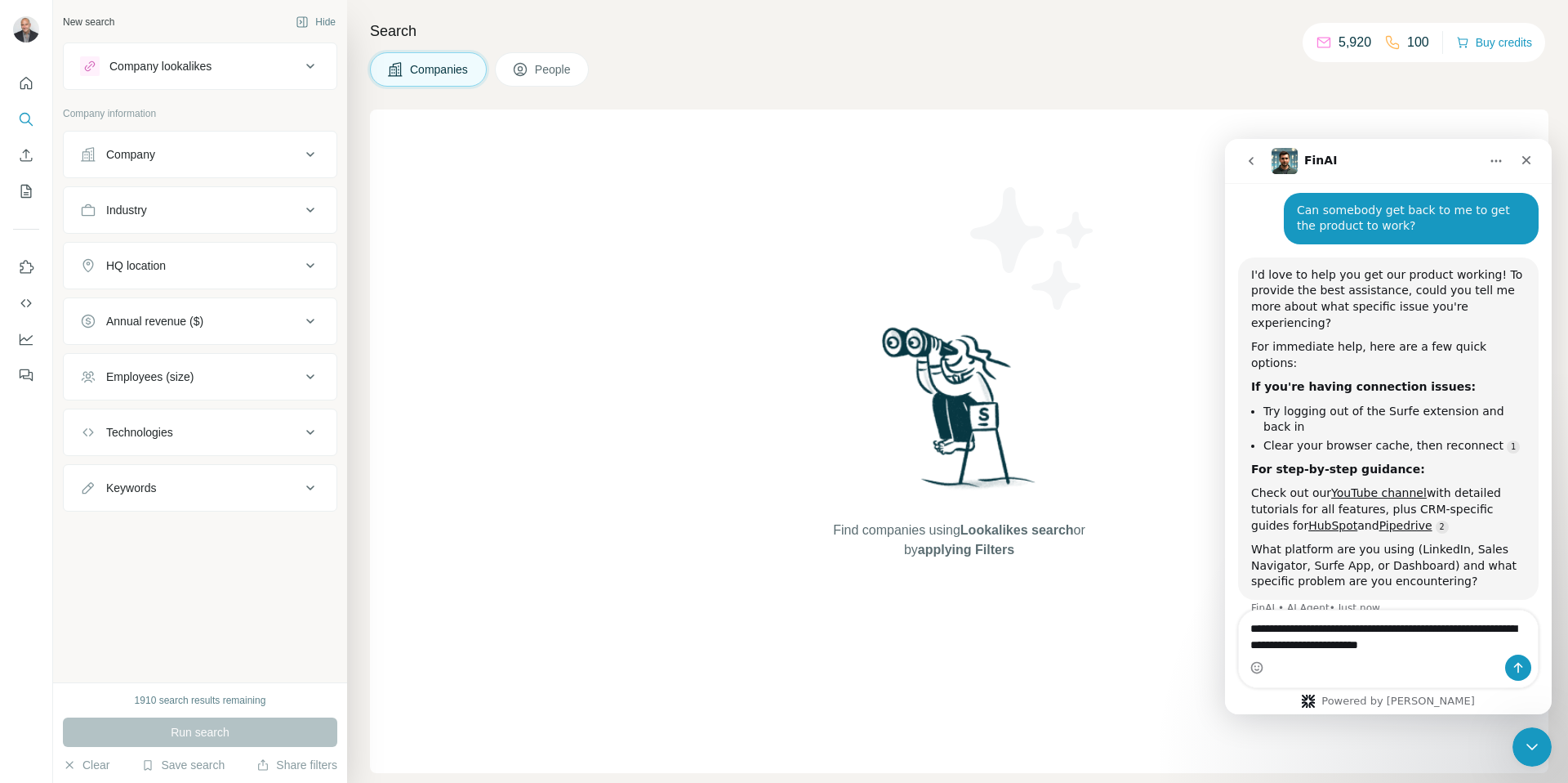
type textarea "**********"
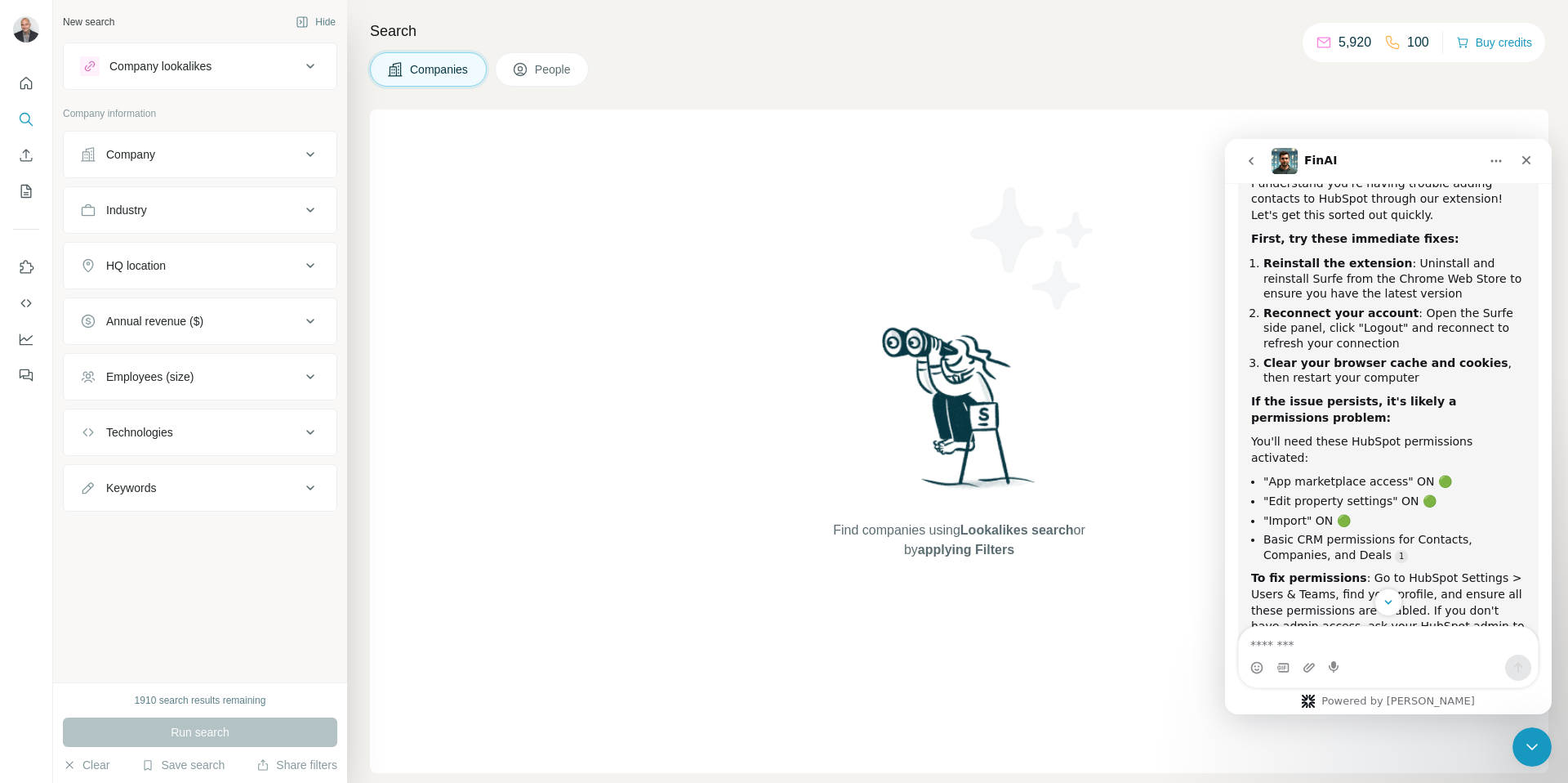
scroll to position [749, 0]
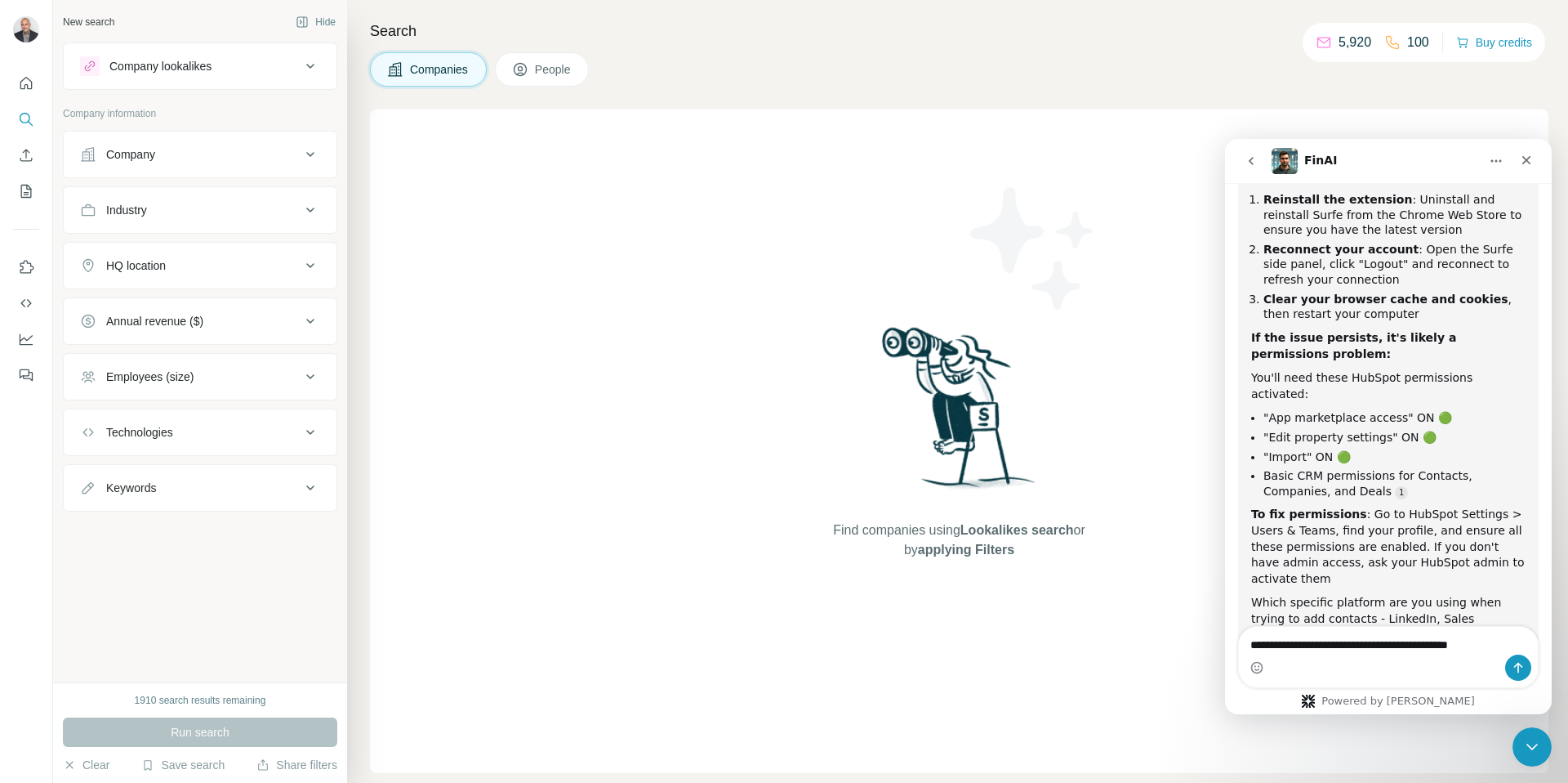
type textarea "**********"
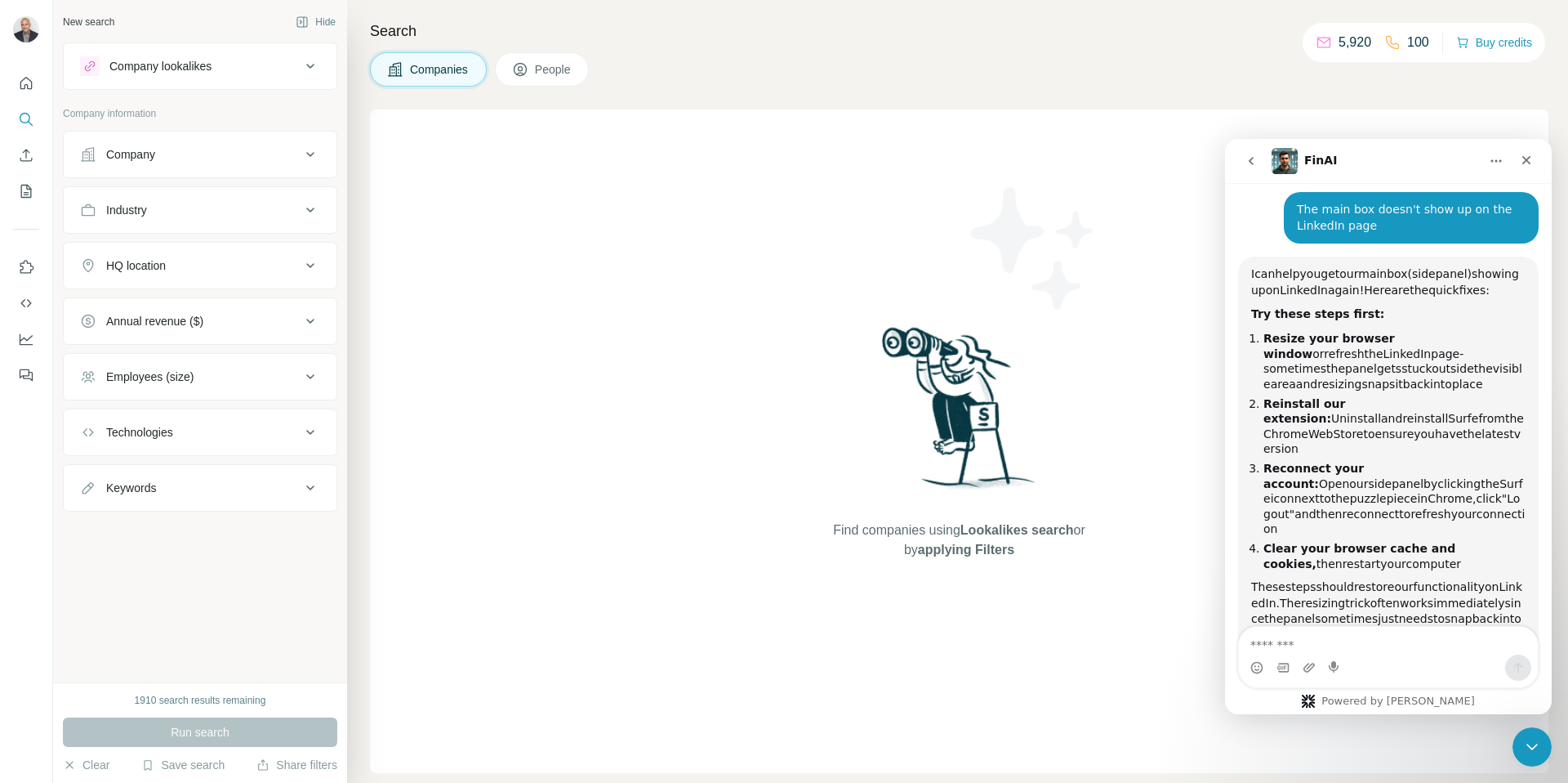
scroll to position [1226, 0]
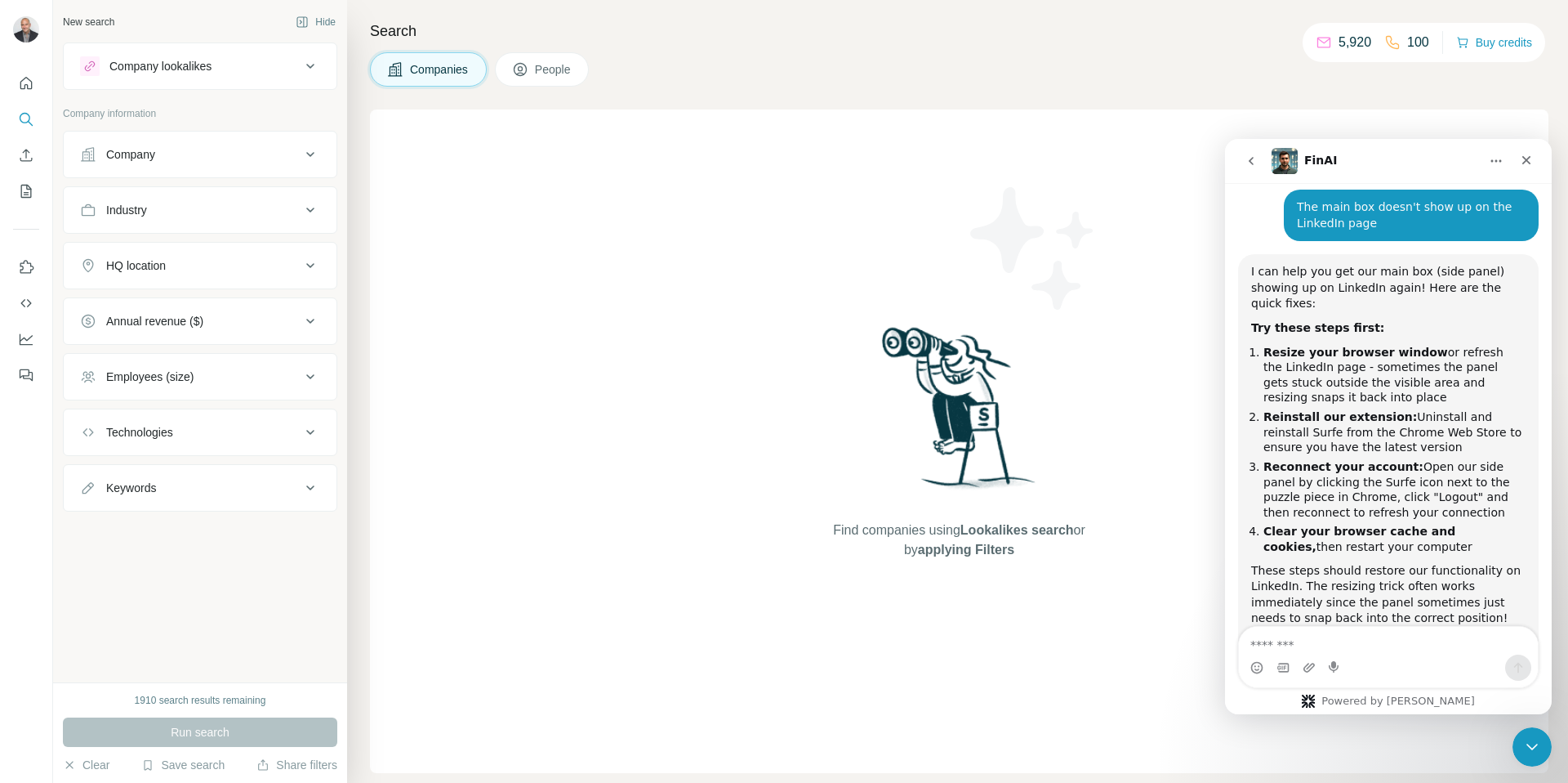
type textarea "*"
type textarea "**********"
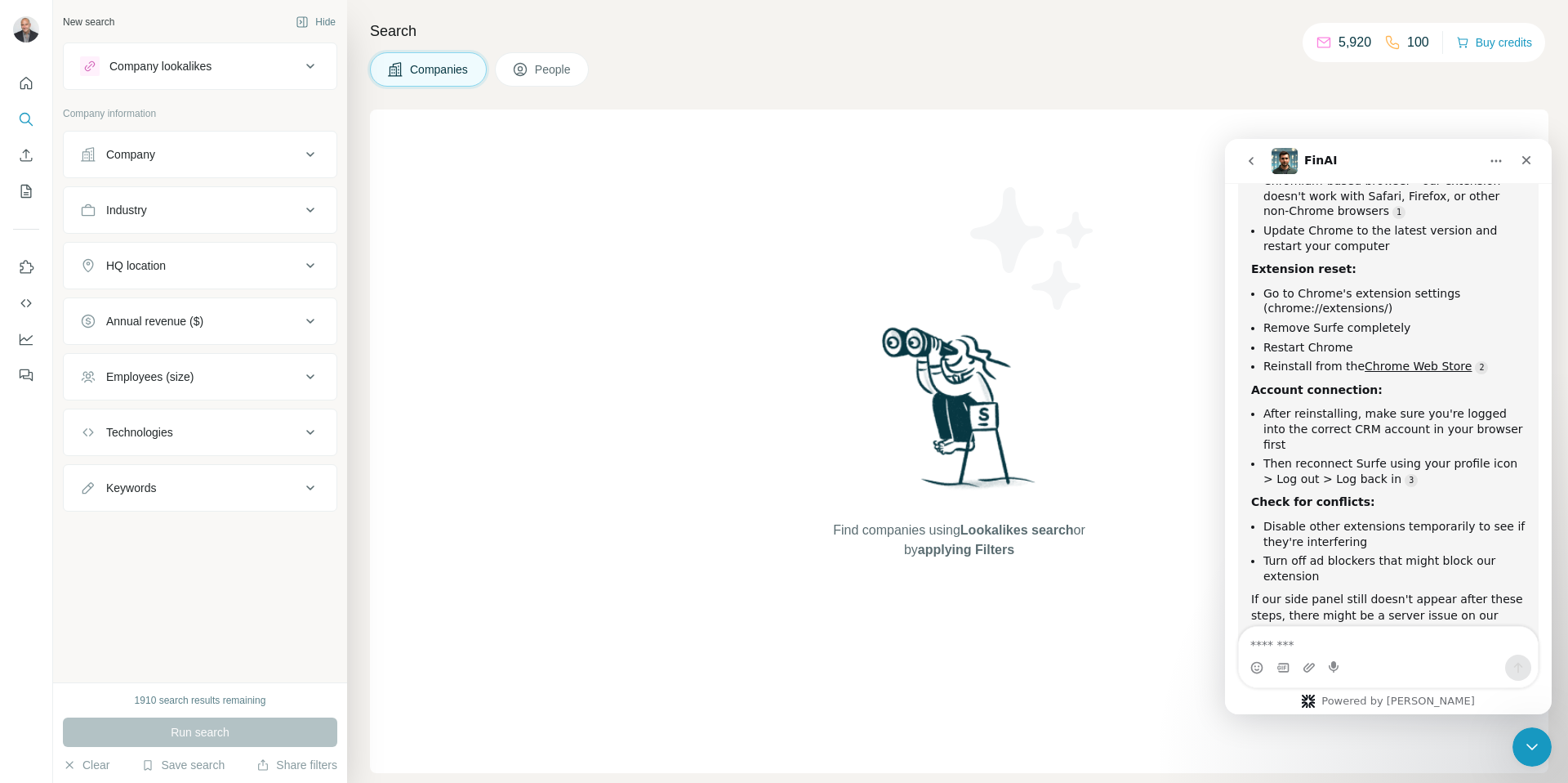
scroll to position [1927, 0]
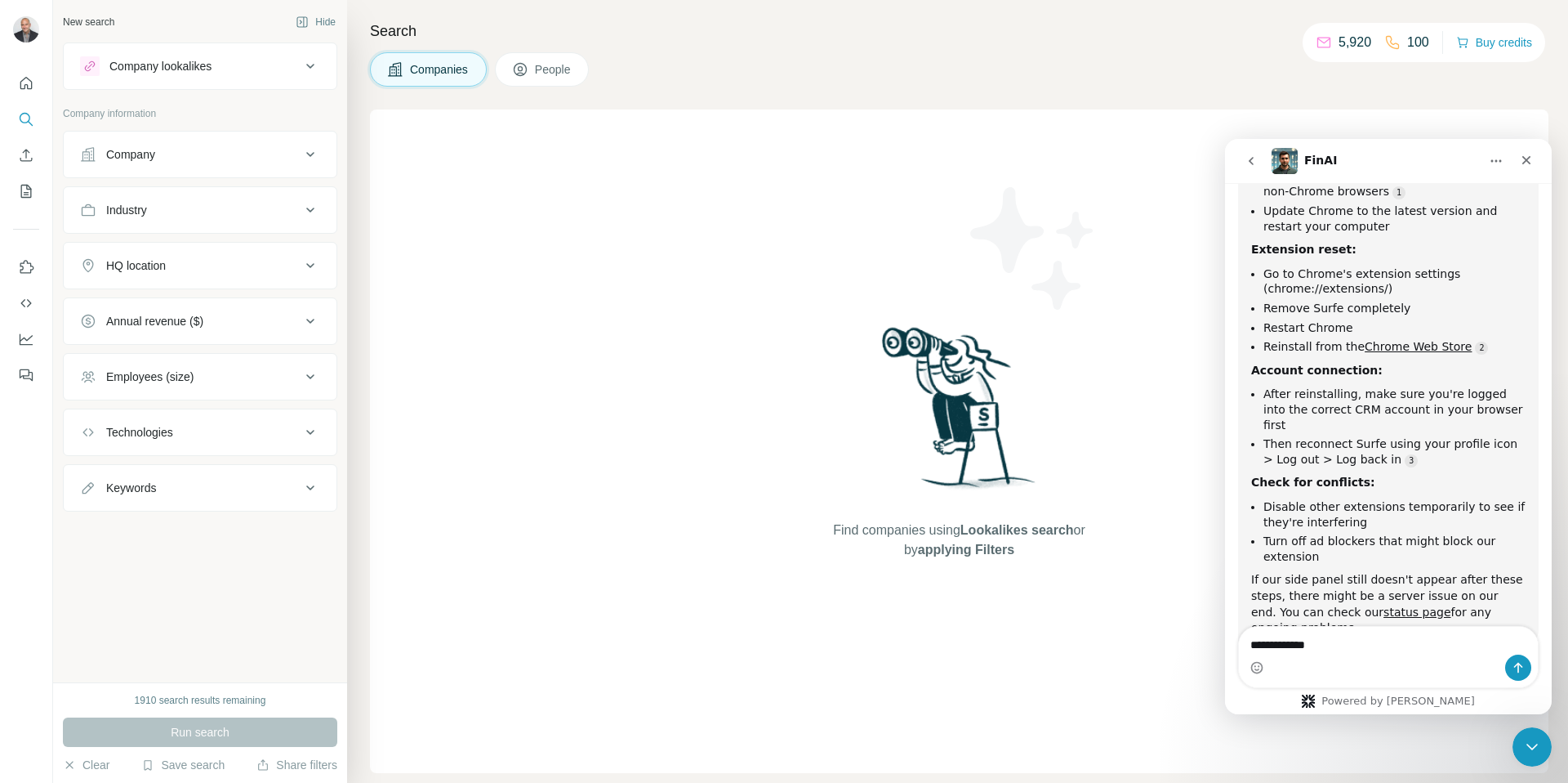
type textarea "**********"
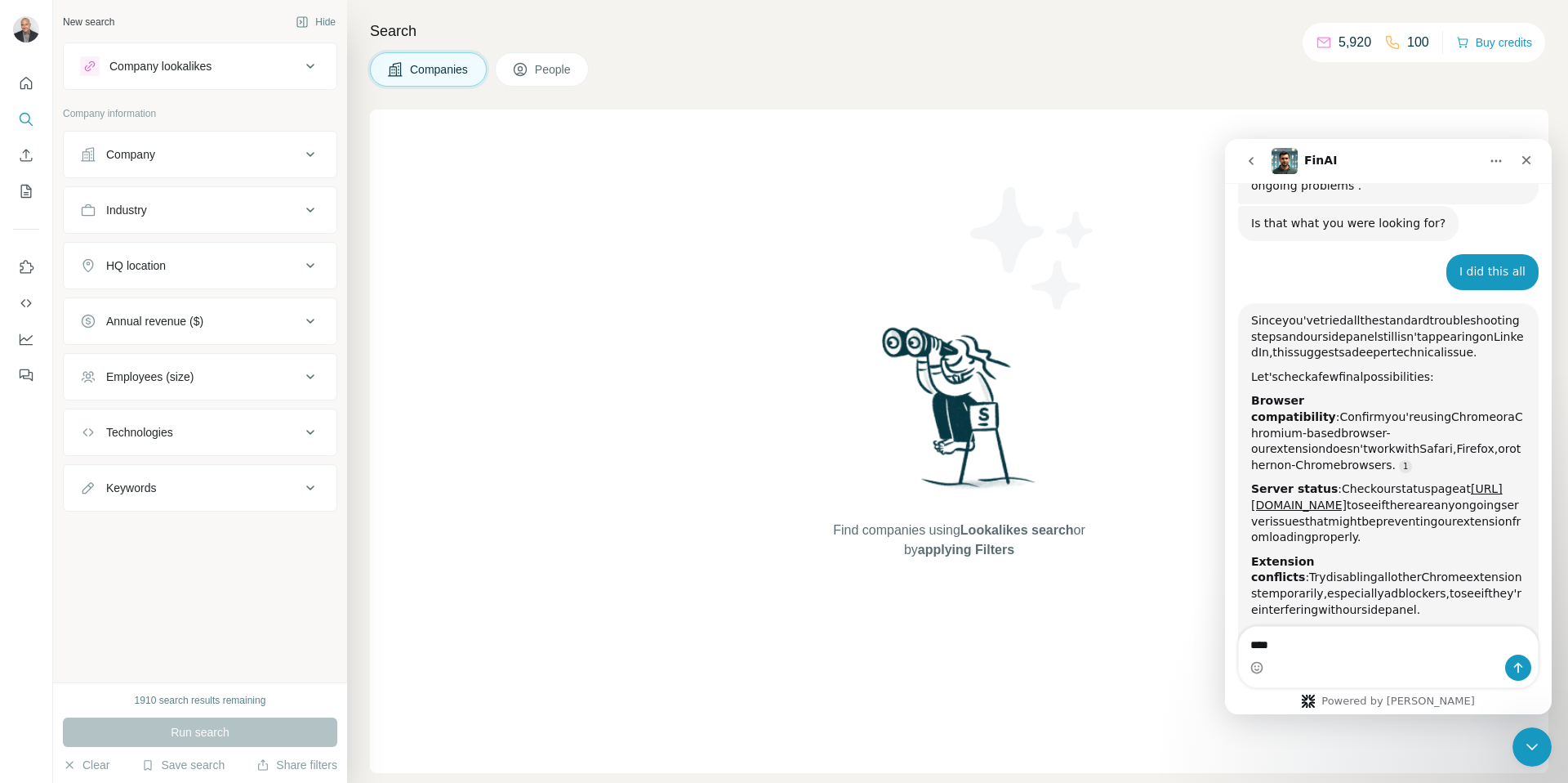
scroll to position [2360, 0]
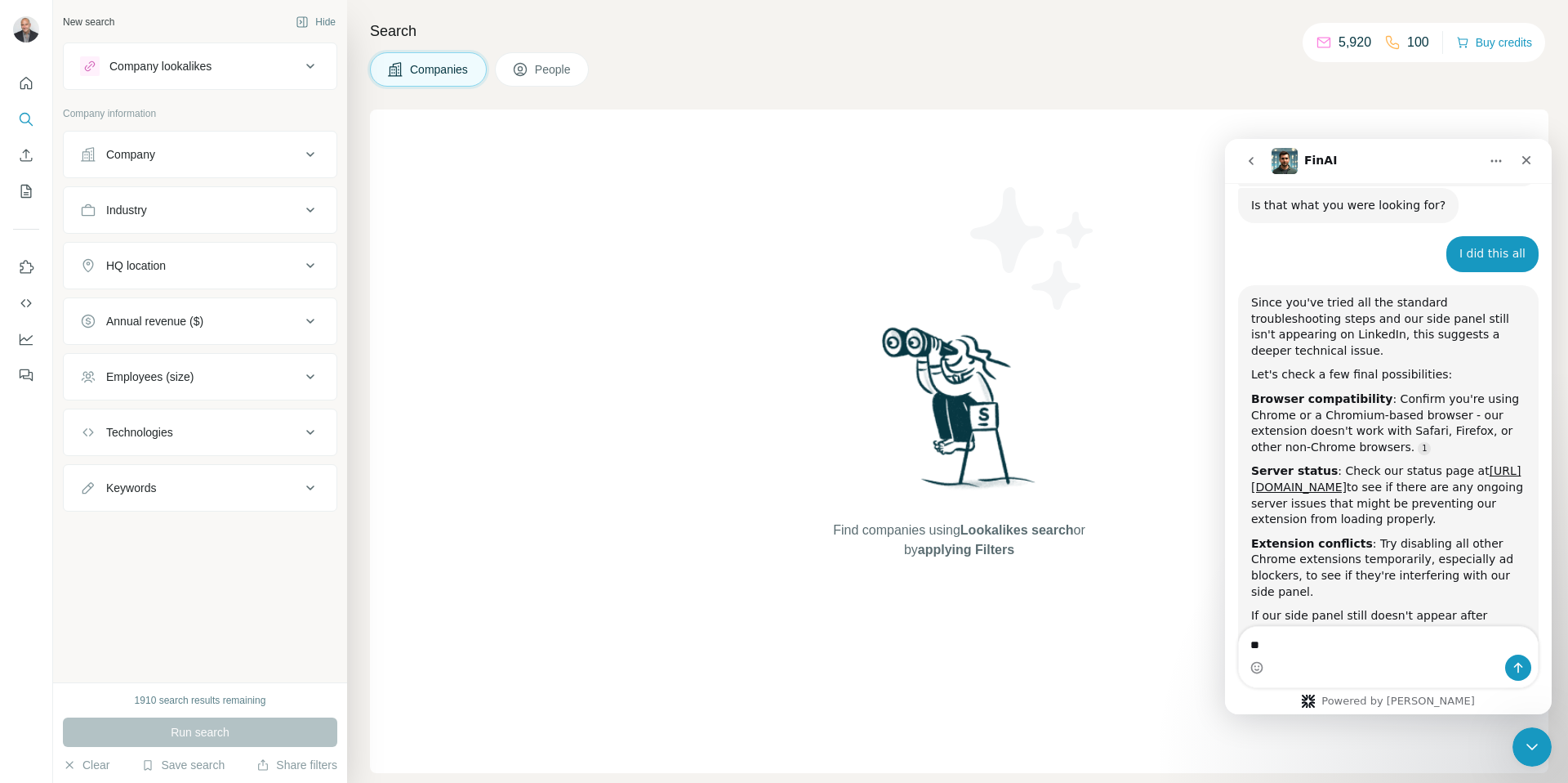
type textarea "*"
type textarea "**"
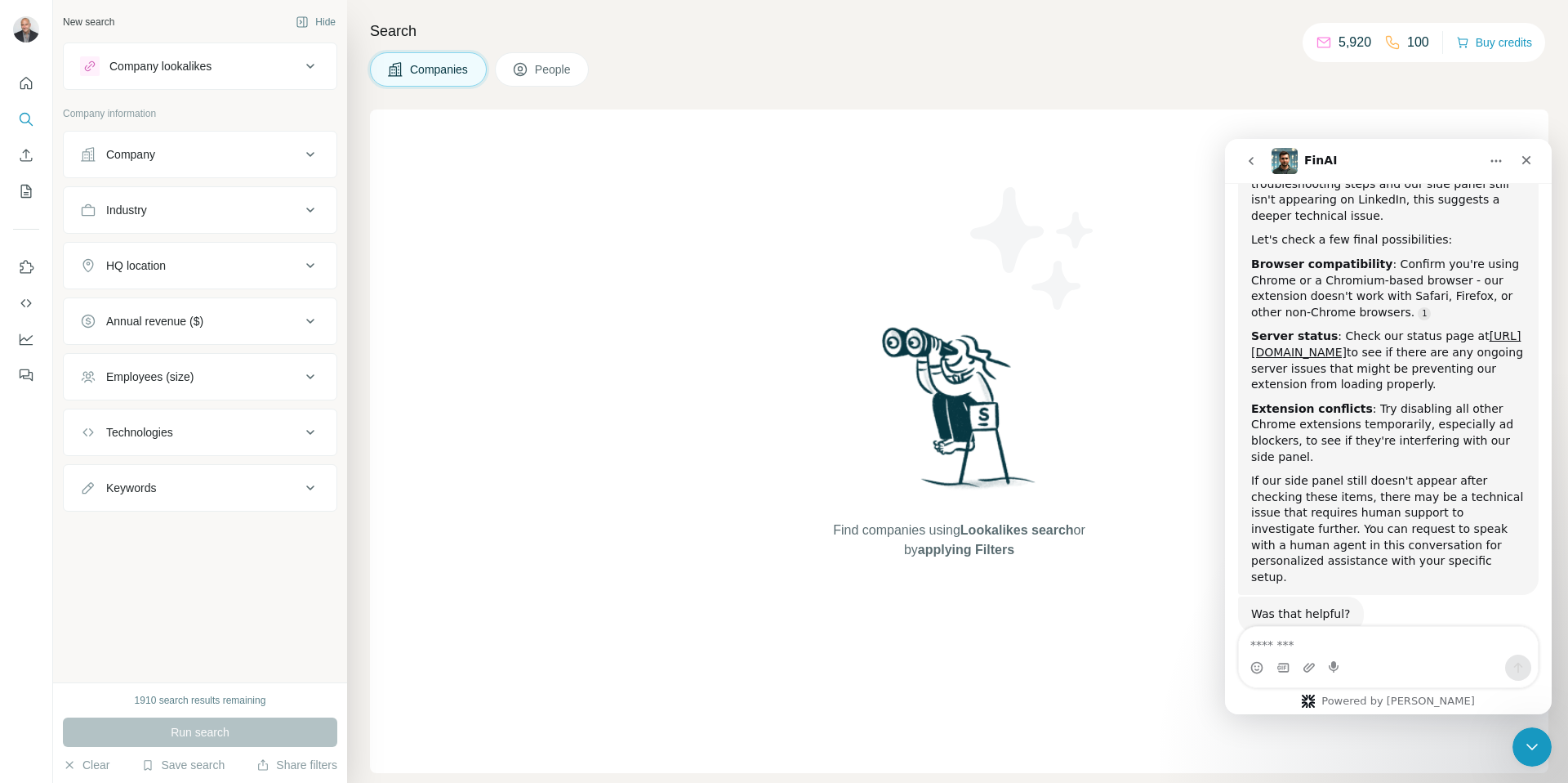
scroll to position [2497, 0]
type textarea "**********"
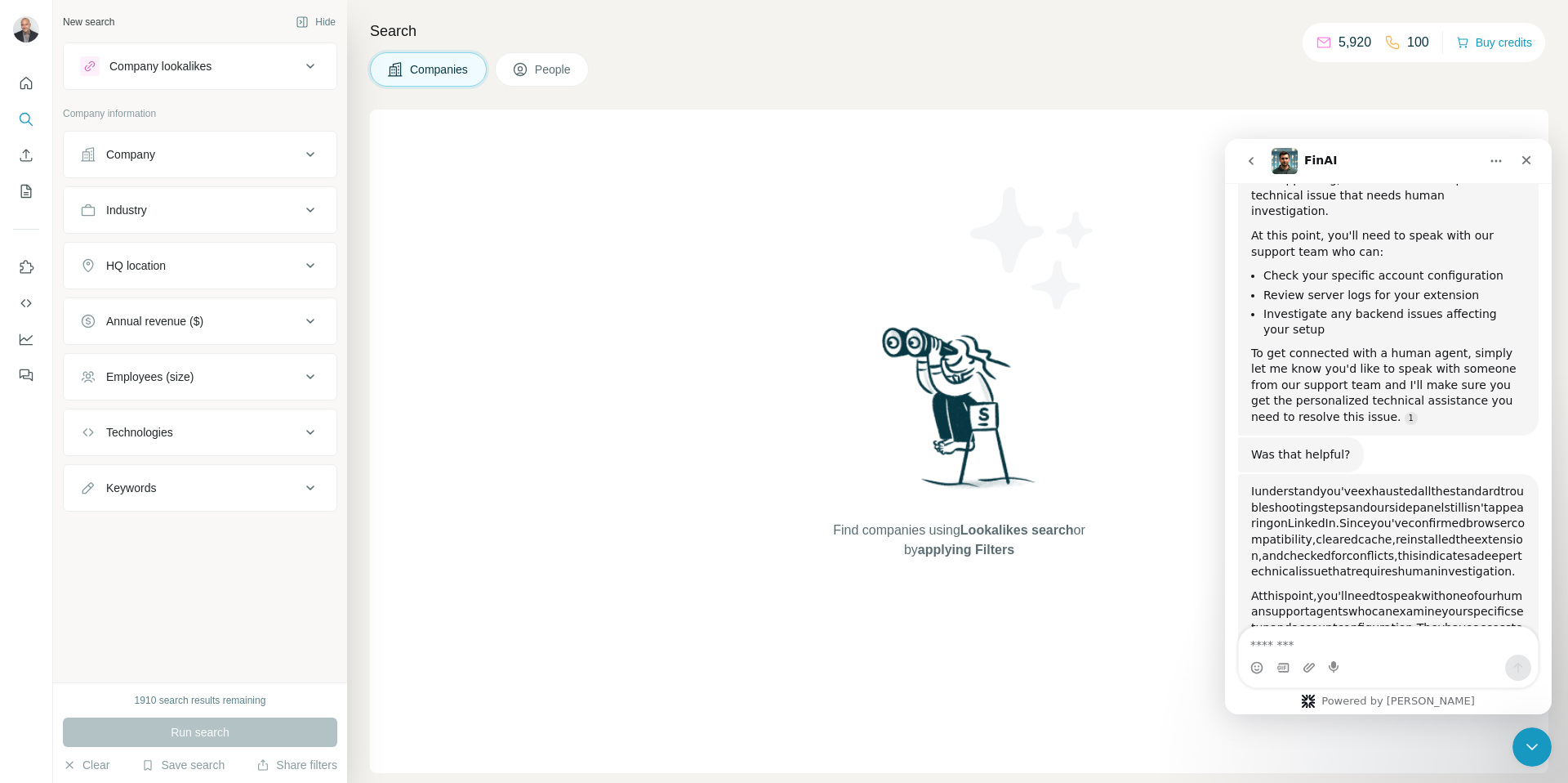
scroll to position [3114, 0]
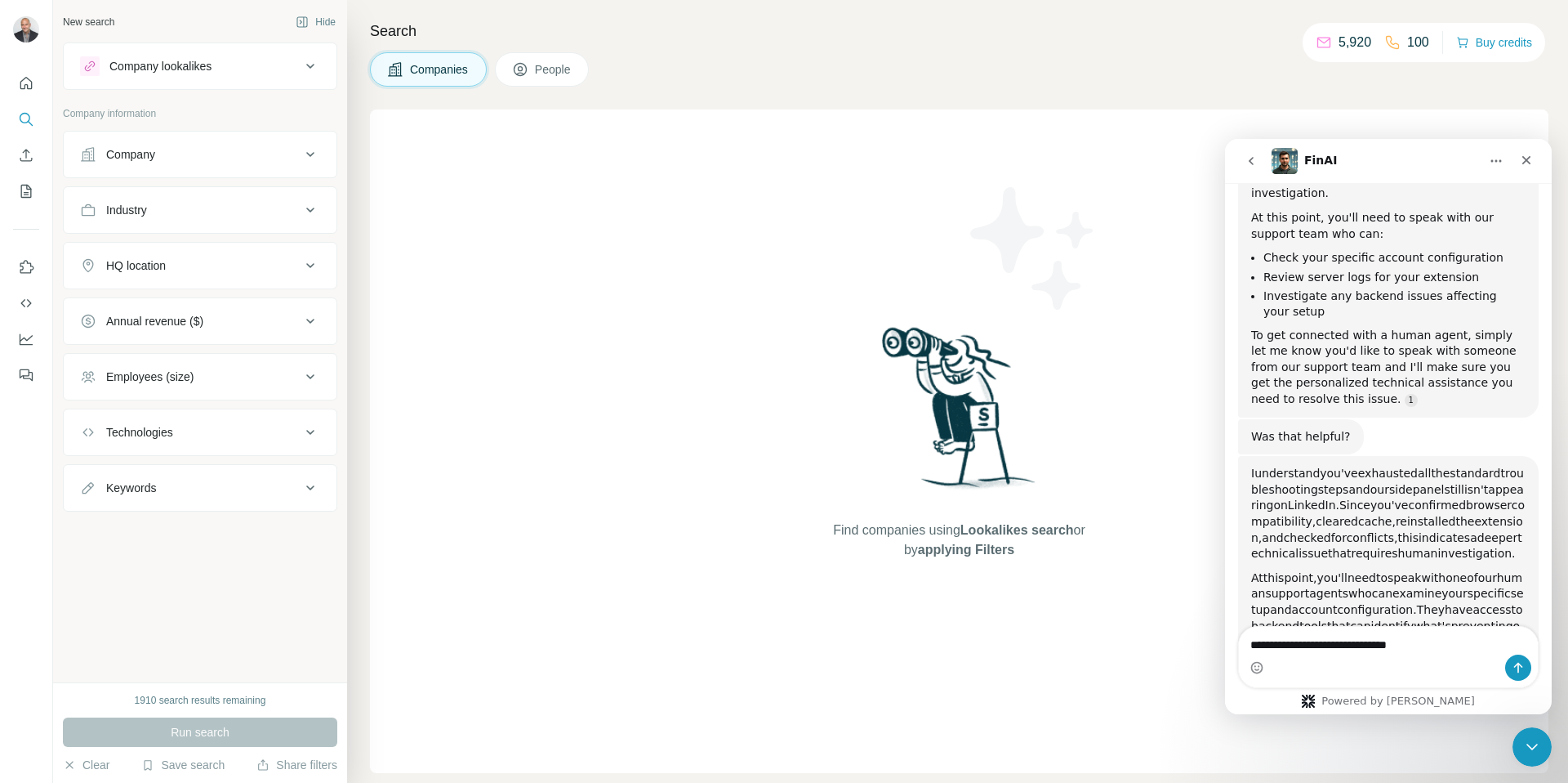
type textarea "**********"
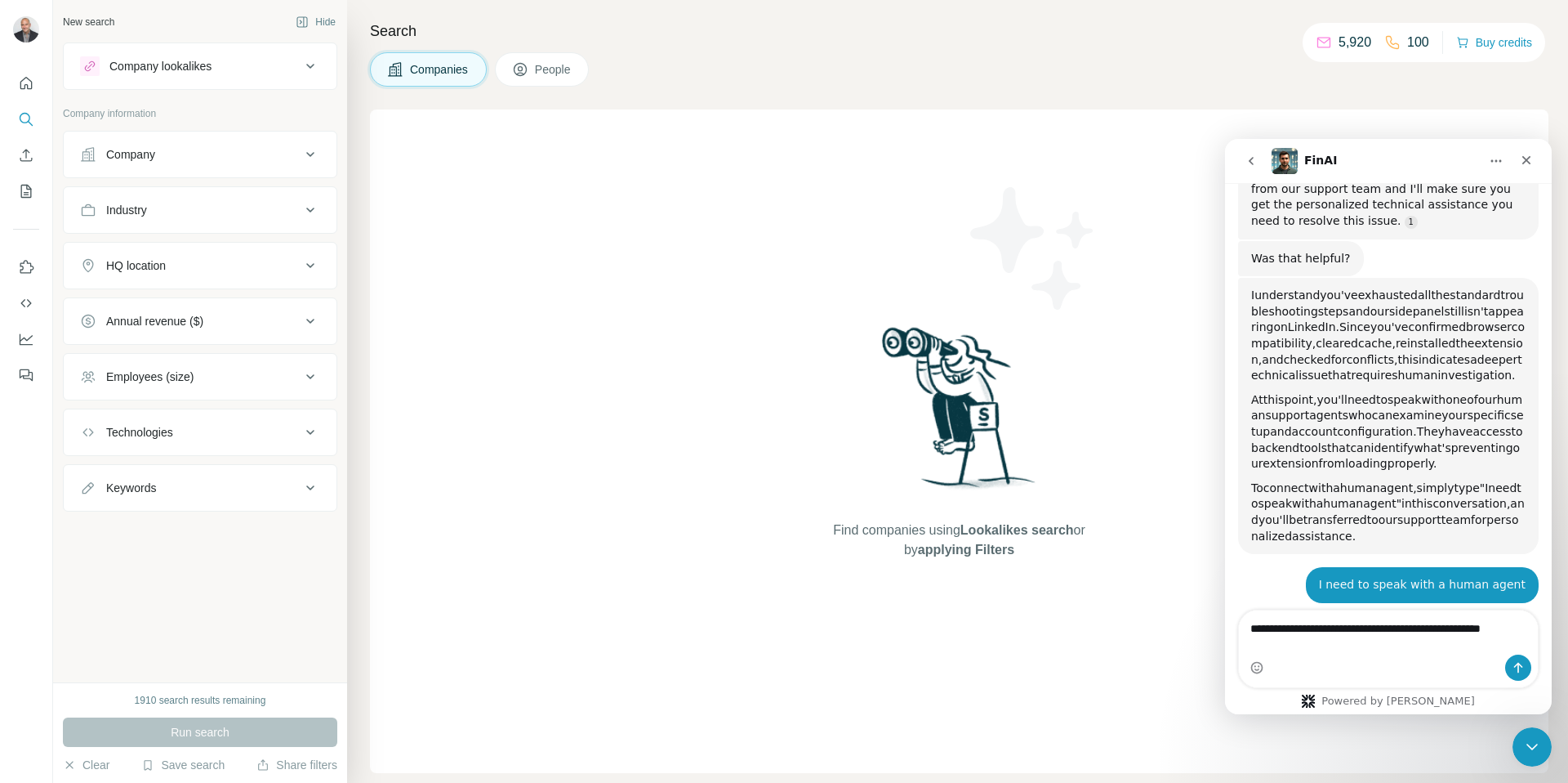
scroll to position [3309, 0]
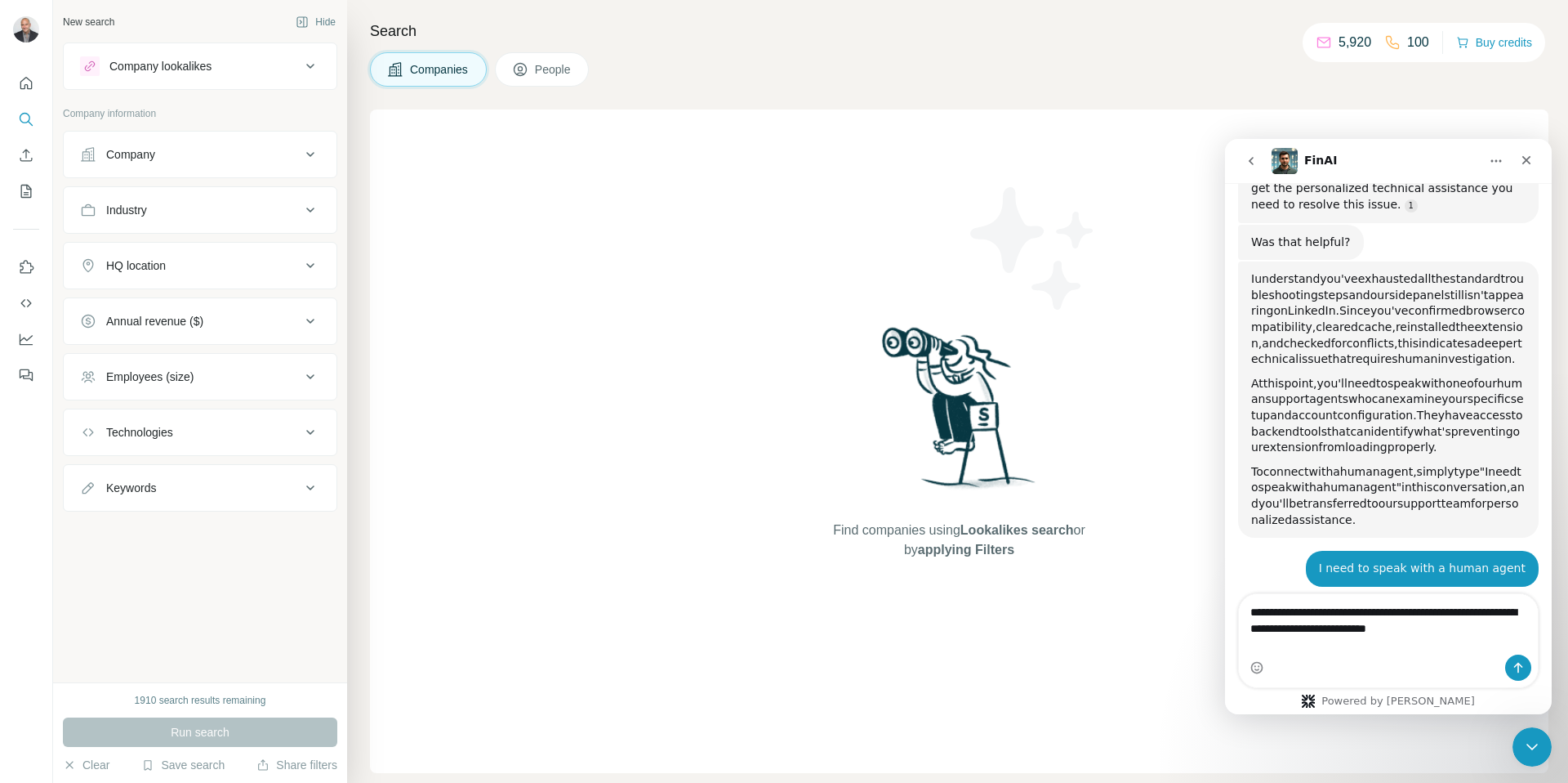
type textarea "**********"
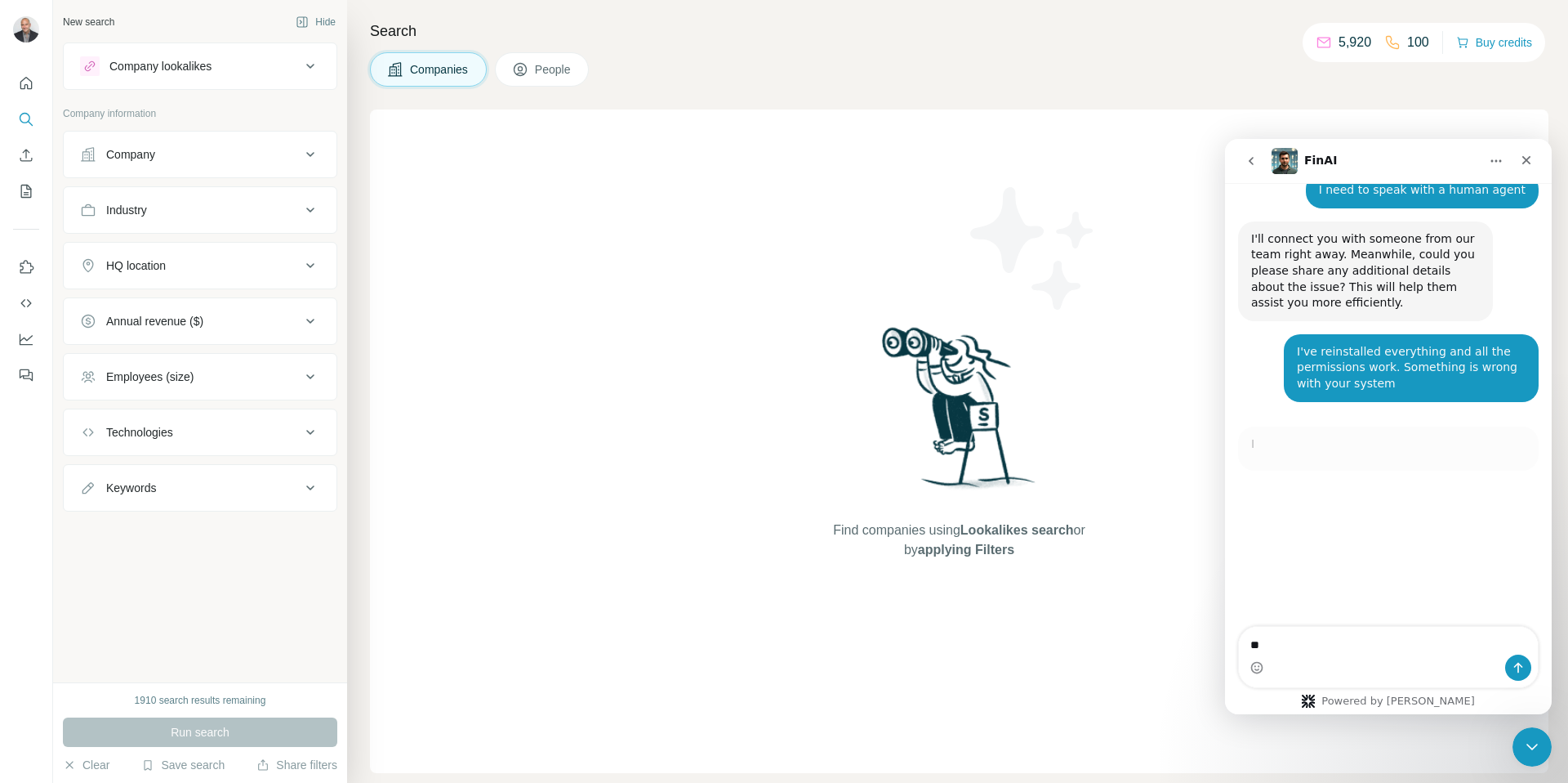
scroll to position [3410, 0]
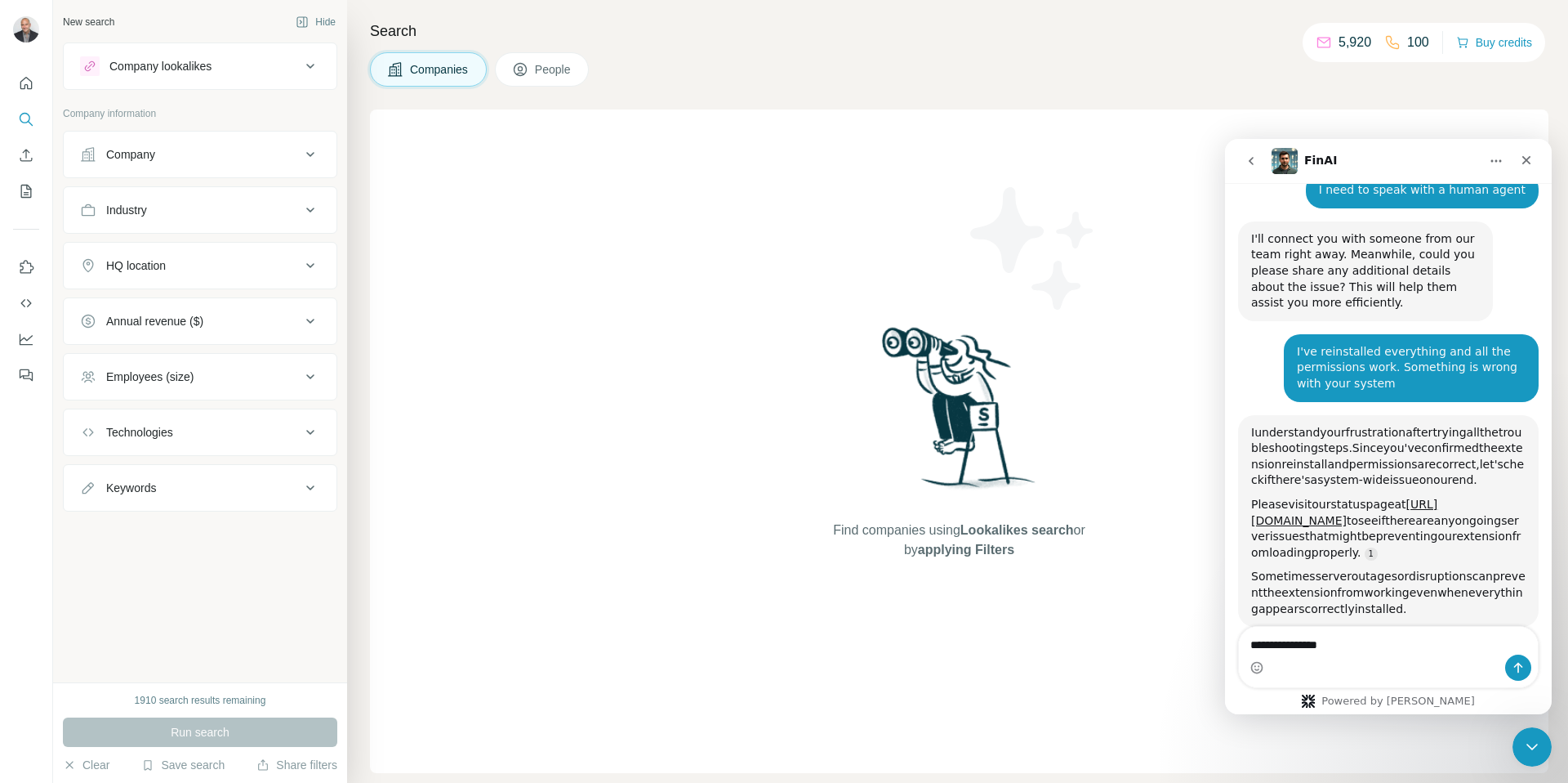
type textarea "**********"
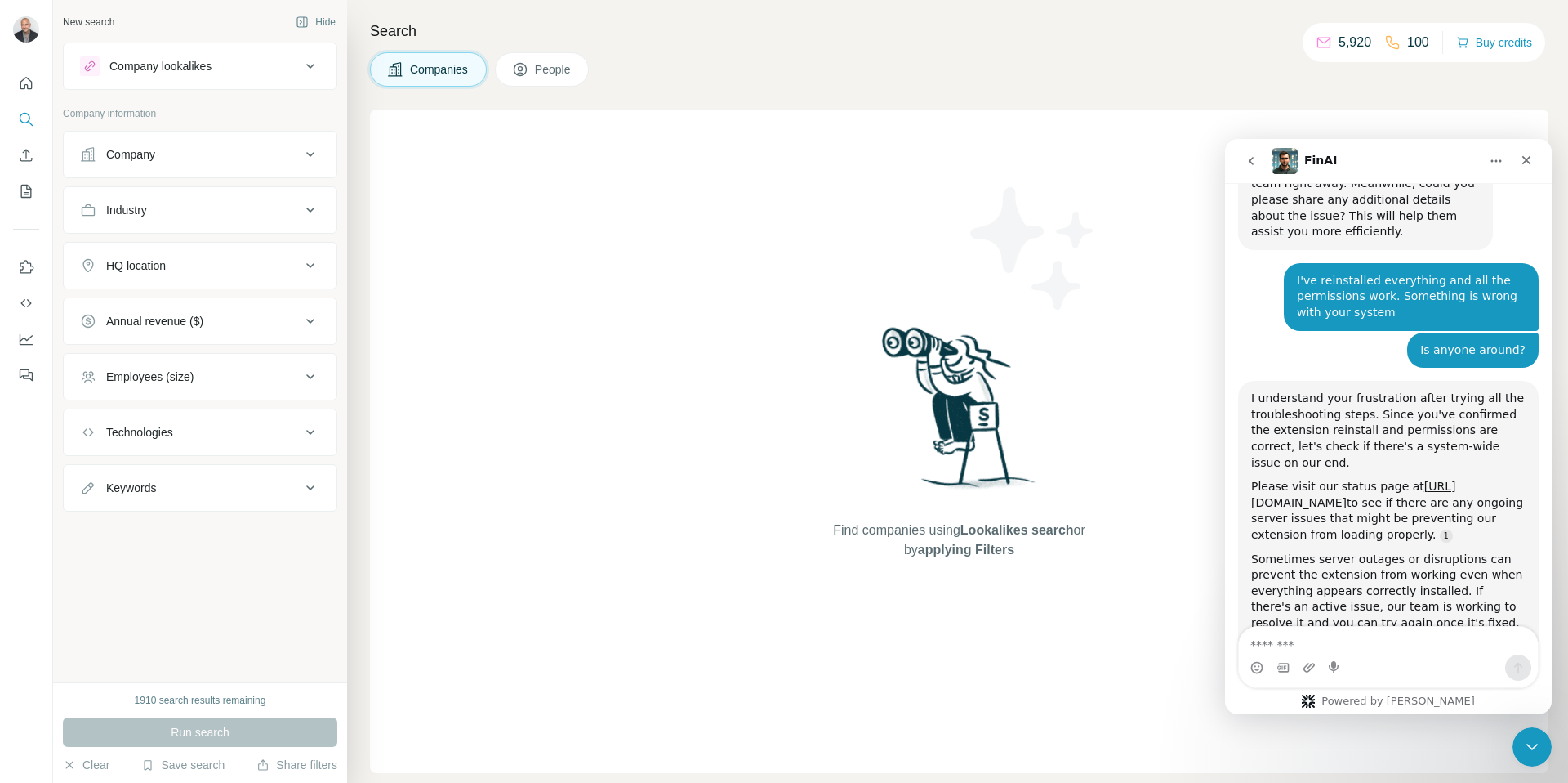
scroll to position [3524, 0]
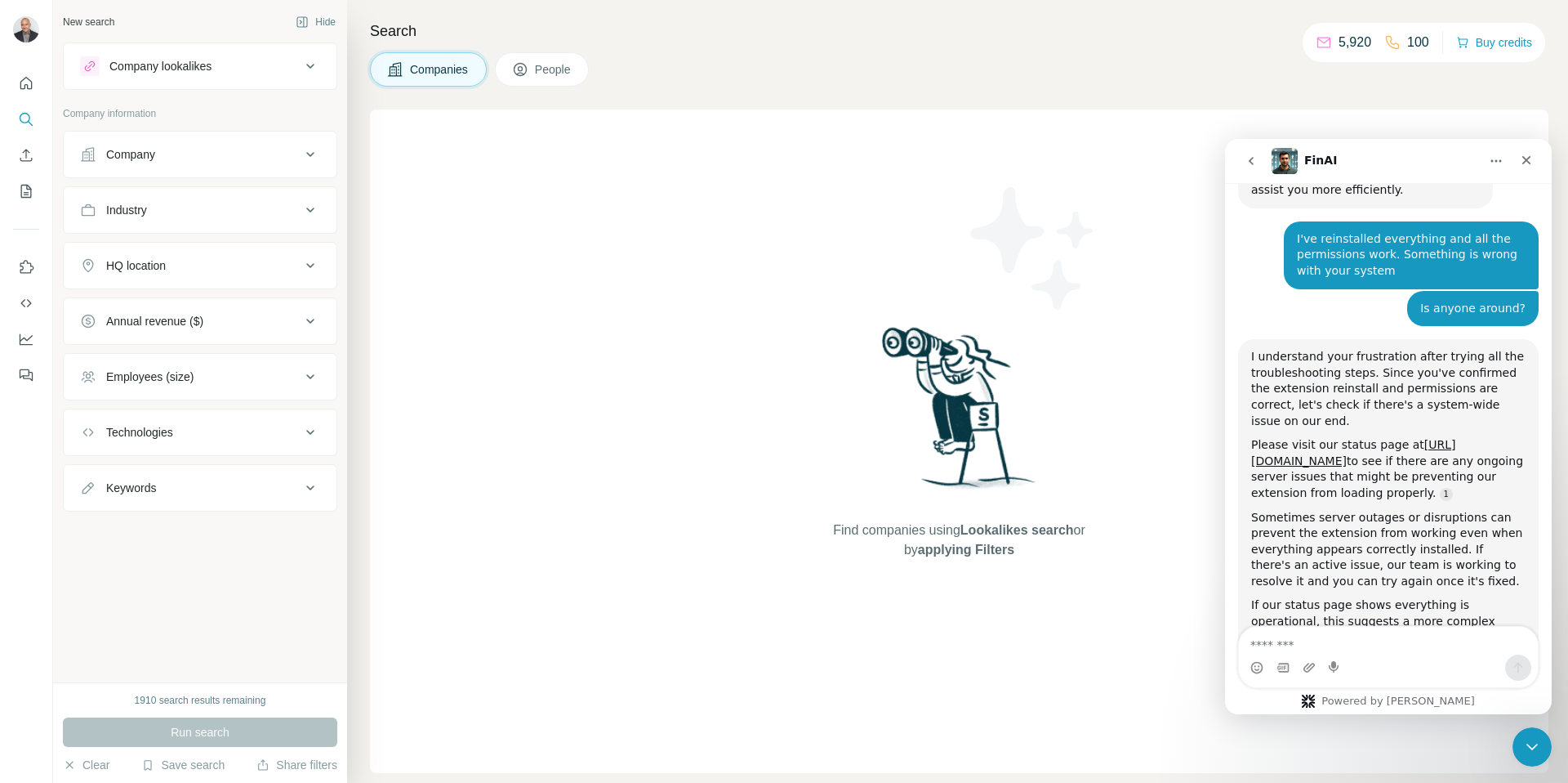
click at [1481, 772] on button "No, I still need help 👤" at bounding box center [1453, 787] width 152 height 33
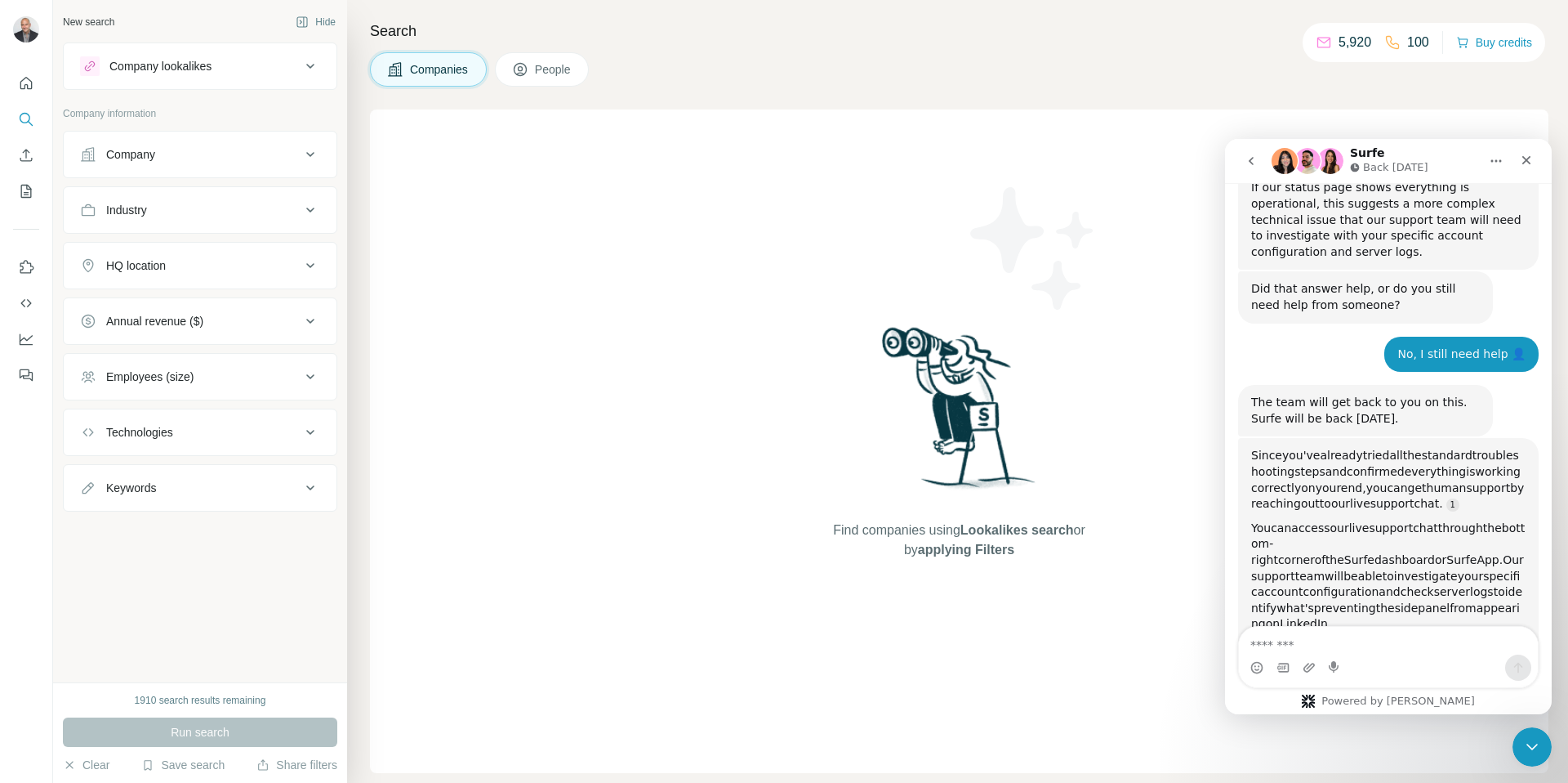
scroll to position [3944, 0]
click at [1446, 648] on textarea "Message…" at bounding box center [1388, 641] width 299 height 28
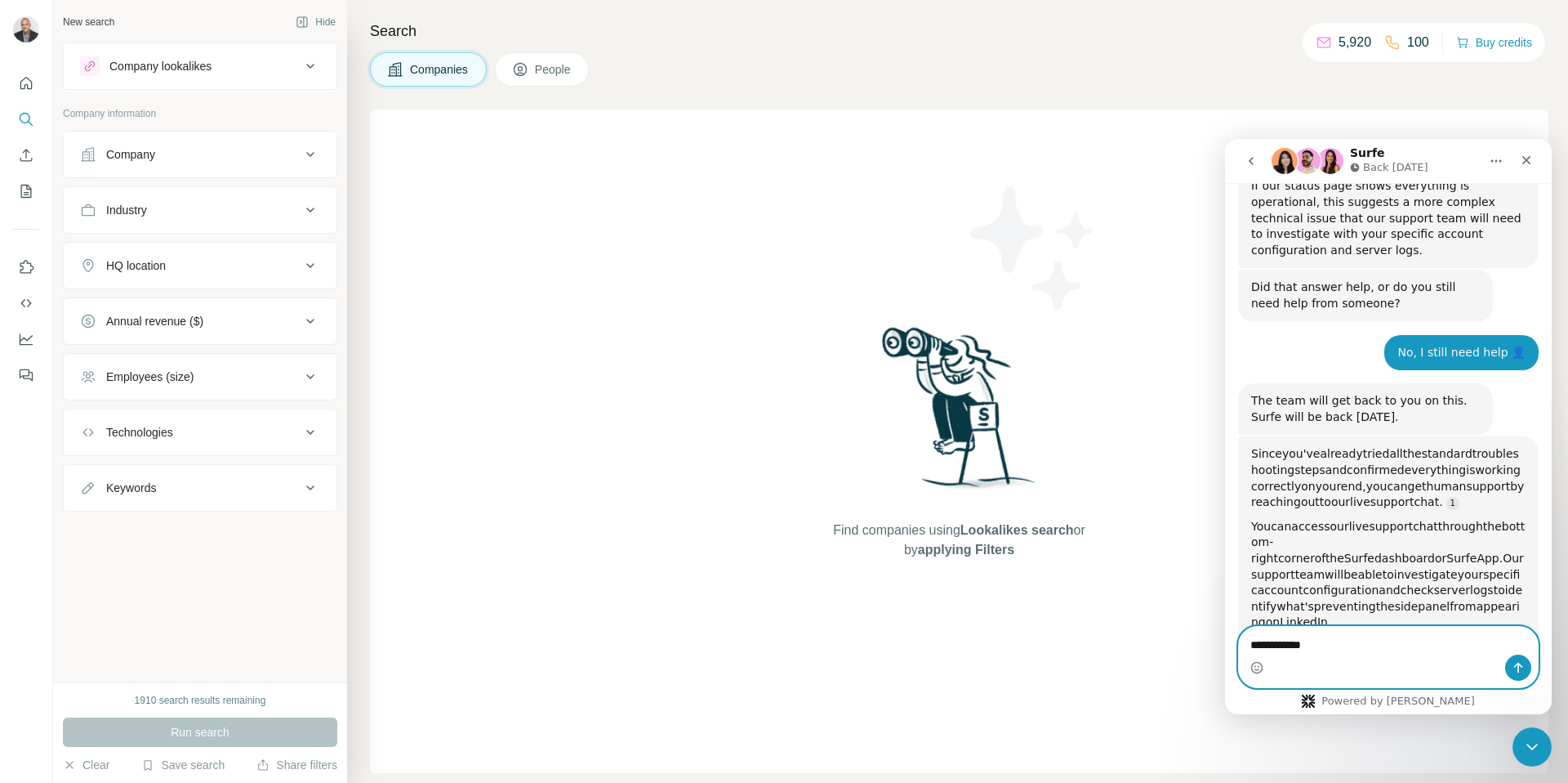
type textarea "**********"
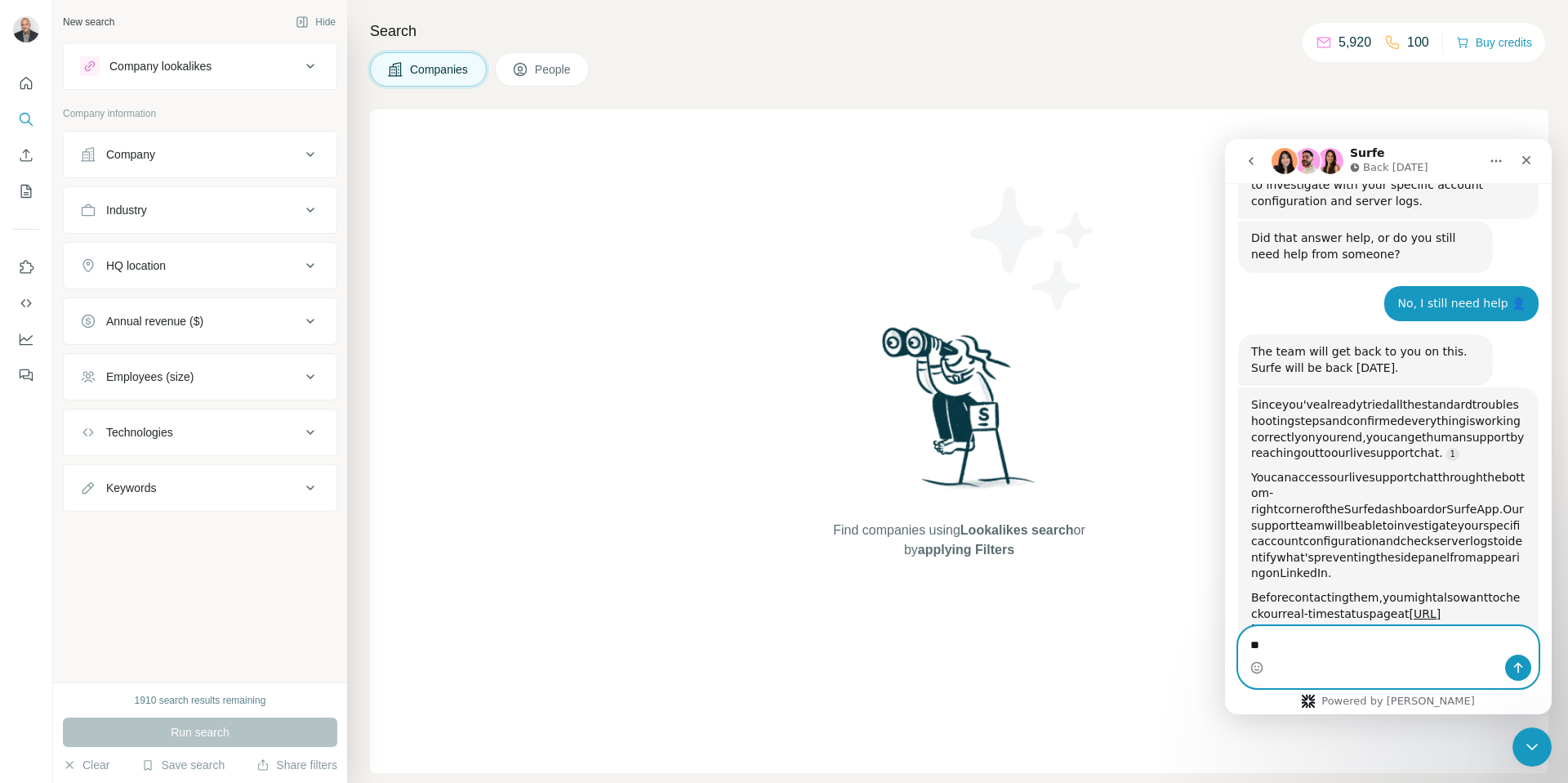
type textarea "*"
type textarea "**********"
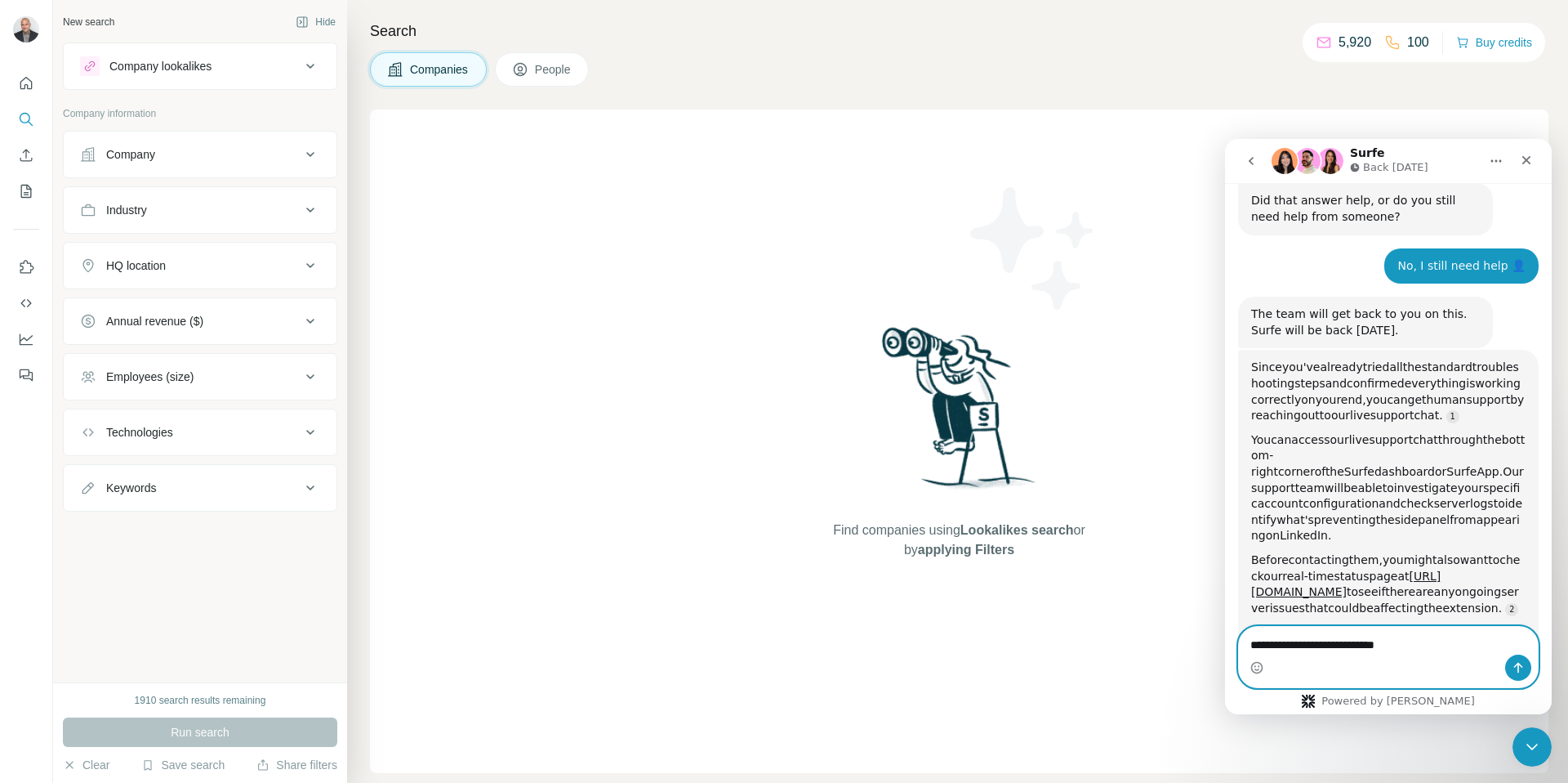
type textarea "**********"
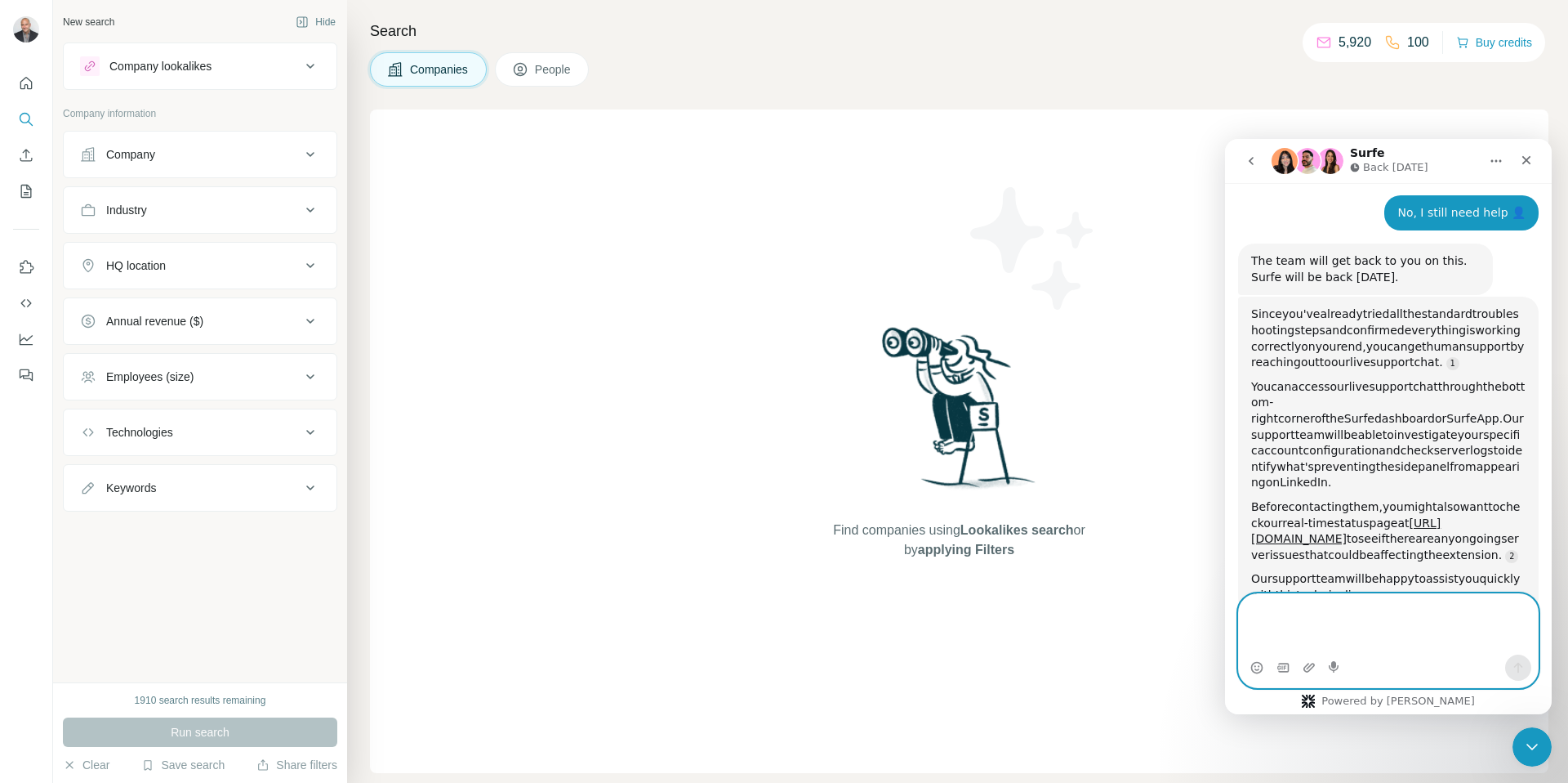
scroll to position [4100, 0]
